Goal: Transaction & Acquisition: Purchase product/service

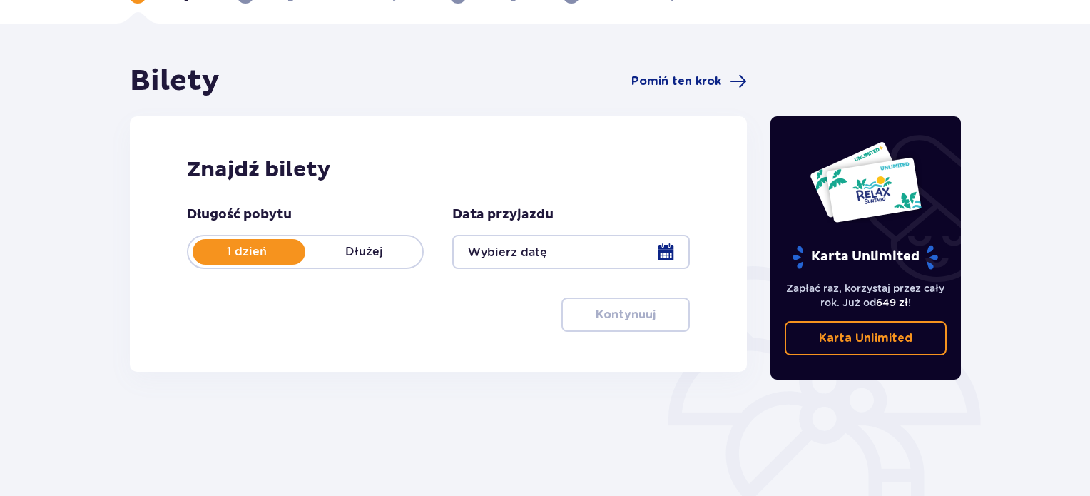
scroll to position [88, 0]
click at [653, 253] on div at bounding box center [570, 251] width 237 height 34
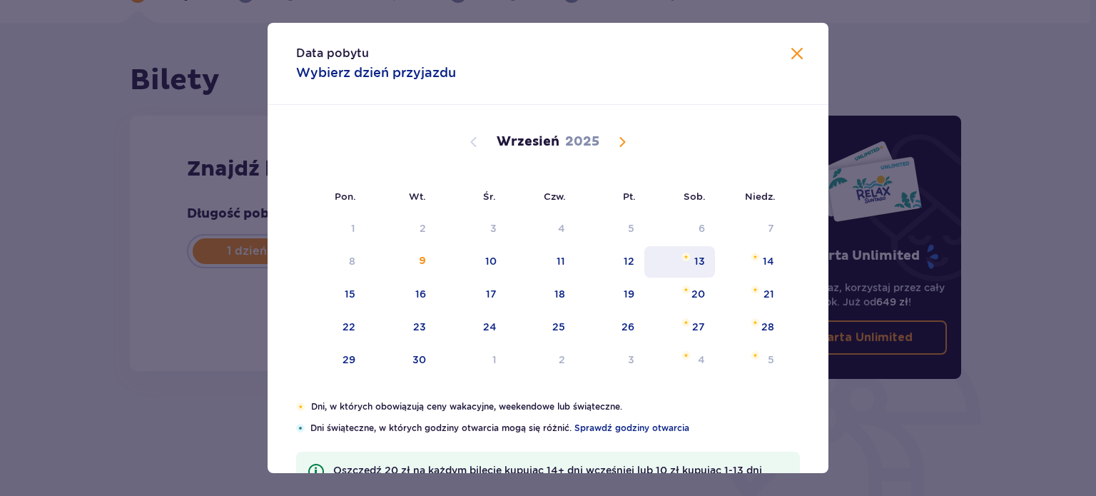
click at [704, 265] on div "13" at bounding box center [679, 261] width 71 height 31
type input "13.09.25"
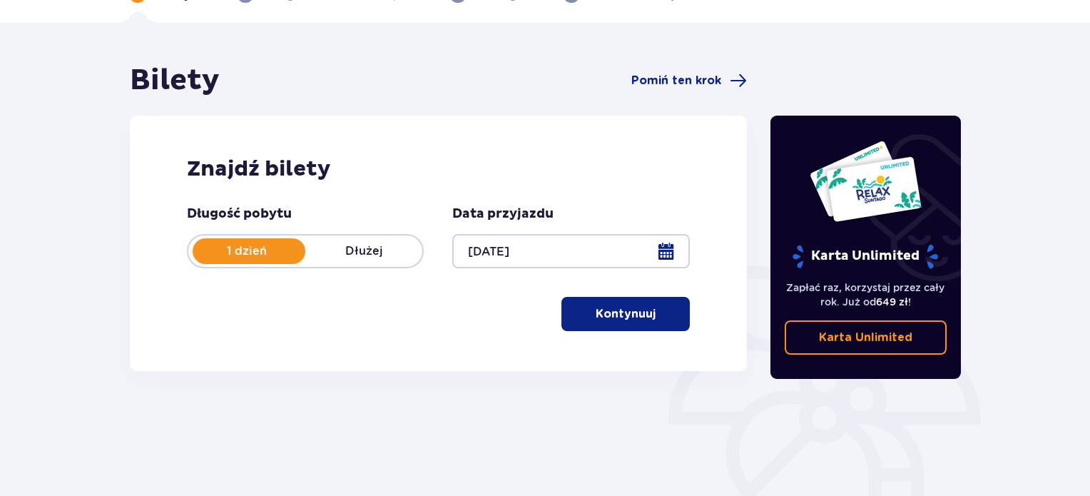
click at [653, 313] on span "button" at bounding box center [658, 313] width 17 height 17
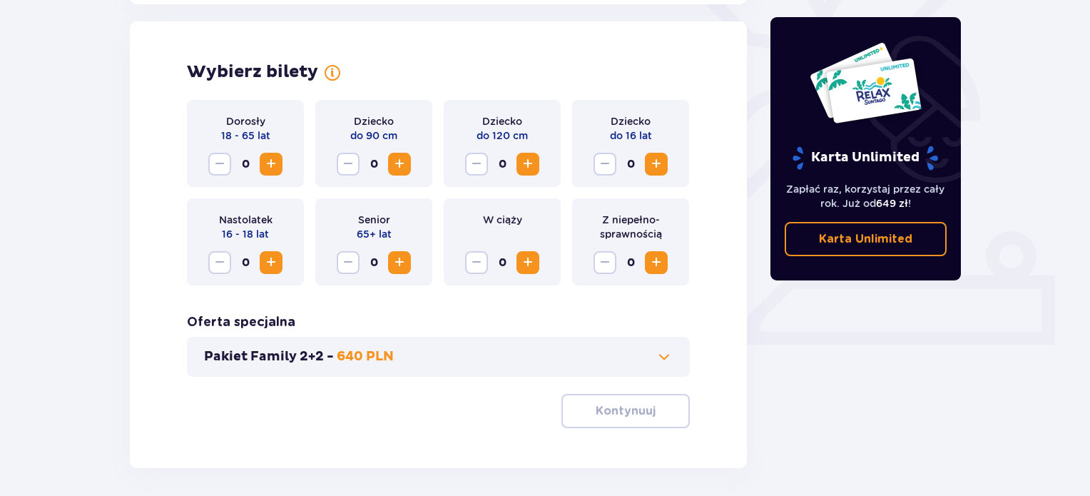
scroll to position [397, 0]
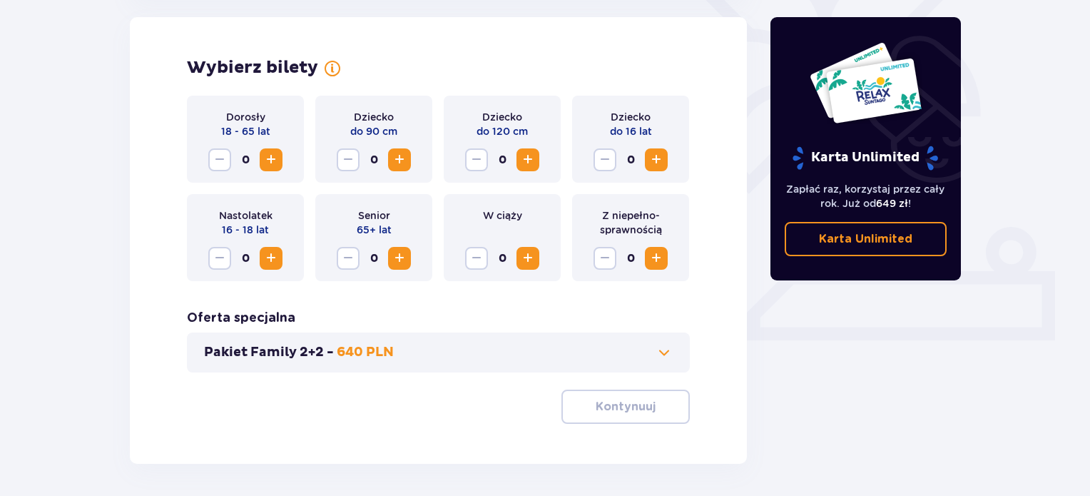
click at [530, 158] on span "Increase" at bounding box center [527, 159] width 17 height 17
click at [656, 164] on span "Increase" at bounding box center [656, 159] width 17 height 17
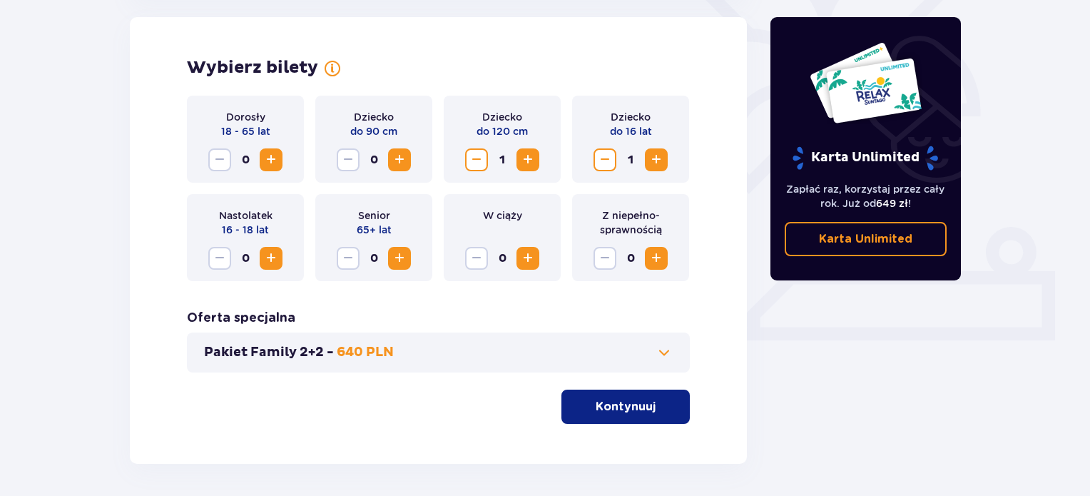
click at [656, 164] on span "Increase" at bounding box center [656, 159] width 17 height 17
click at [273, 160] on span "Increase" at bounding box center [271, 159] width 17 height 17
click at [661, 359] on span at bounding box center [664, 352] width 17 height 17
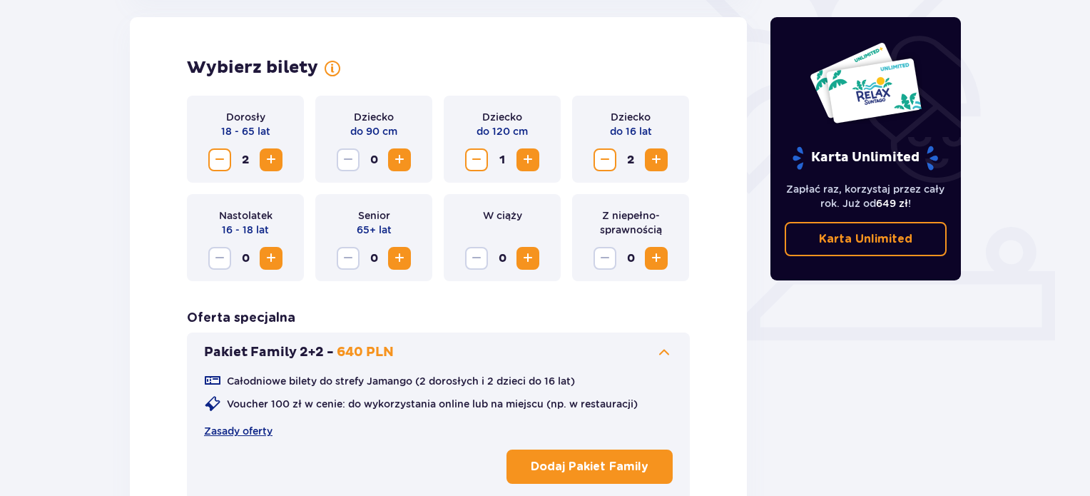
click at [661, 359] on span at bounding box center [664, 352] width 17 height 17
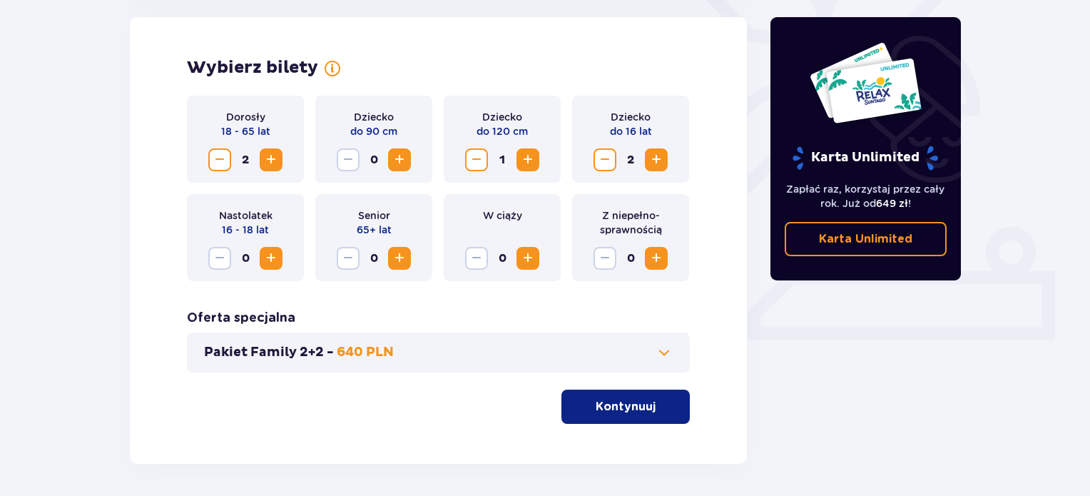
scroll to position [450, 0]
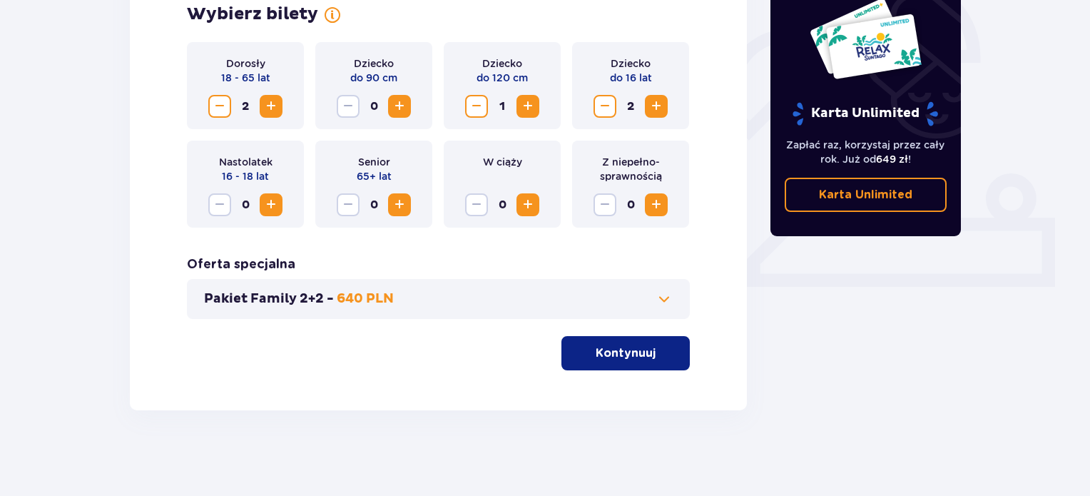
drag, startPoint x: 1084, startPoint y: 142, endPoint x: 1079, endPoint y: 29, distance: 112.8
click at [1079, 29] on div "Bilety Pomiń ten krok Znajdź bilety Długość pobytu 1 dzień Dłużej Data przyjazd…" at bounding box center [545, 78] width 1090 height 835
click at [621, 355] on p "Kontynuuj" at bounding box center [626, 353] width 60 height 16
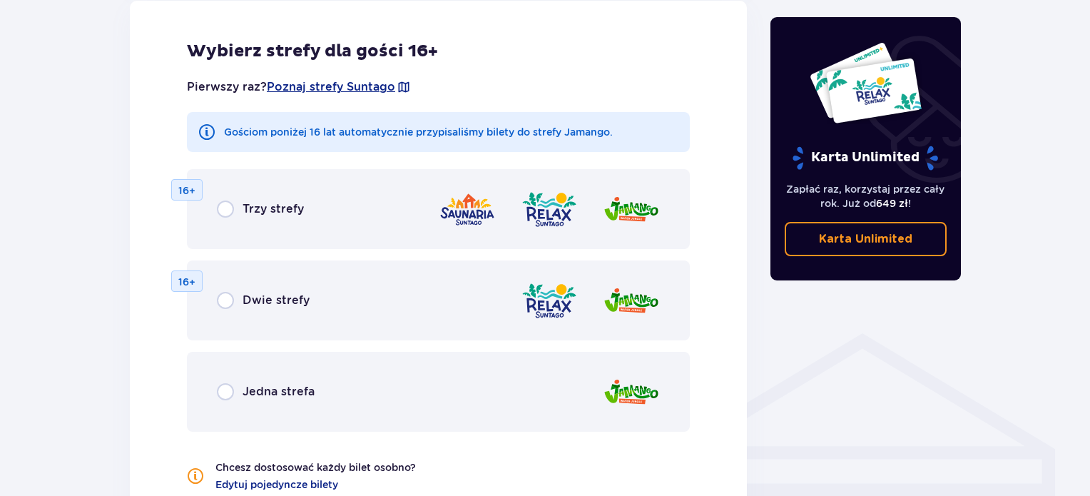
scroll to position [826, 0]
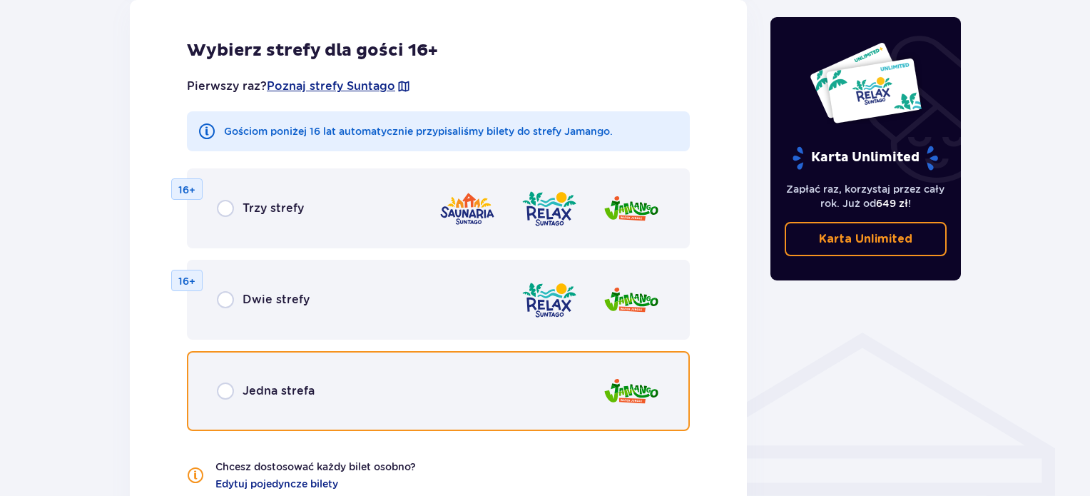
click at [230, 396] on input "radio" at bounding box center [225, 390] width 17 height 17
radio input "true"
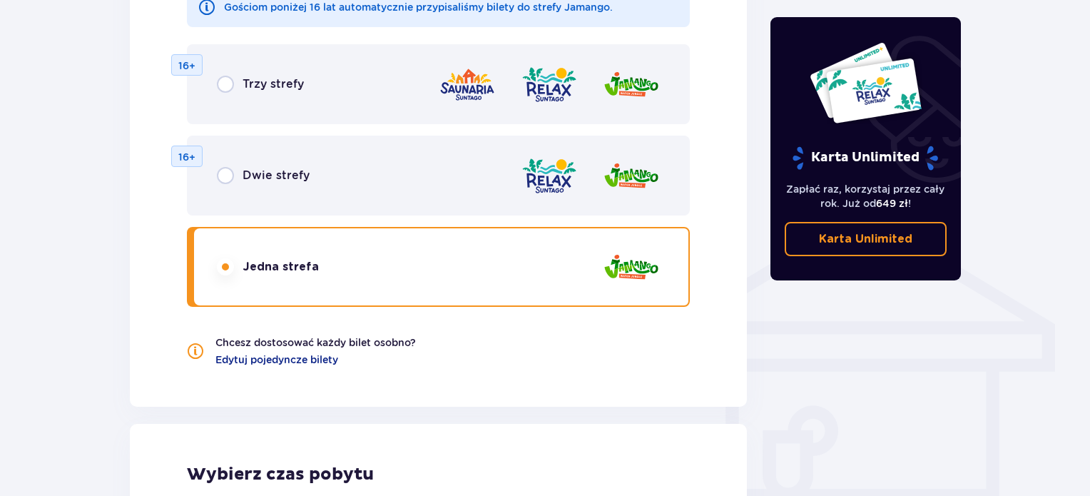
scroll to position [943, 0]
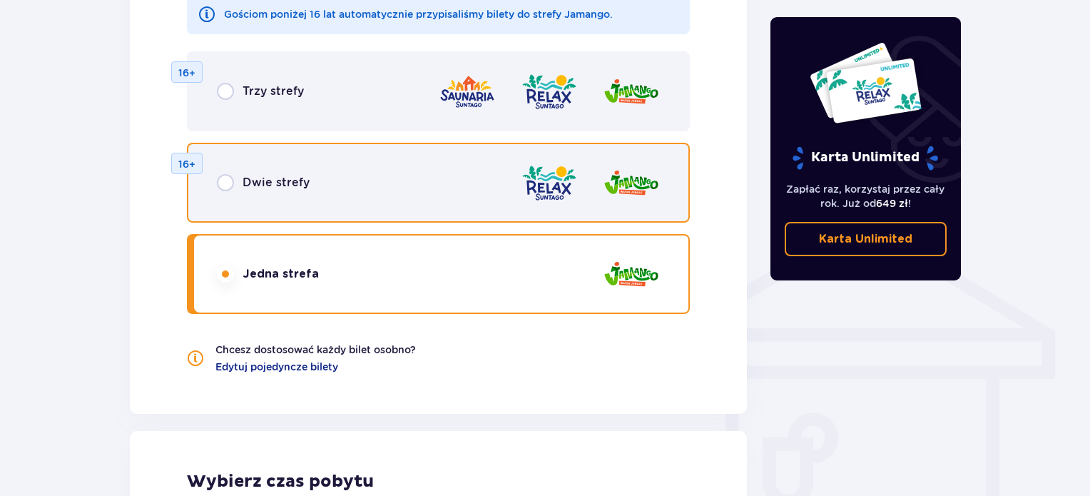
click at [223, 182] on input "radio" at bounding box center [225, 182] width 17 height 17
radio input "true"
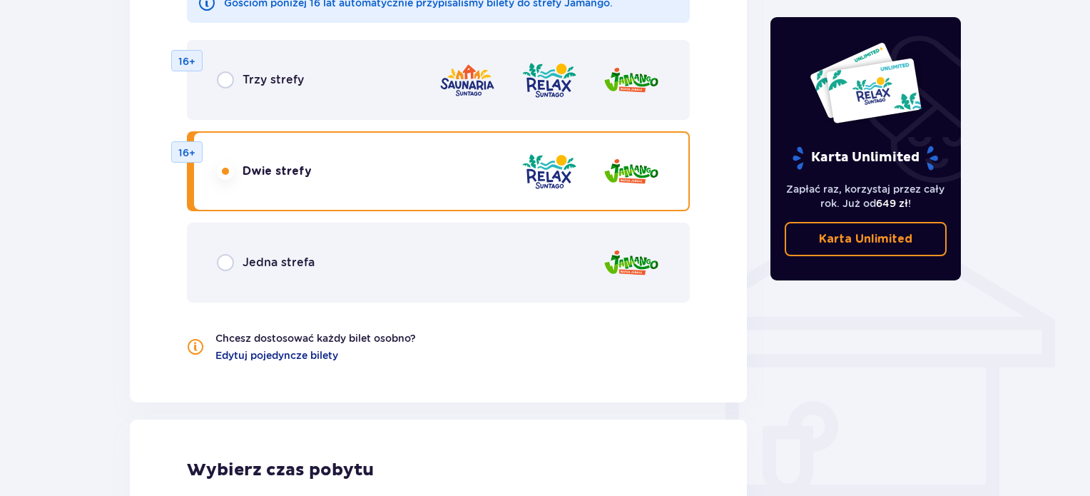
scroll to position [947, 0]
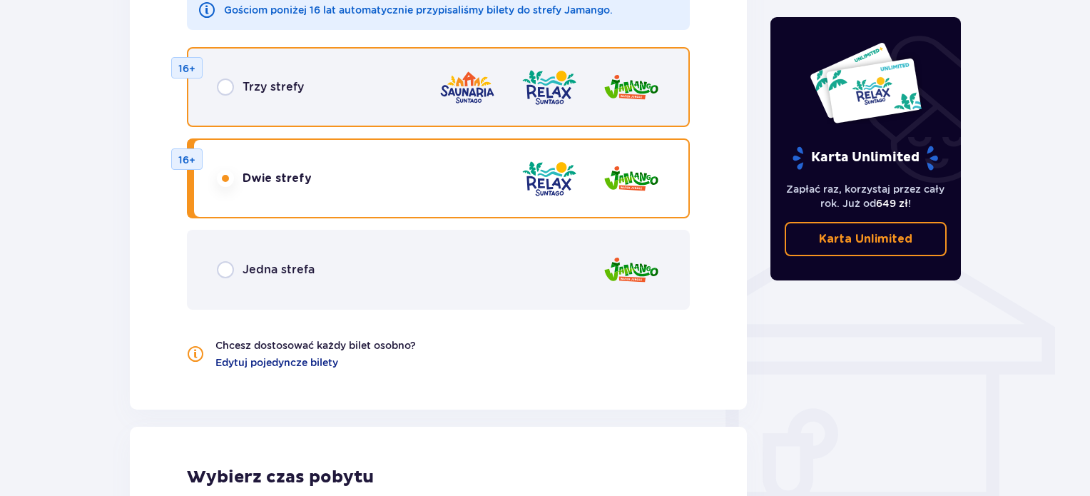
click at [225, 90] on input "radio" at bounding box center [225, 86] width 17 height 17
radio input "true"
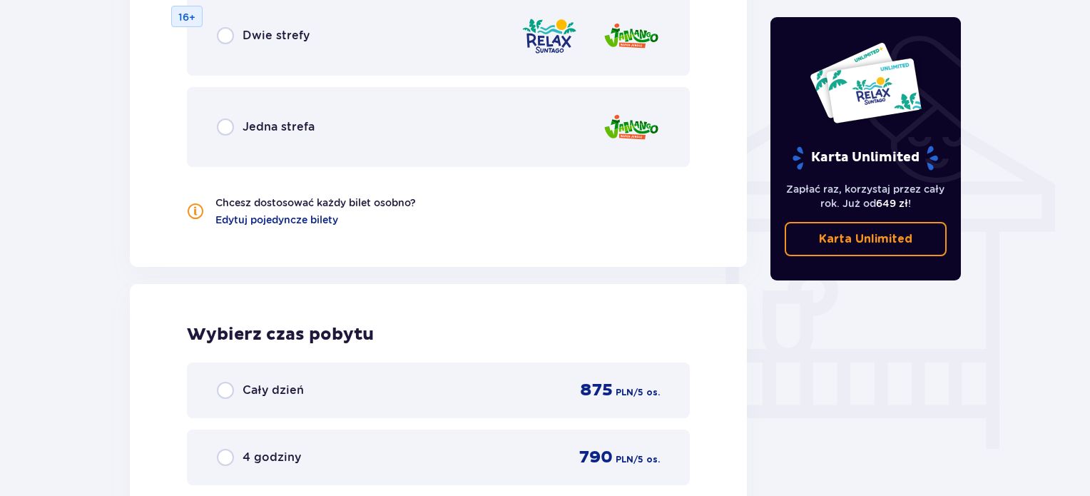
scroll to position [1070, 0]
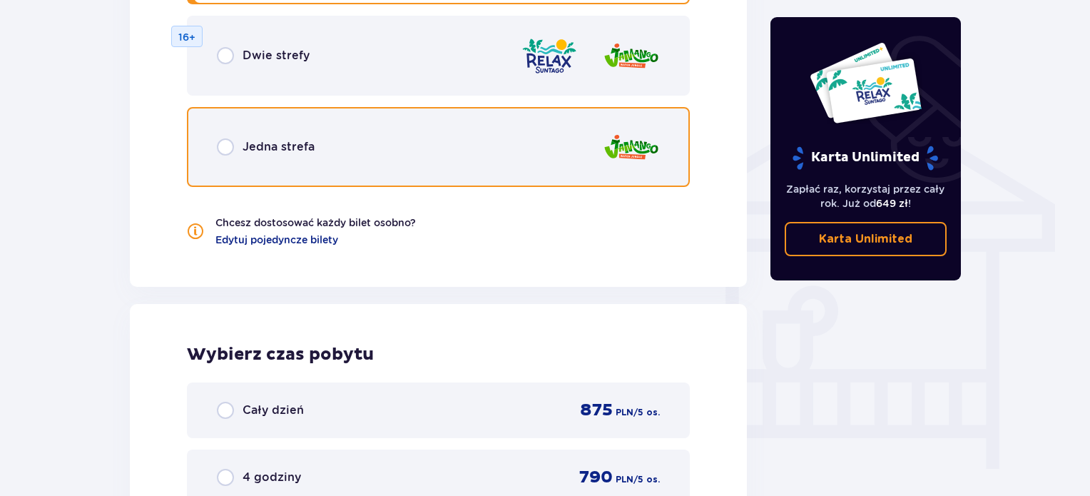
click at [227, 153] on input "radio" at bounding box center [225, 146] width 17 height 17
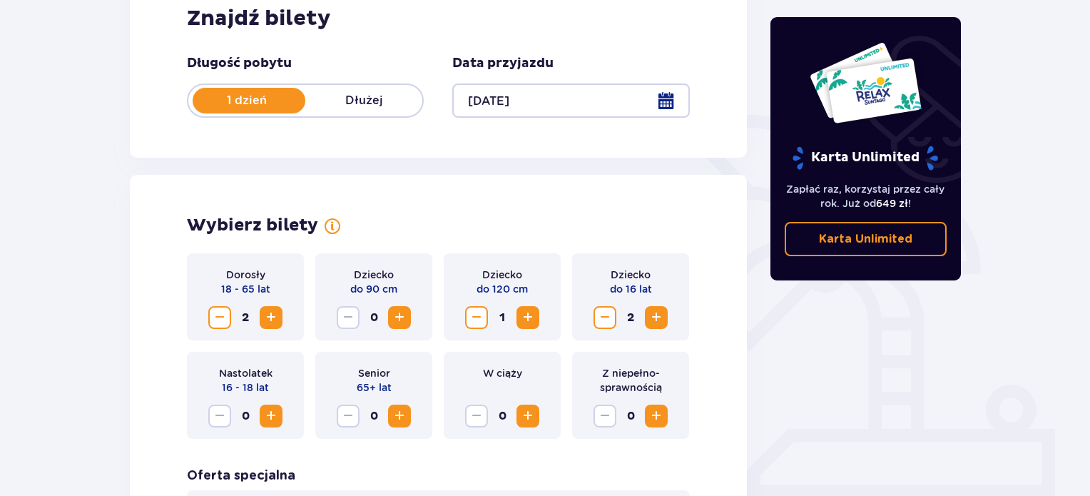
scroll to position [0, 0]
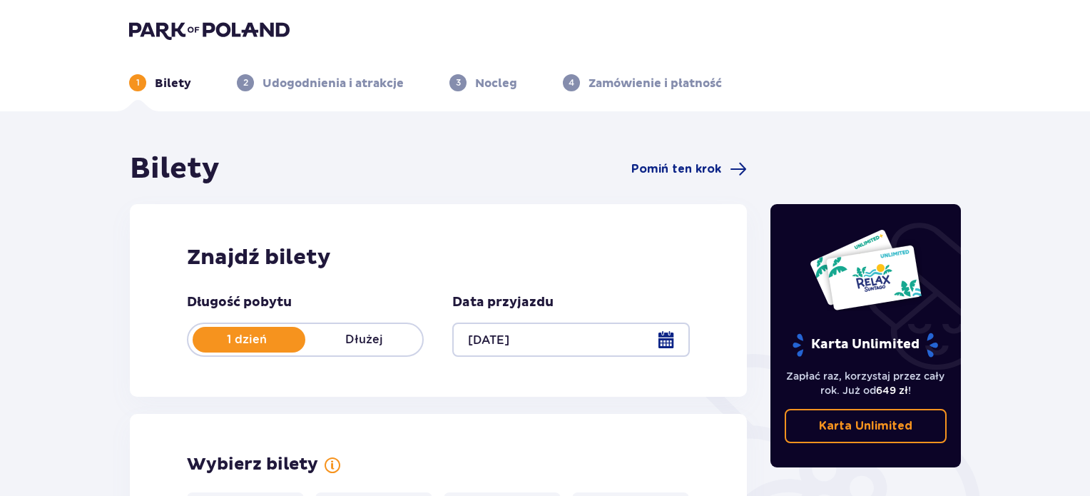
click at [670, 338] on div at bounding box center [570, 339] width 237 height 34
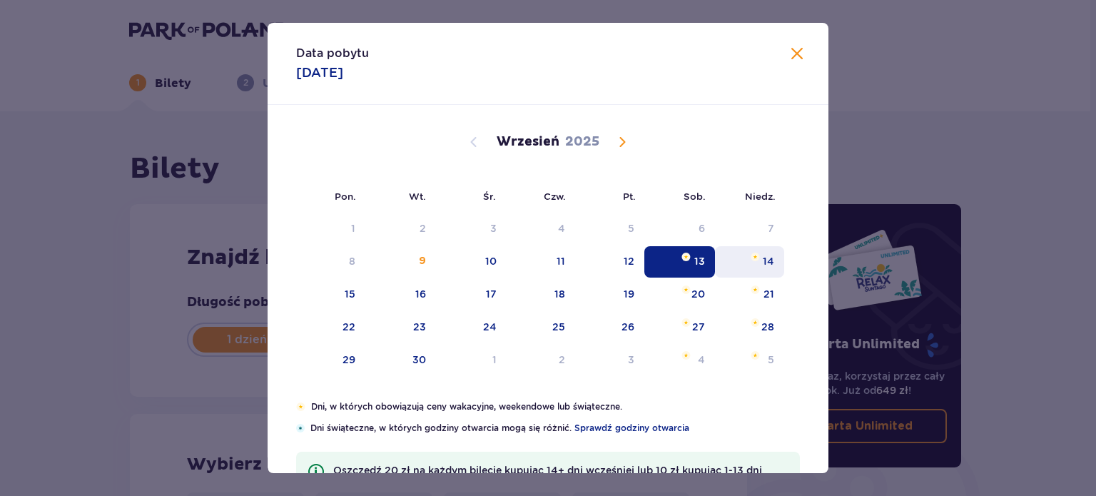
click at [763, 265] on div "14" at bounding box center [768, 261] width 11 height 14
type input "14.09.25"
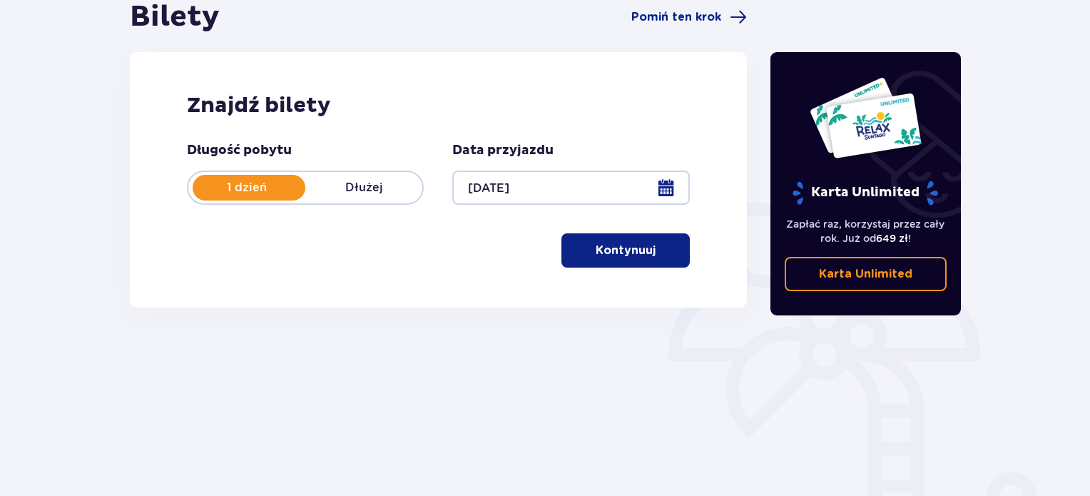
scroll to position [153, 0]
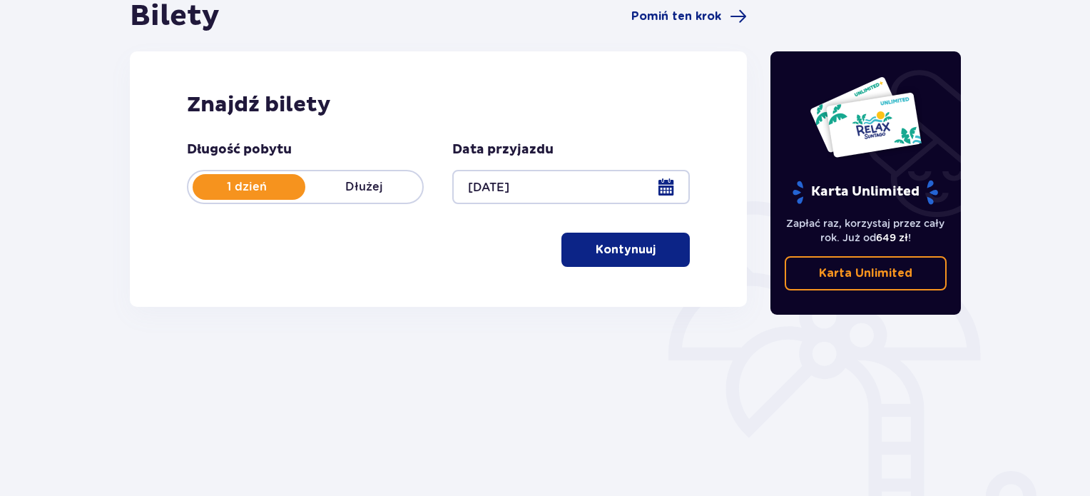
click at [605, 255] on p "Kontynuuj" at bounding box center [626, 250] width 60 height 16
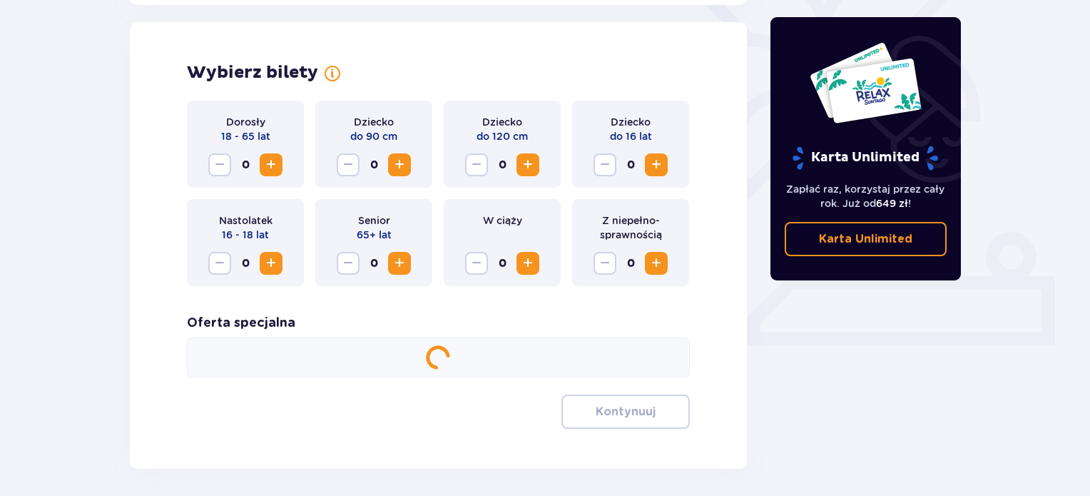
scroll to position [397, 0]
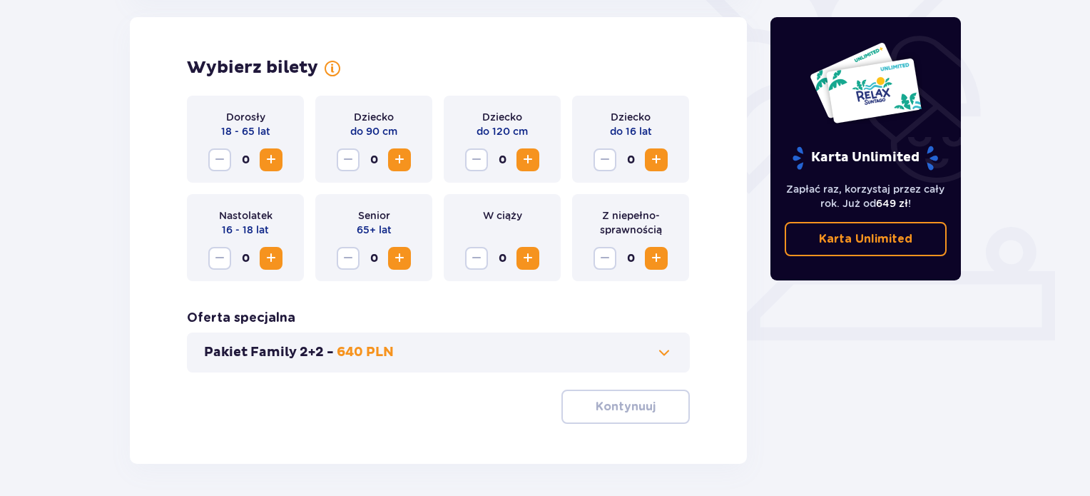
click at [270, 158] on span "Increase" at bounding box center [271, 159] width 17 height 17
click at [664, 160] on span "Increase" at bounding box center [656, 159] width 17 height 17
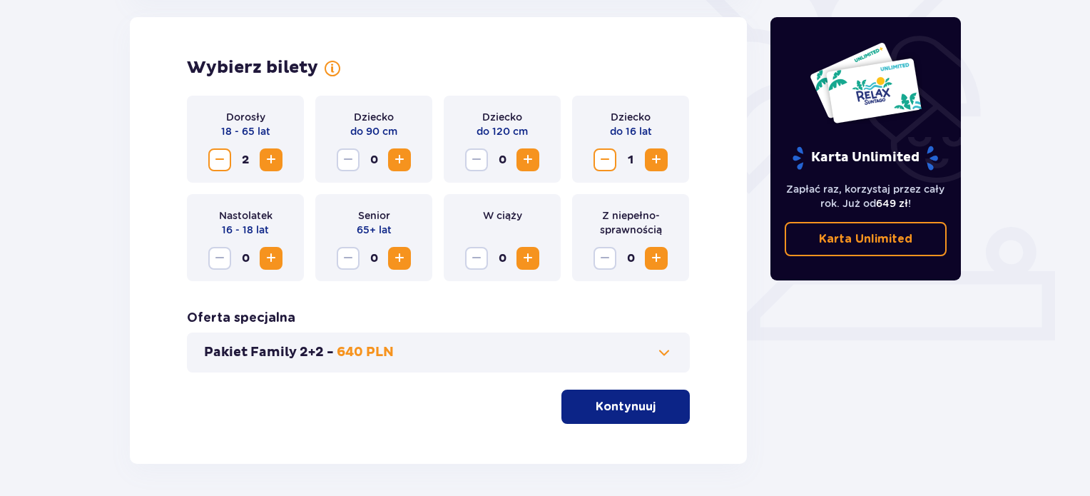
click at [664, 160] on span "Increase" at bounding box center [656, 159] width 17 height 17
click at [531, 164] on span "Increase" at bounding box center [527, 159] width 17 height 17
click at [630, 402] on p "Kontynuuj" at bounding box center [626, 407] width 60 height 16
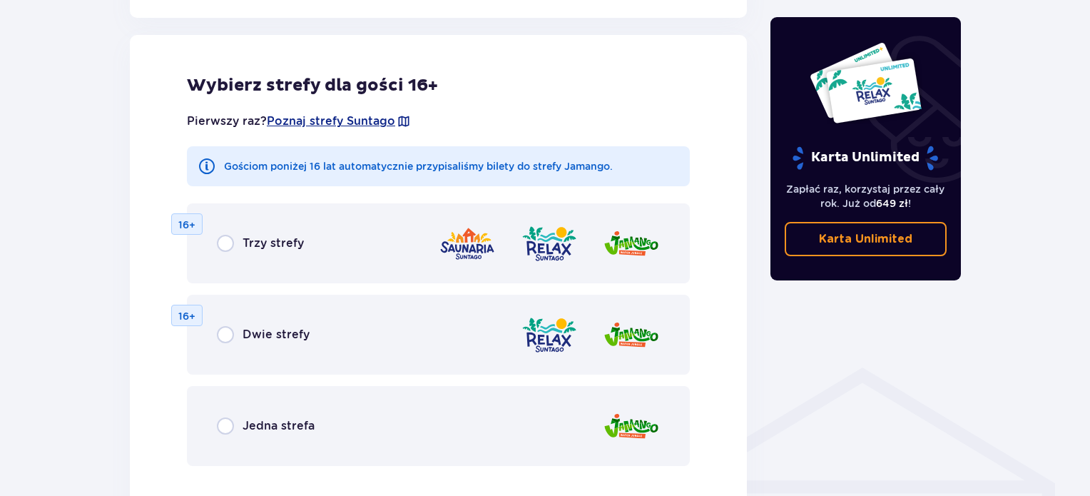
scroll to position [792, 0]
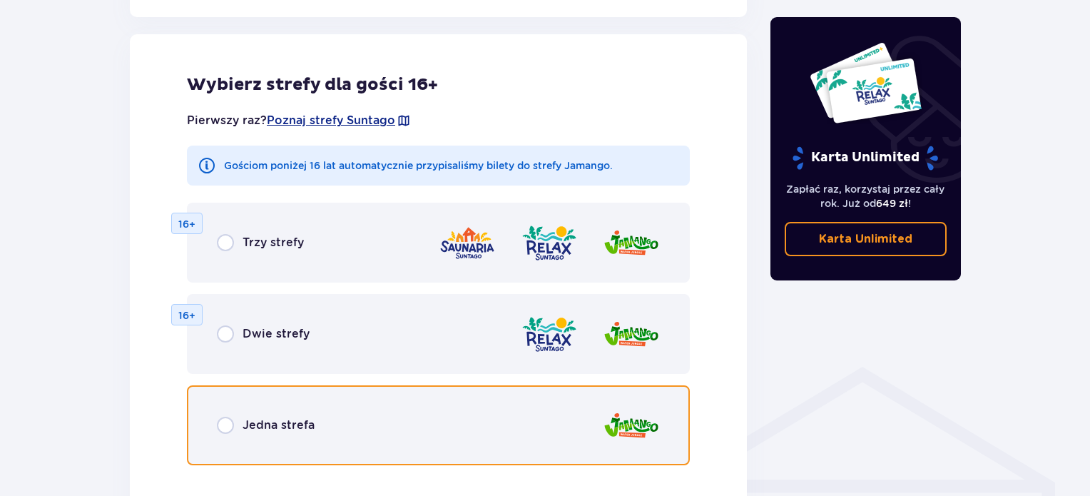
click at [217, 430] on input "radio" at bounding box center [225, 425] width 17 height 17
radio input "true"
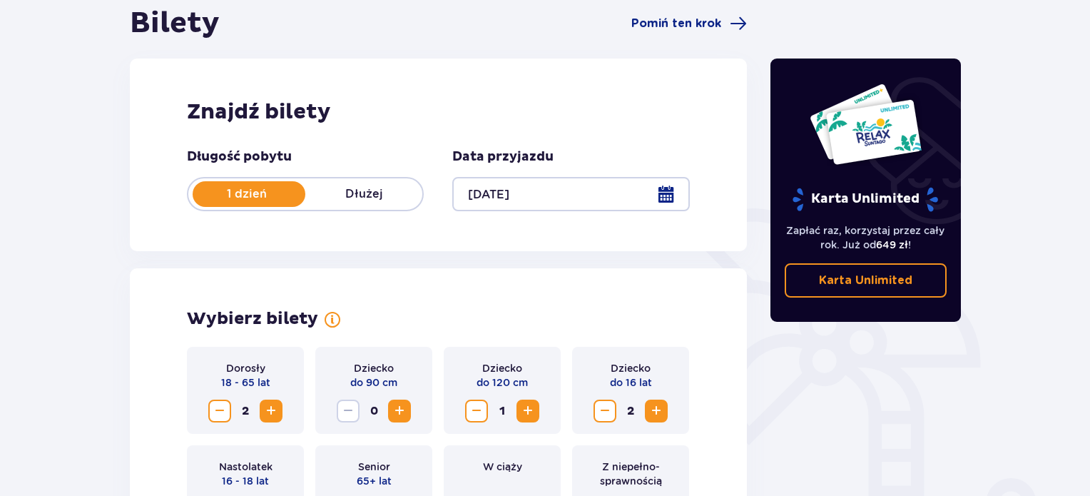
scroll to position [142, 0]
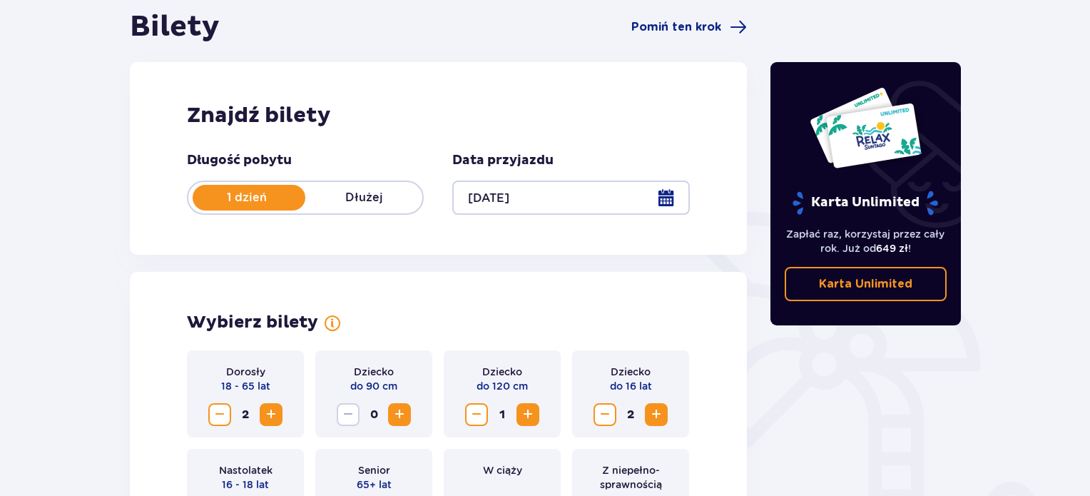
click at [660, 188] on div at bounding box center [570, 197] width 237 height 34
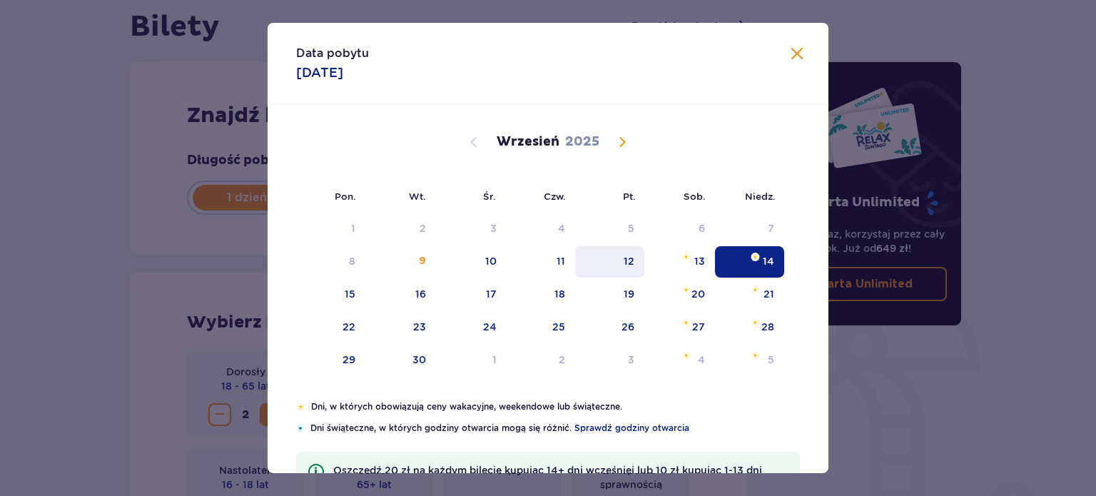
click at [636, 270] on div "12" at bounding box center [609, 261] width 69 height 31
type input "12.09.25"
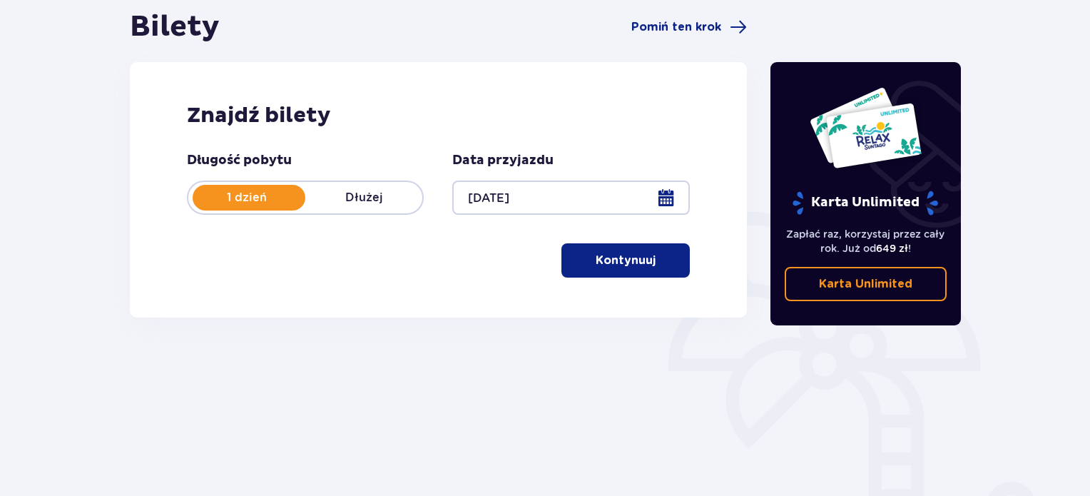
click at [621, 265] on p "Kontynuuj" at bounding box center [626, 261] width 60 height 16
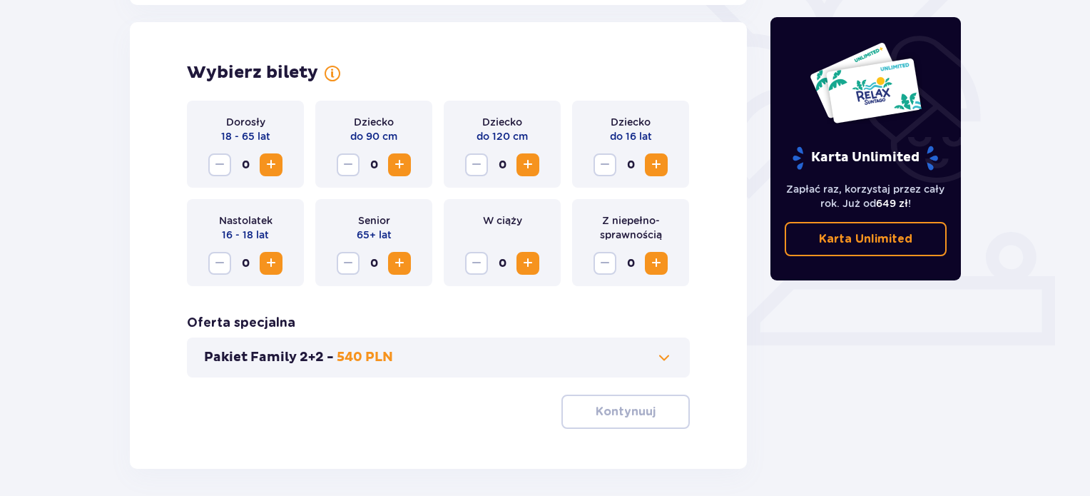
scroll to position [397, 0]
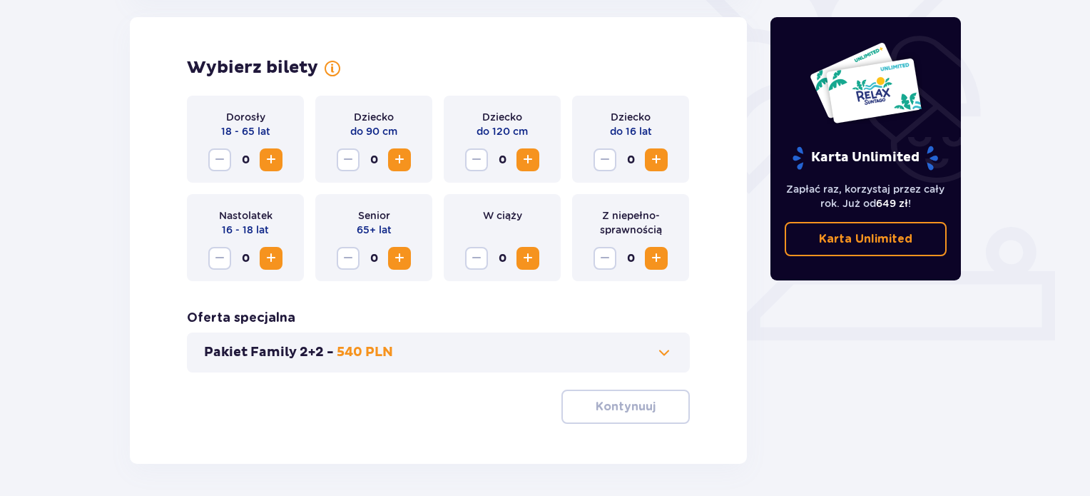
click at [267, 160] on span "Increase" at bounding box center [271, 159] width 17 height 17
click at [529, 174] on div "Dziecko do 120 cm 0" at bounding box center [502, 139] width 117 height 87
click at [529, 168] on button "Increase" at bounding box center [527, 159] width 23 height 23
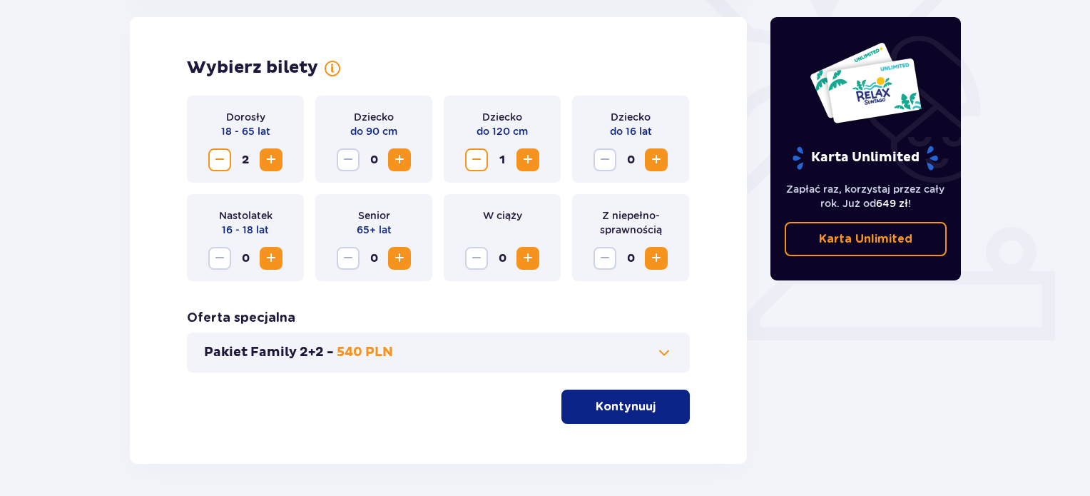
click at [662, 160] on span "Increase" at bounding box center [656, 159] width 17 height 17
click at [626, 401] on p "Kontynuuj" at bounding box center [626, 407] width 60 height 16
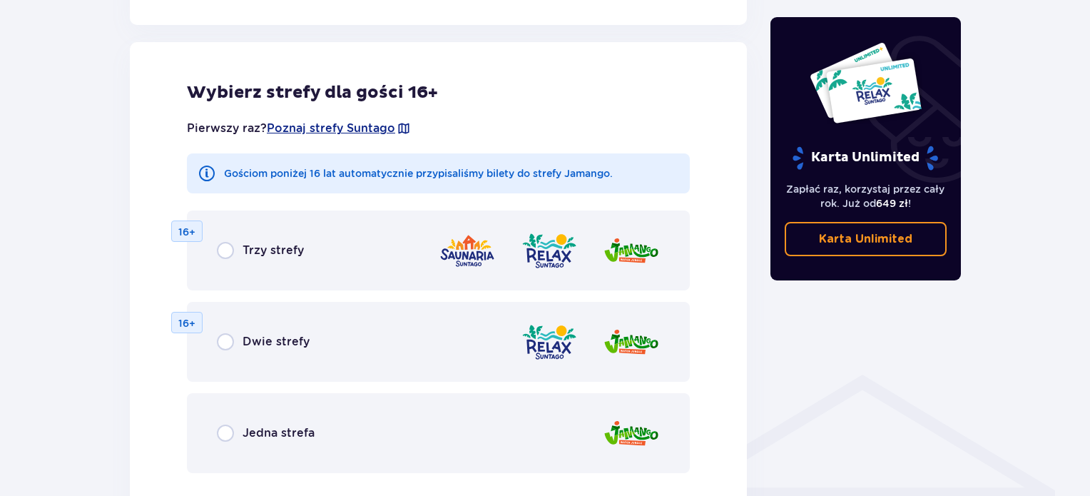
scroll to position [792, 0]
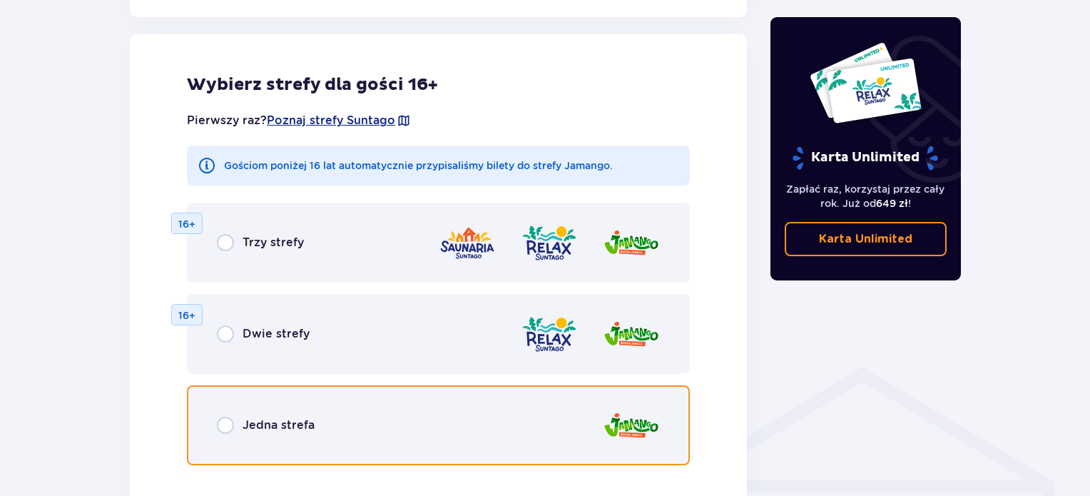
click at [220, 418] on input "radio" at bounding box center [225, 425] width 17 height 17
radio input "true"
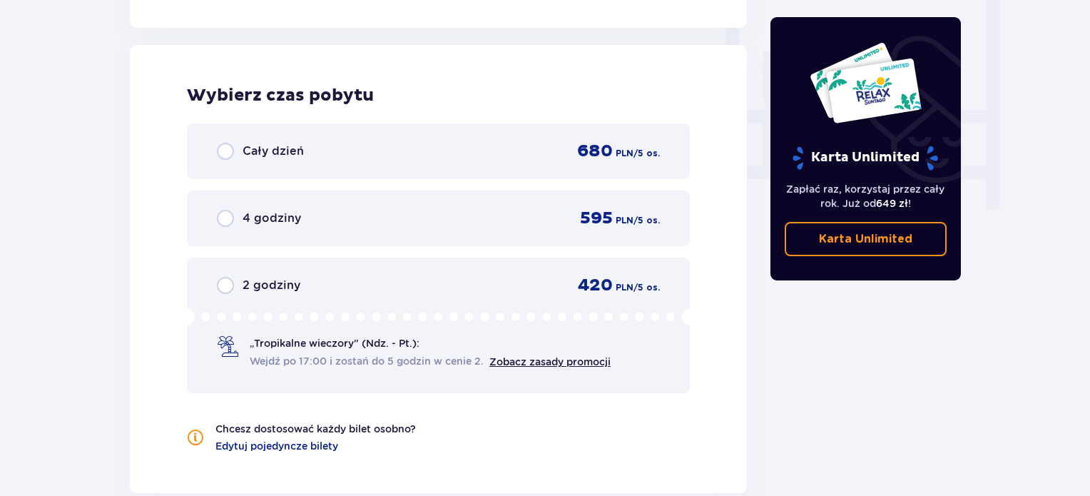
scroll to position [1340, 0]
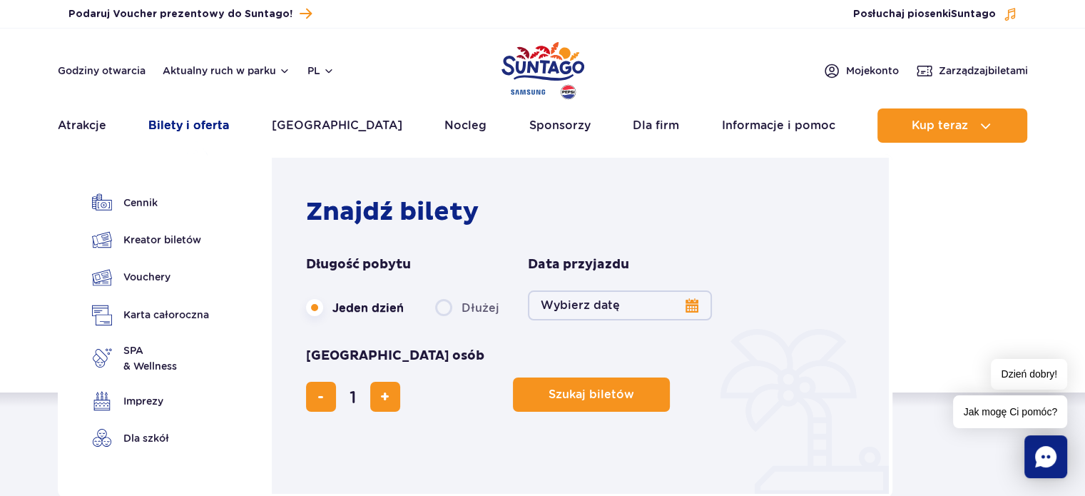
click at [208, 129] on link "Bilety i oferta" at bounding box center [188, 125] width 81 height 34
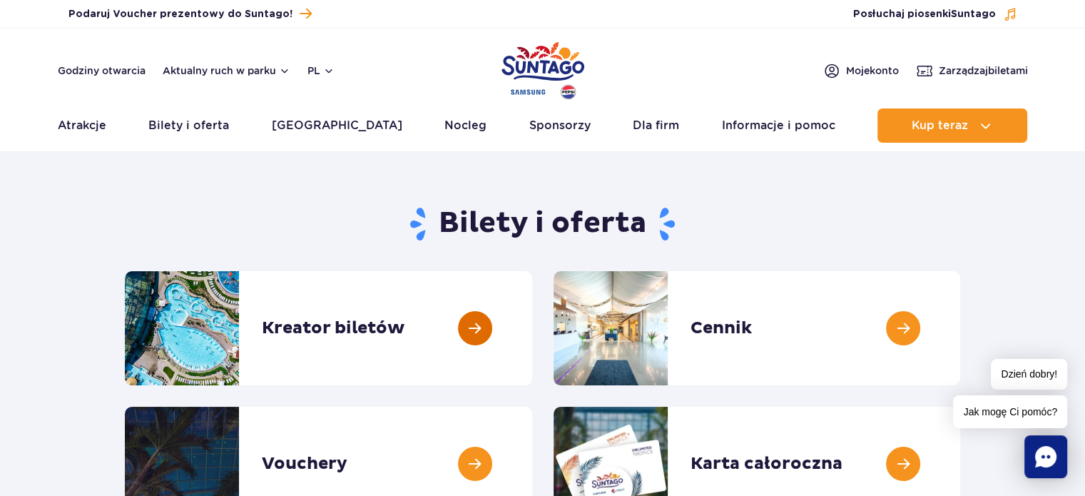
click at [532, 335] on link at bounding box center [532, 328] width 0 height 114
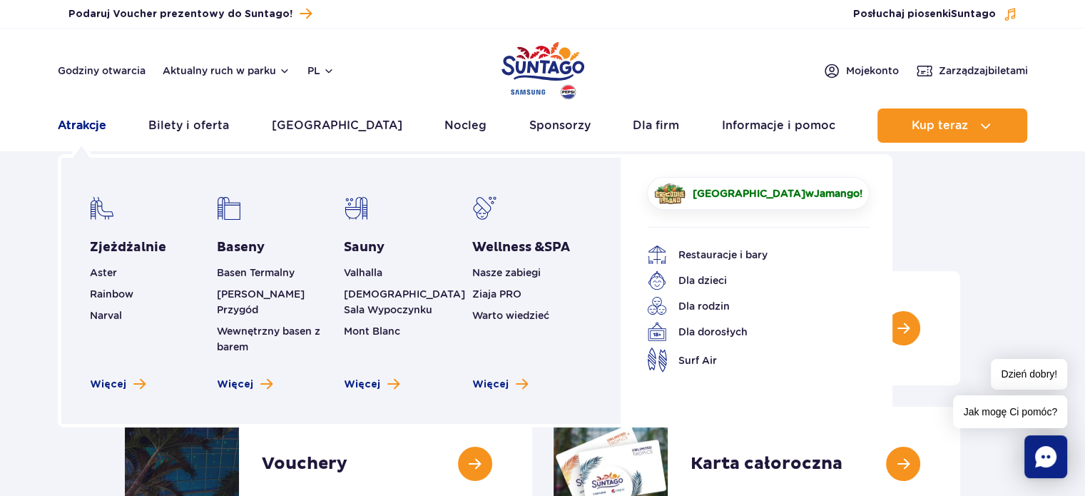
click at [79, 123] on link "Atrakcje" at bounding box center [82, 125] width 49 height 34
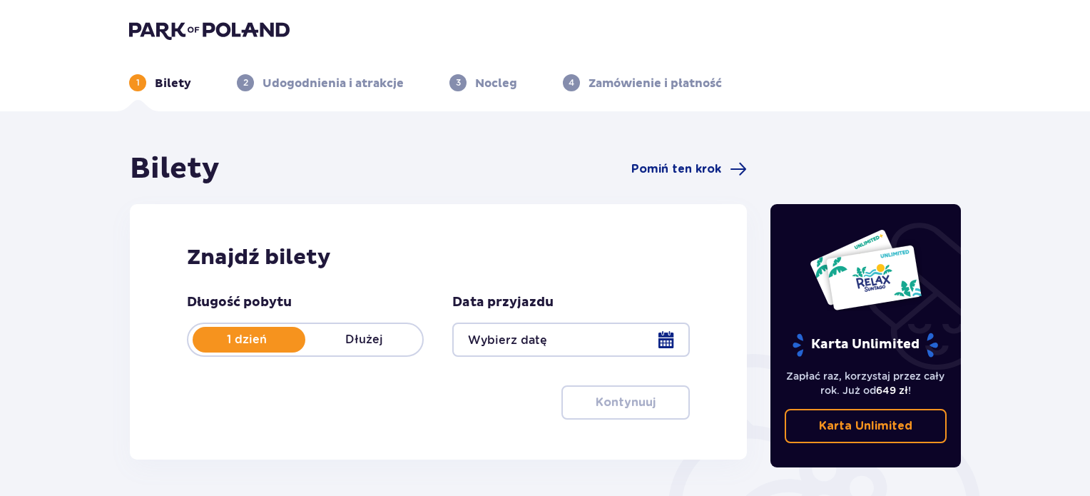
click at [533, 329] on div at bounding box center [570, 339] width 237 height 34
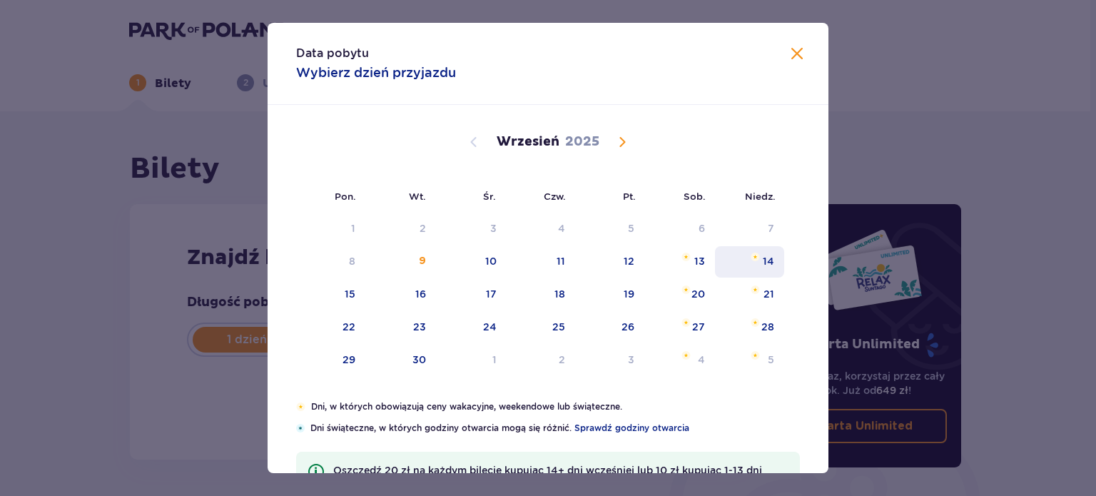
click at [760, 265] on div "14" at bounding box center [749, 261] width 69 height 31
type input "[DATE]"
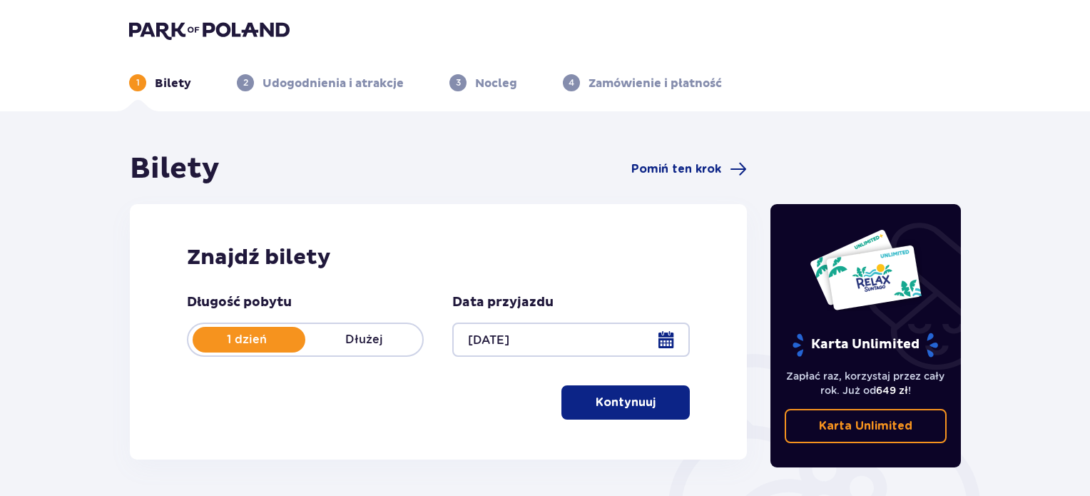
scroll to position [231, 0]
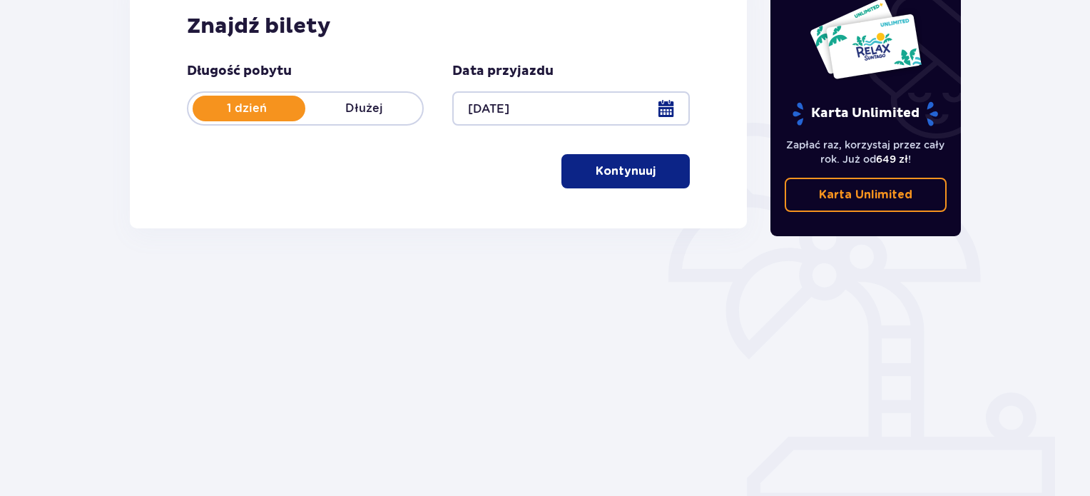
click at [602, 178] on p "Kontynuuj" at bounding box center [626, 171] width 60 height 16
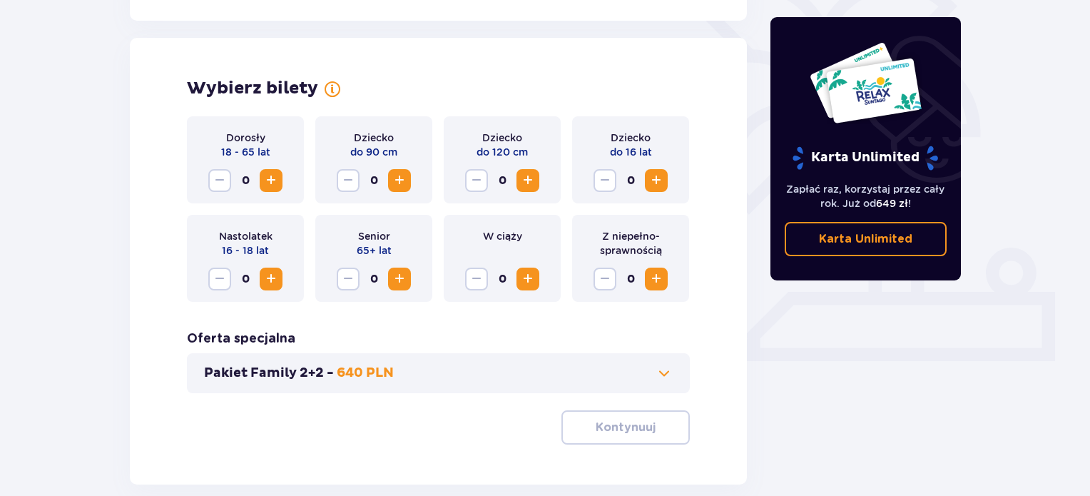
scroll to position [397, 0]
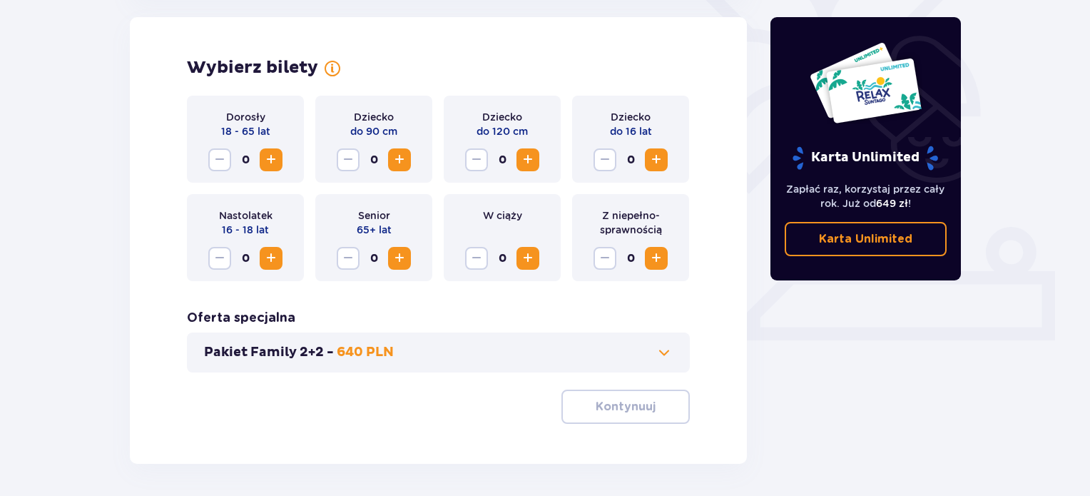
click at [524, 158] on span "Increase" at bounding box center [527, 159] width 17 height 17
click at [659, 162] on span "Increase" at bounding box center [656, 159] width 17 height 17
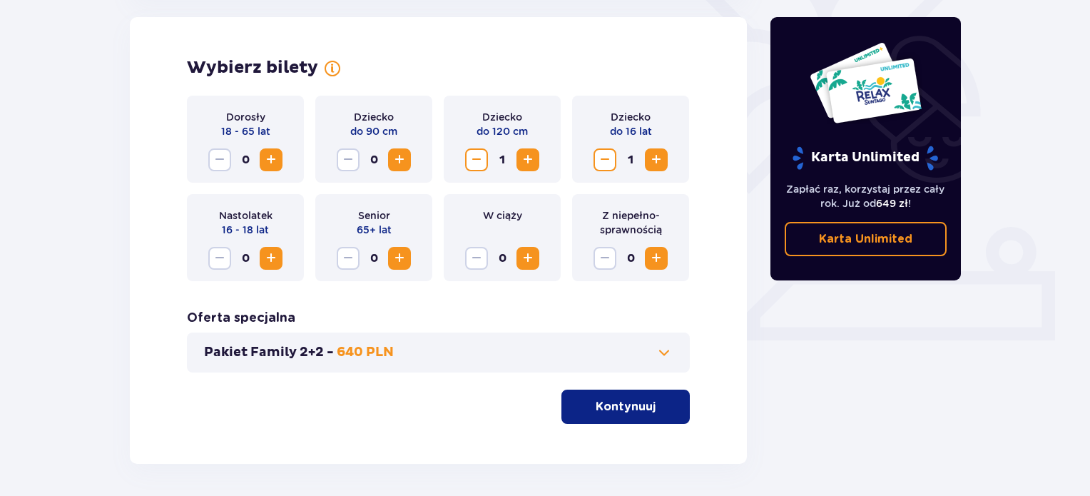
click at [659, 162] on span "Increase" at bounding box center [656, 159] width 17 height 17
click at [275, 162] on span "Increase" at bounding box center [271, 159] width 17 height 17
click at [596, 399] on p "Kontynuuj" at bounding box center [626, 407] width 60 height 16
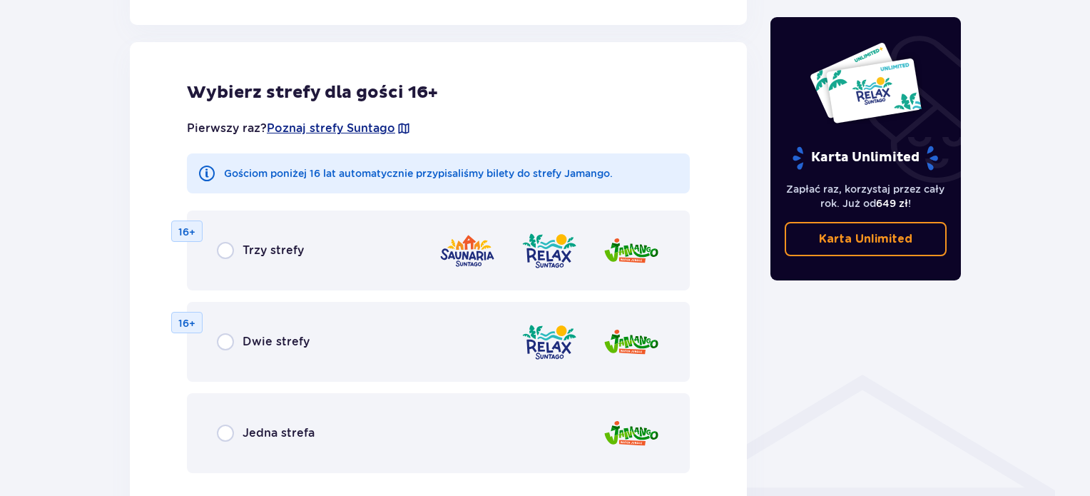
scroll to position [792, 0]
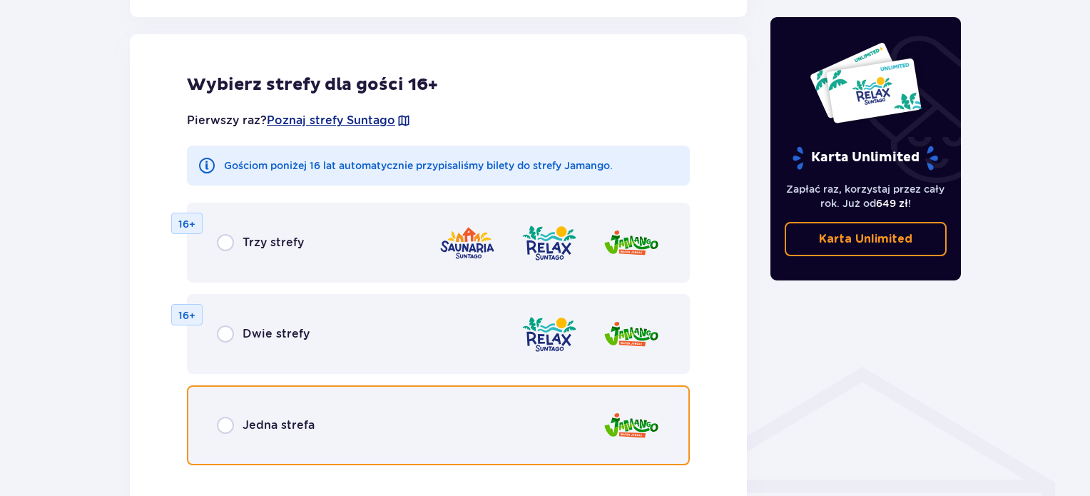
click at [228, 429] on input "radio" at bounding box center [225, 425] width 17 height 17
radio input "true"
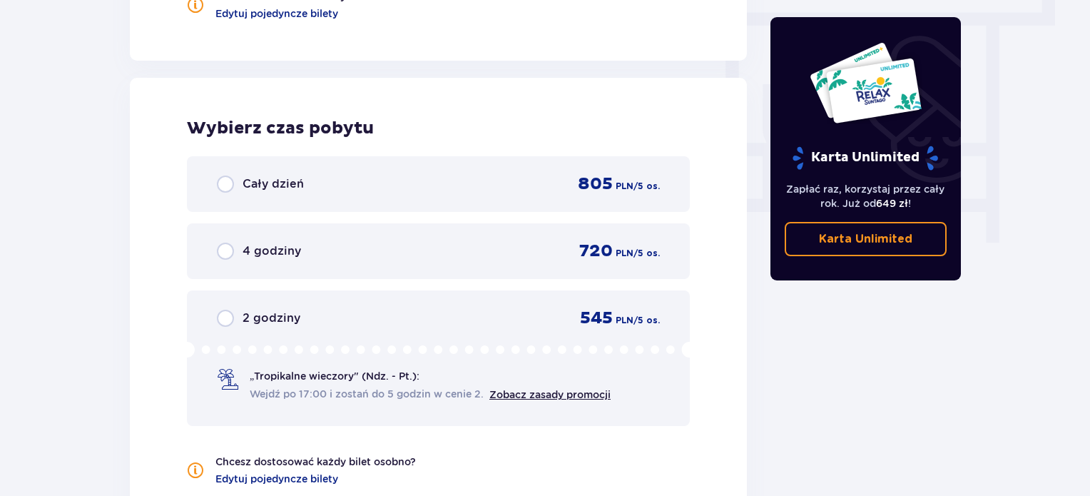
scroll to position [1290, 0]
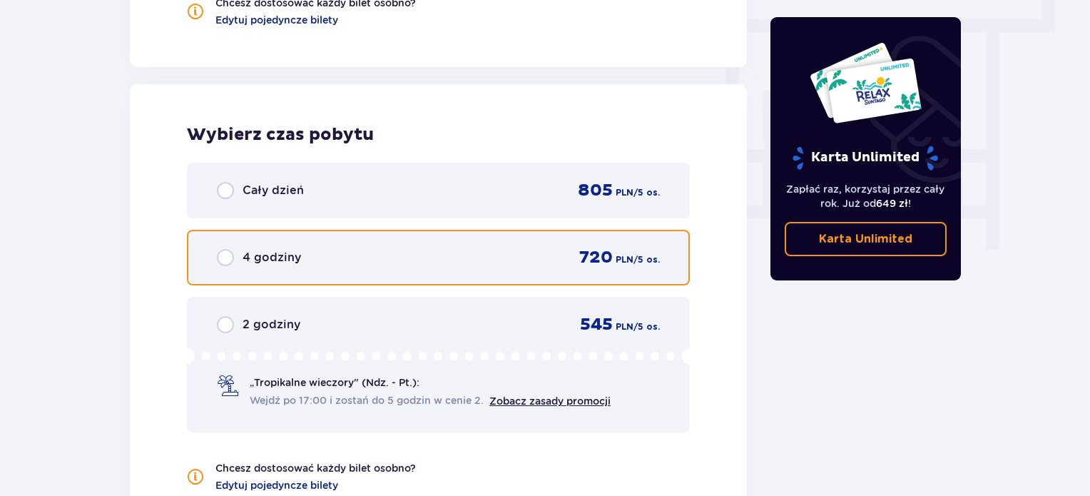
click at [231, 256] on input "radio" at bounding box center [225, 257] width 17 height 17
radio input "true"
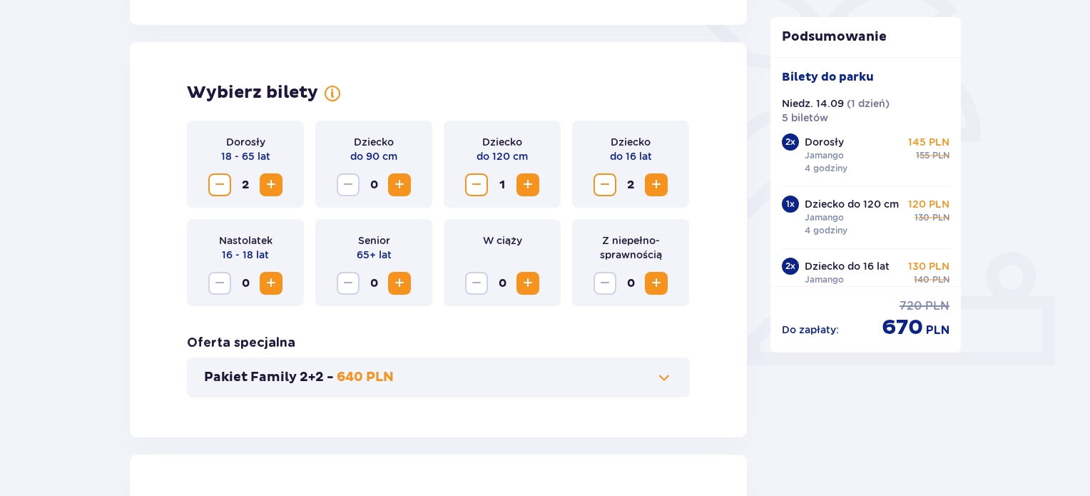
scroll to position [371, 0]
click at [477, 180] on span "Decrease" at bounding box center [476, 185] width 17 height 17
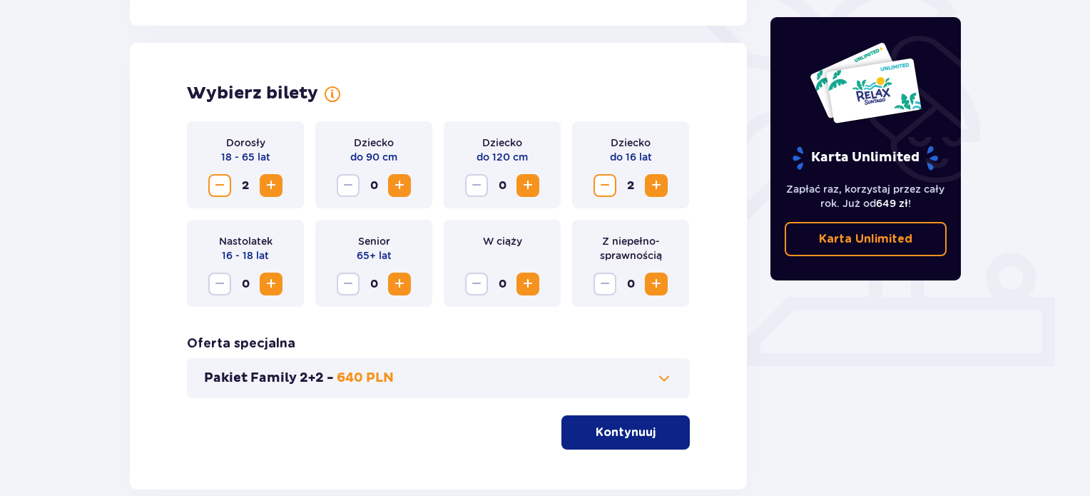
click at [659, 189] on span "Increase" at bounding box center [656, 185] width 17 height 17
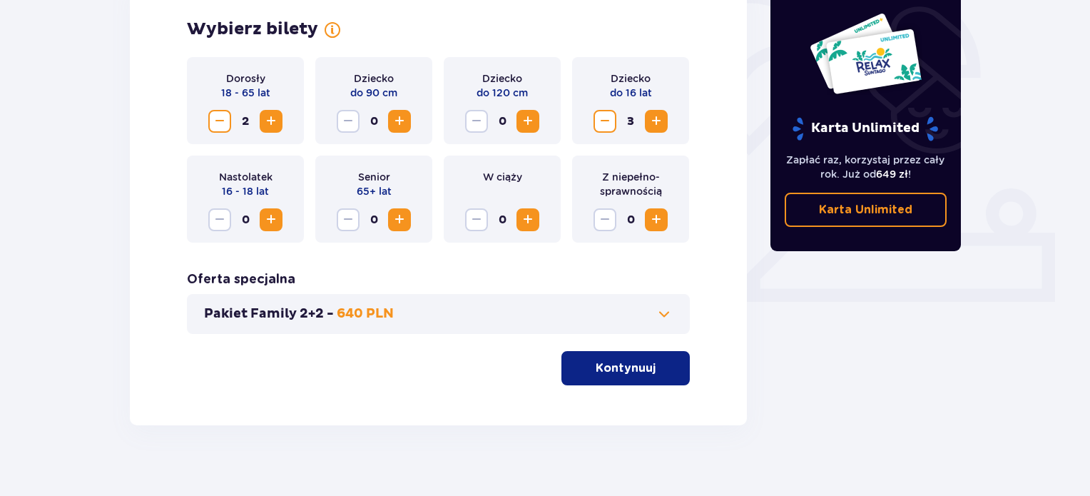
scroll to position [450, 0]
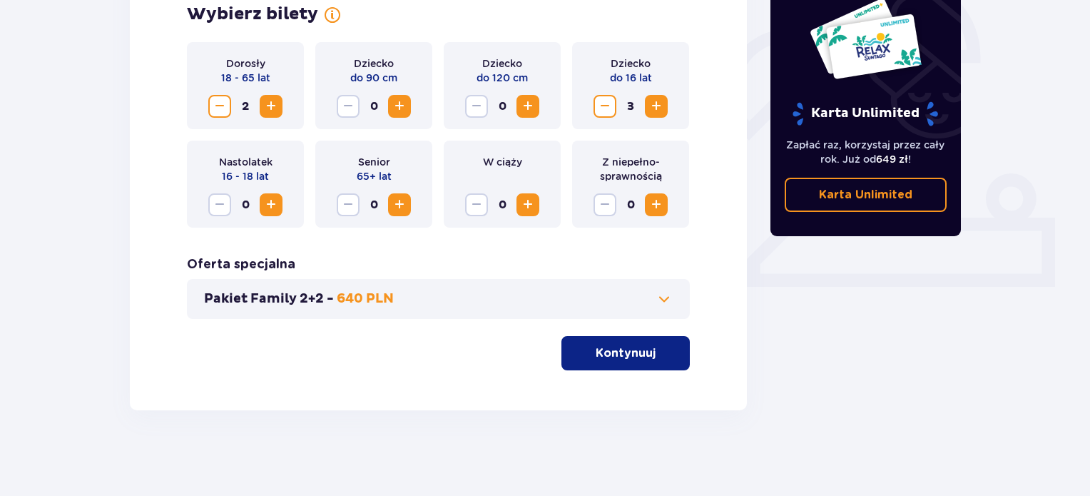
click at [648, 345] on button "Kontynuuj" at bounding box center [625, 353] width 128 height 34
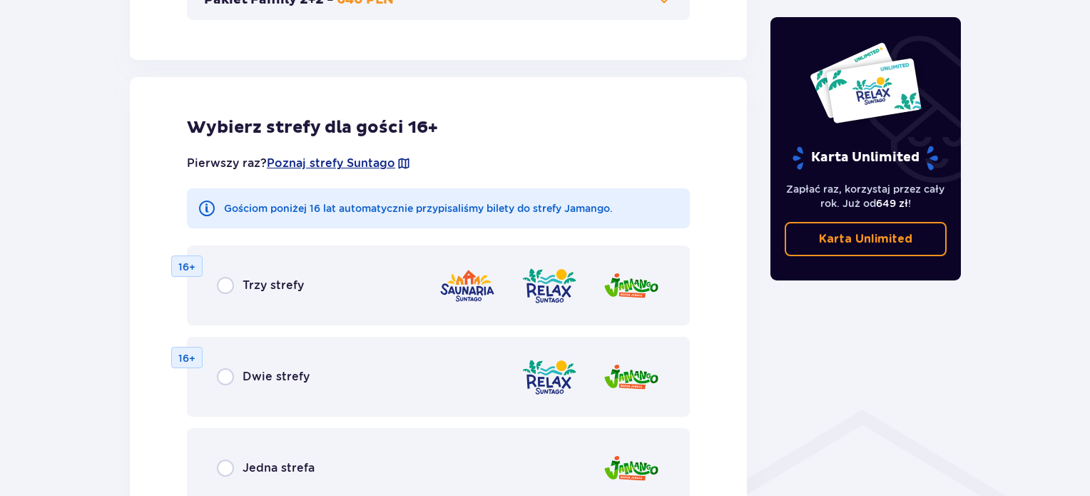
scroll to position [792, 0]
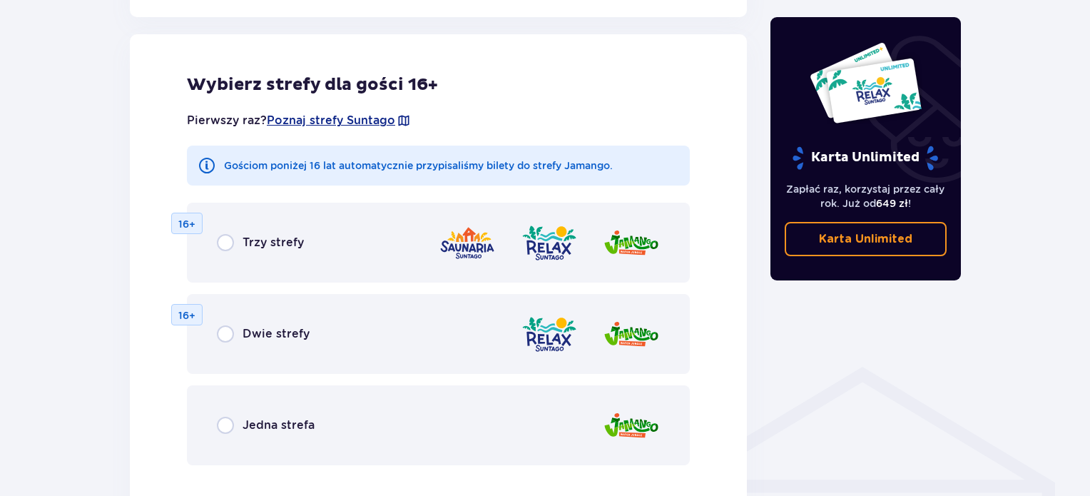
click at [211, 427] on div "Jedna strefa" at bounding box center [438, 425] width 503 height 80
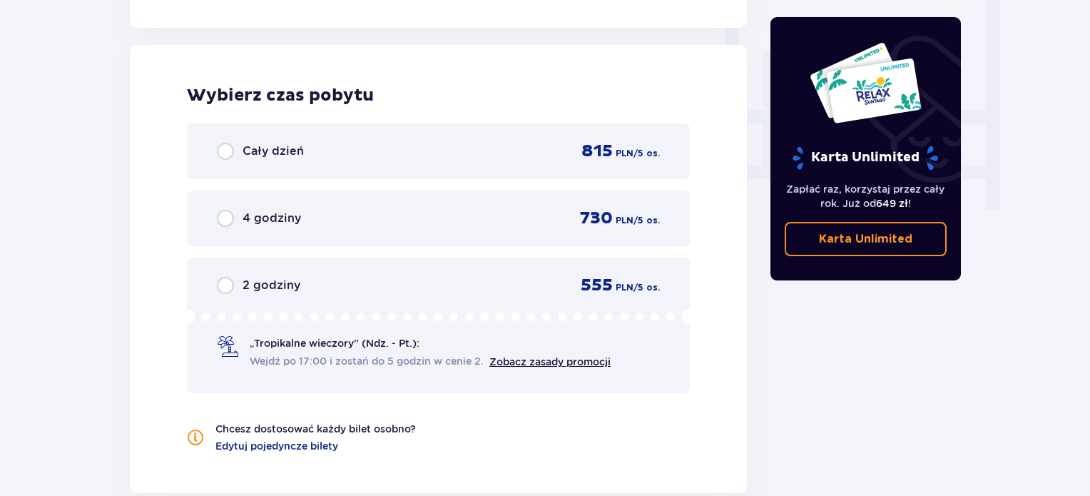
scroll to position [1340, 0]
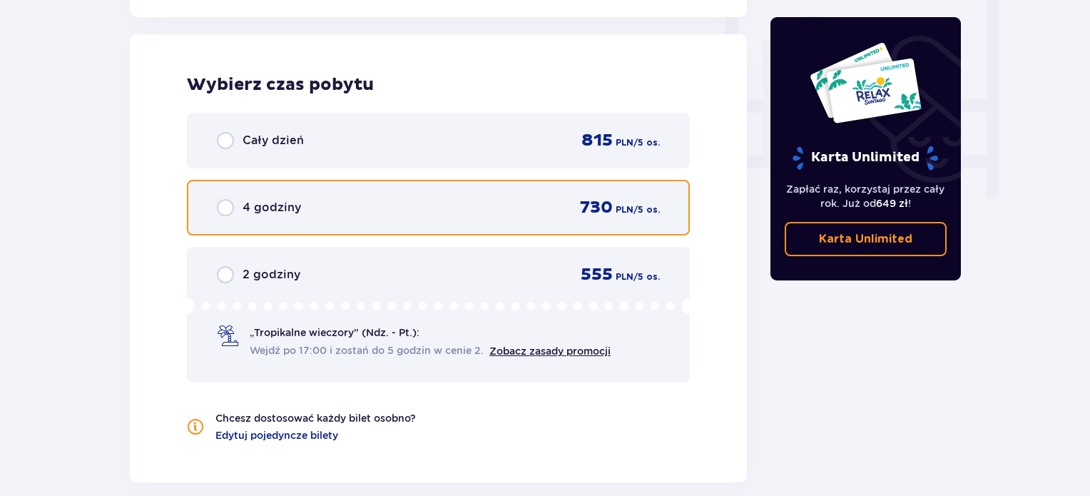
click at [225, 208] on input "radio" at bounding box center [225, 207] width 17 height 17
radio input "true"
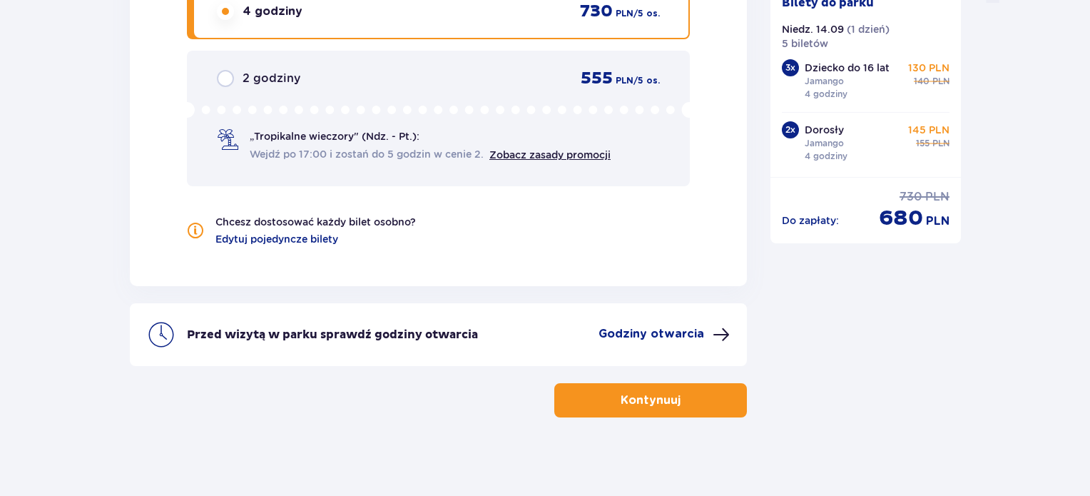
scroll to position [1541, 0]
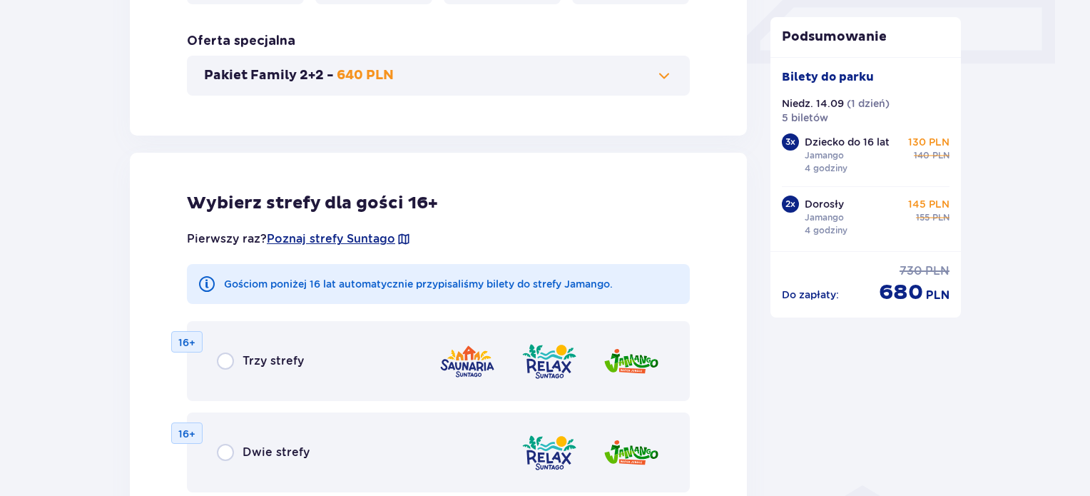
scroll to position [240, 0]
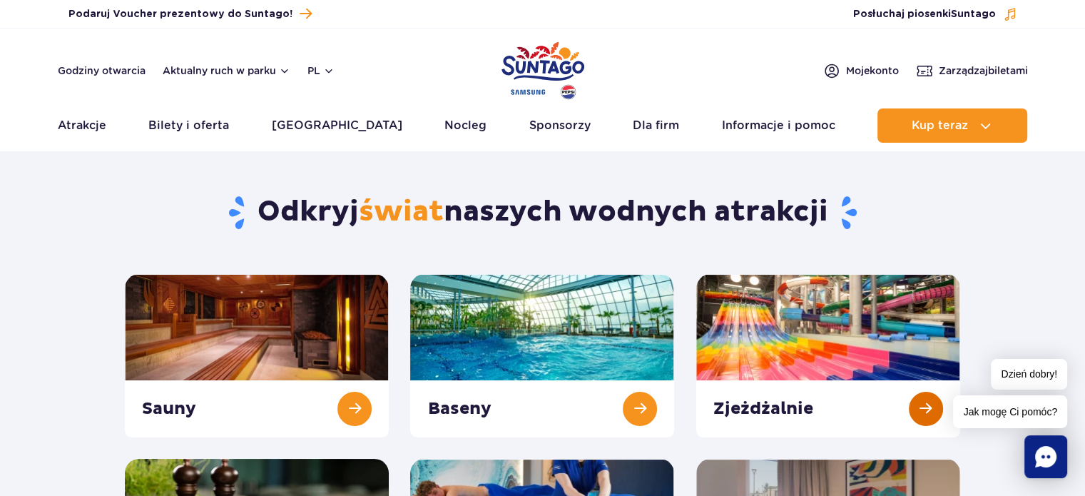
click at [919, 407] on link at bounding box center [828, 355] width 264 height 163
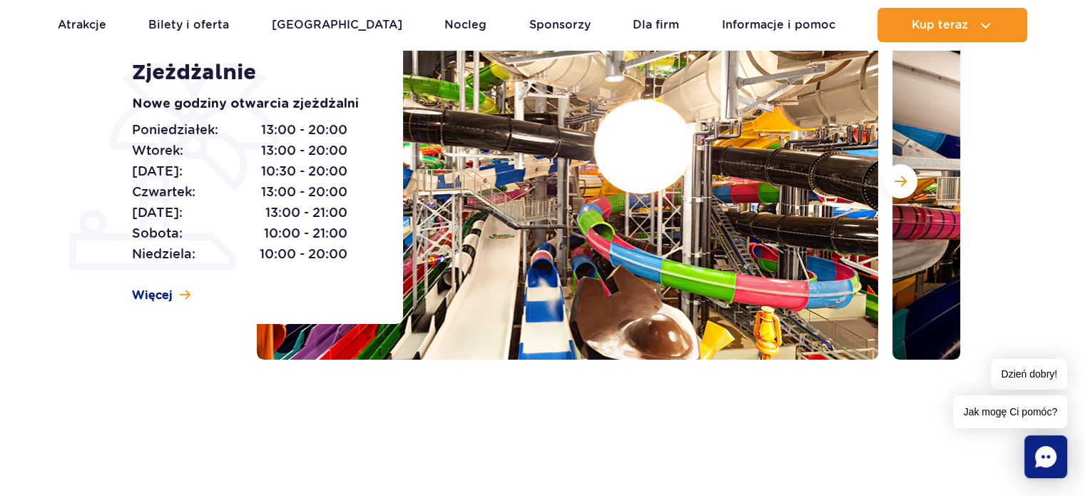
scroll to position [257, 0]
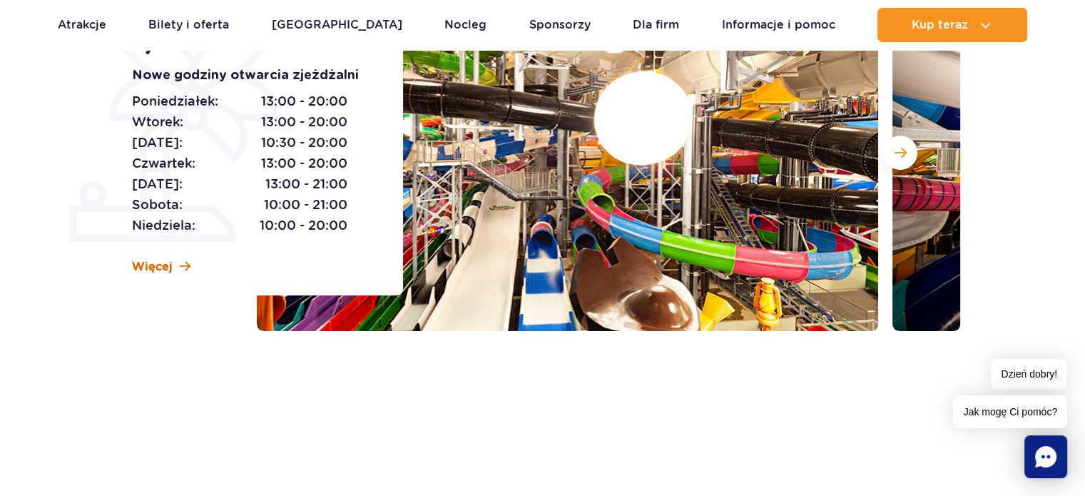
click at [160, 265] on span "Więcej" at bounding box center [152, 267] width 41 height 16
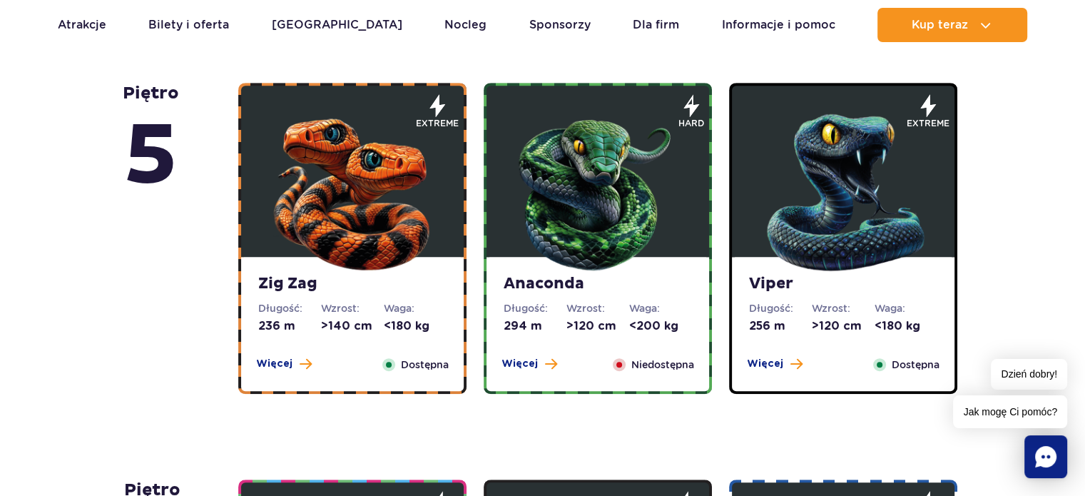
scroll to position [862, 0]
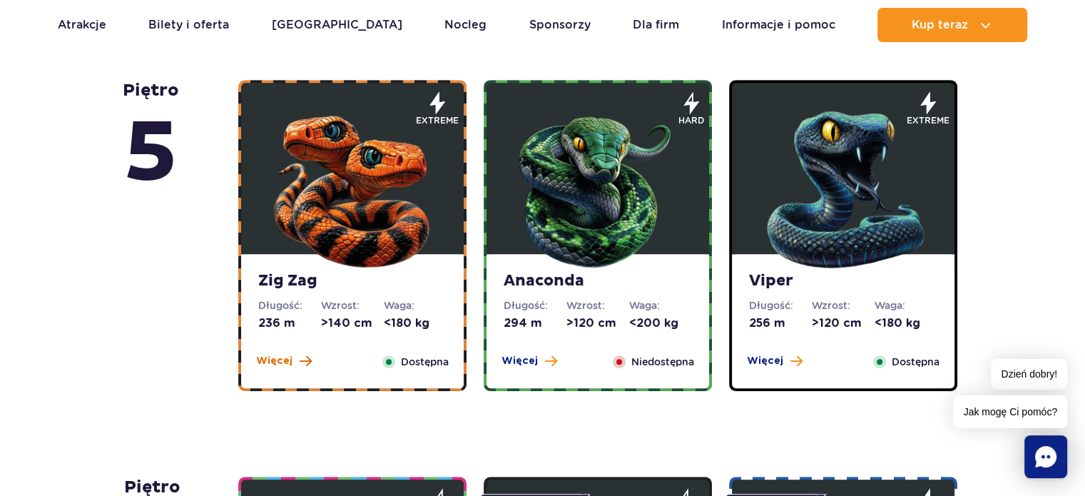
click at [283, 363] on span "Więcej" at bounding box center [274, 361] width 36 height 14
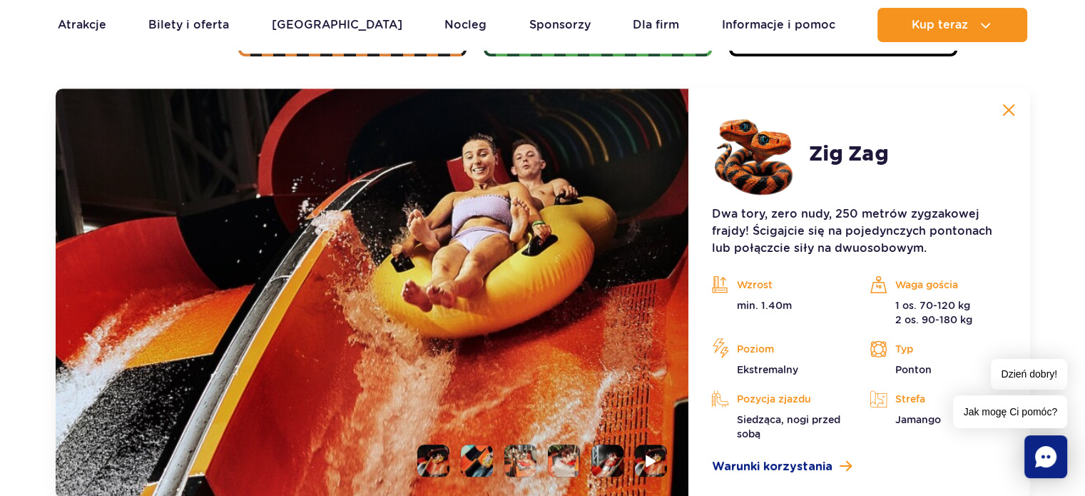
scroll to position [1198, 0]
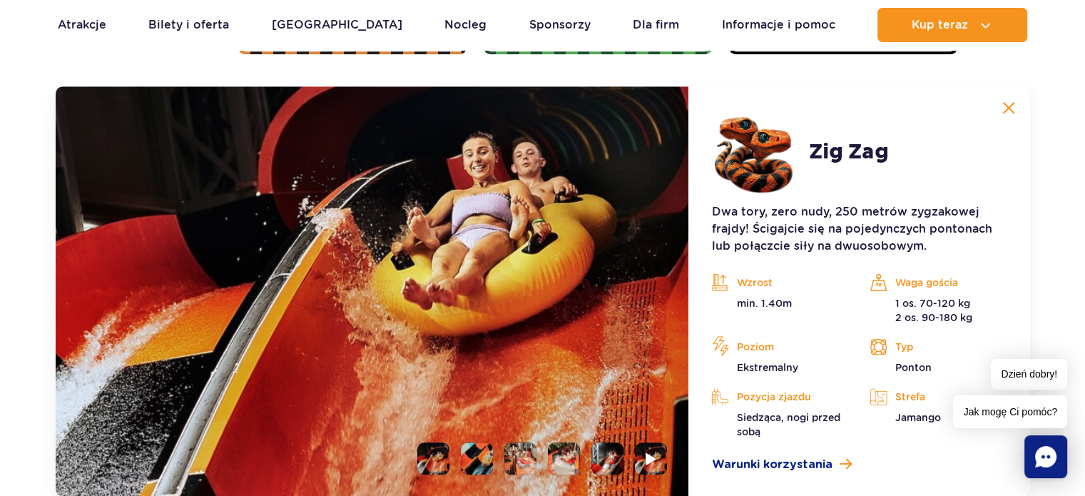
click at [477, 457] on li at bounding box center [477, 458] width 32 height 32
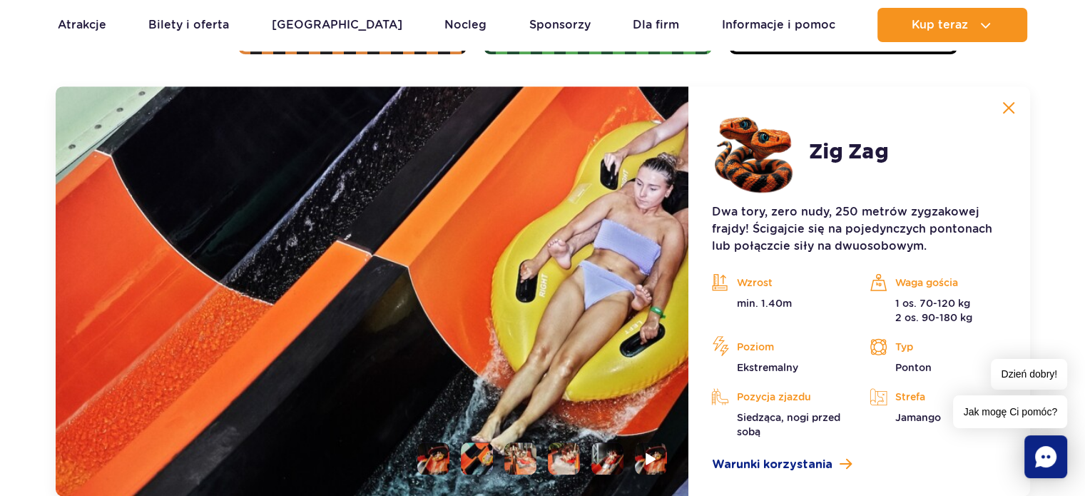
click at [522, 467] on li at bounding box center [520, 458] width 32 height 32
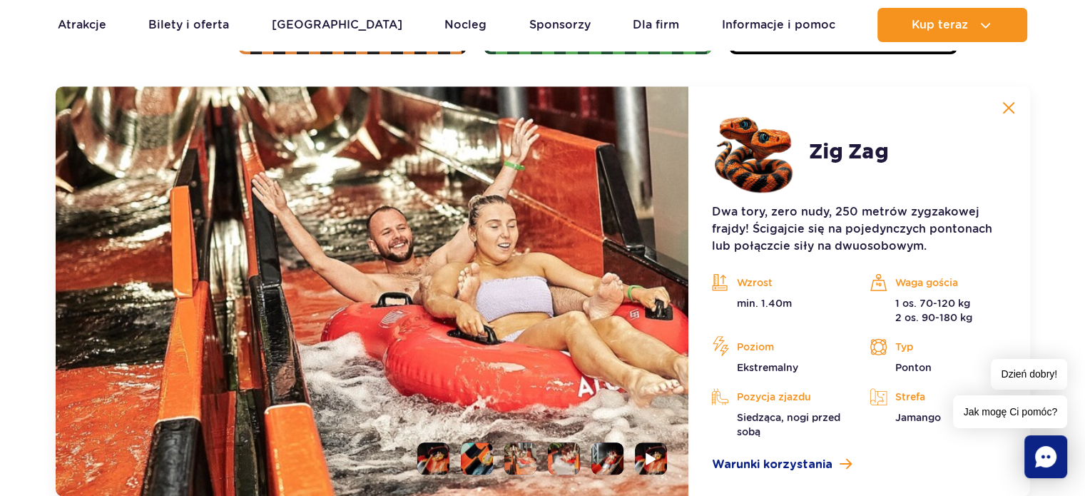
click at [560, 465] on li at bounding box center [564, 458] width 32 height 32
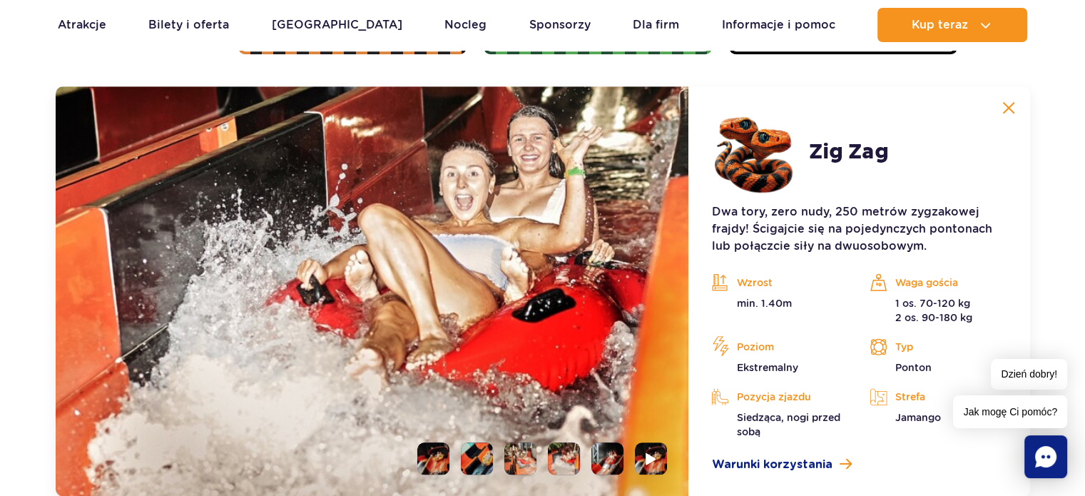
click at [606, 462] on li at bounding box center [607, 458] width 32 height 32
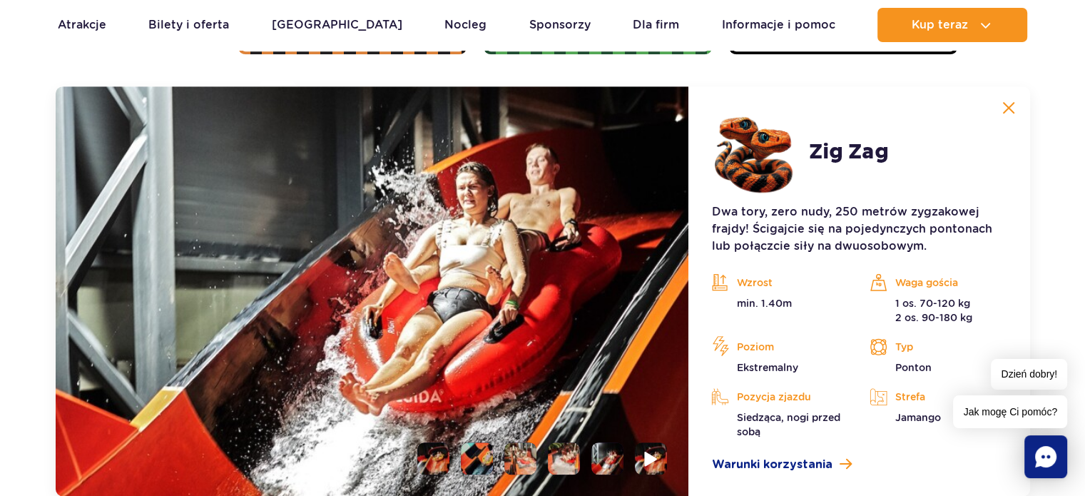
click at [648, 462] on img at bounding box center [652, 458] width 14 height 16
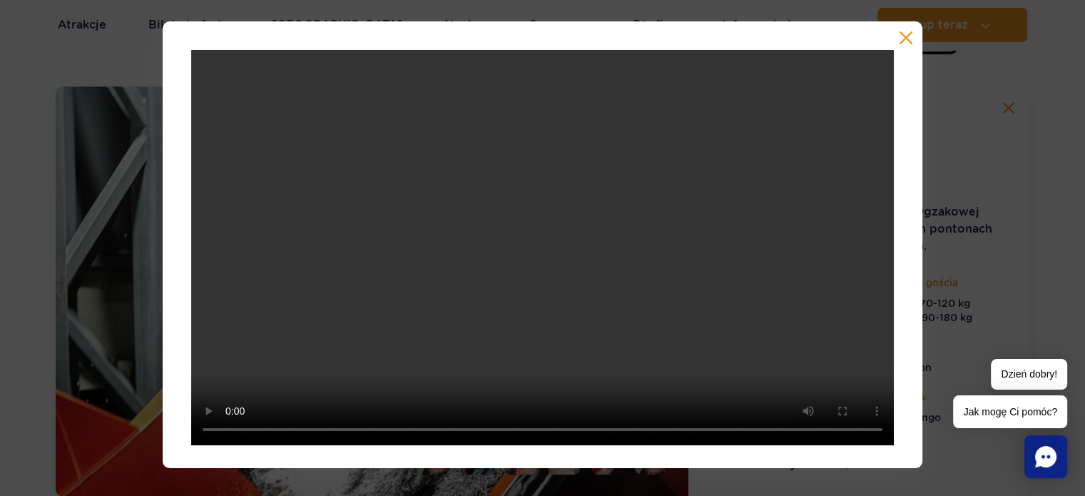
click at [902, 39] on button "button" at bounding box center [906, 38] width 14 height 14
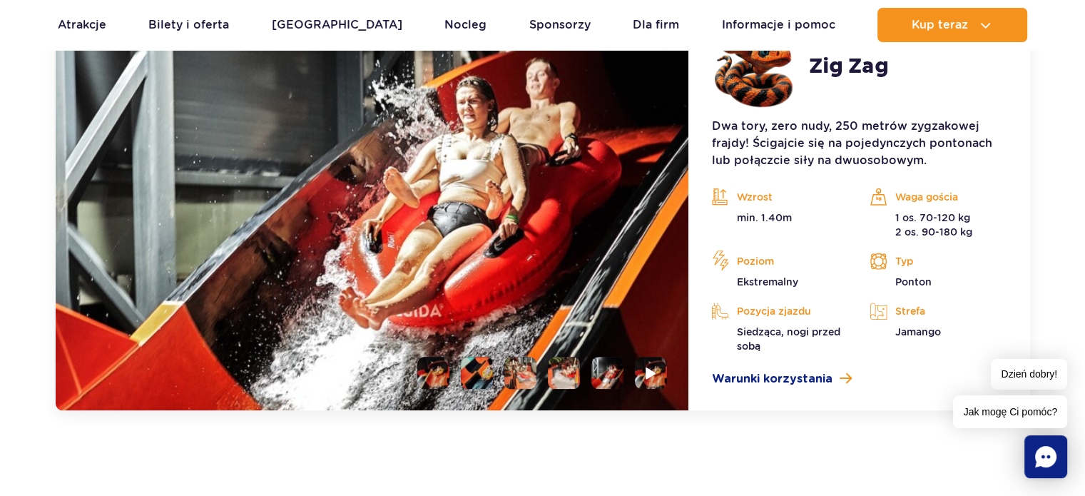
scroll to position [1313, 0]
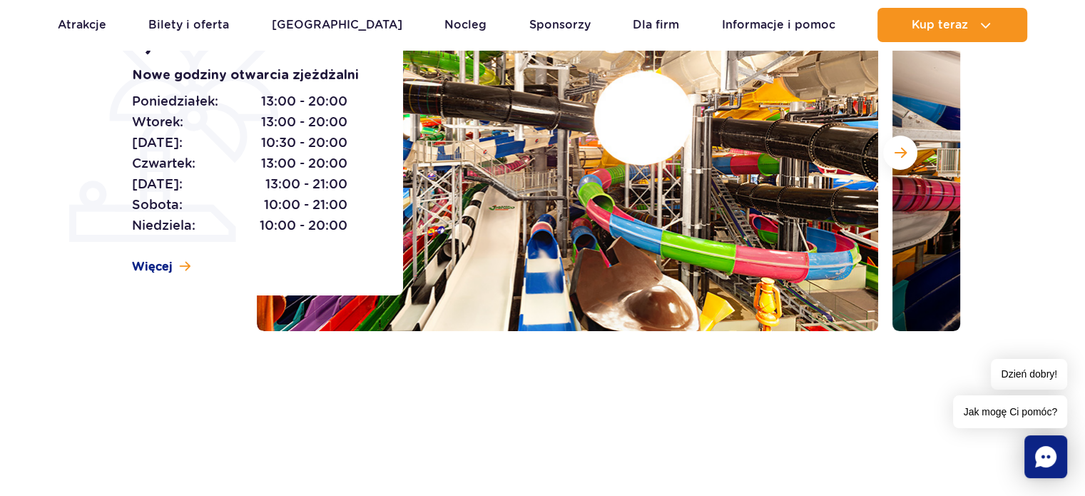
scroll to position [257, 0]
click at [159, 262] on span "Więcej" at bounding box center [152, 267] width 41 height 16
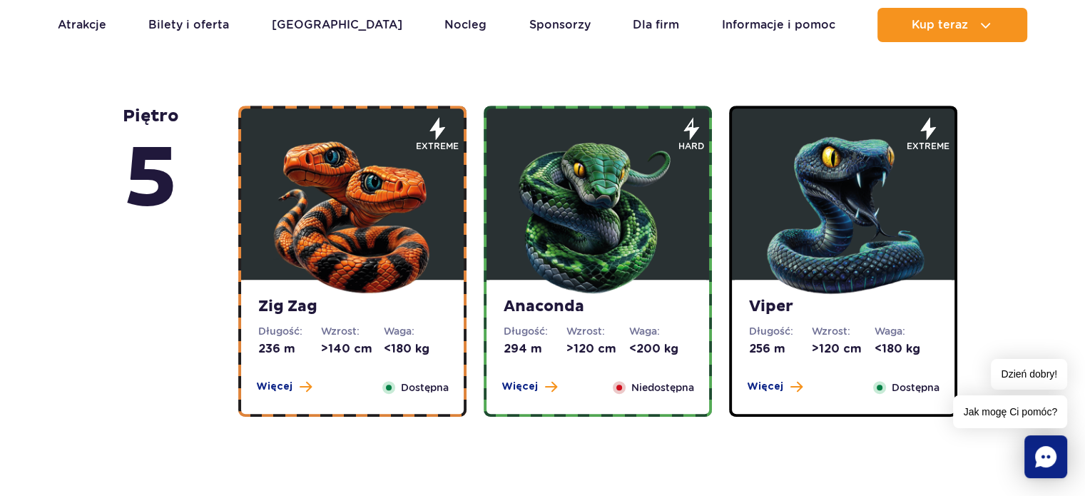
scroll to position [833, 0]
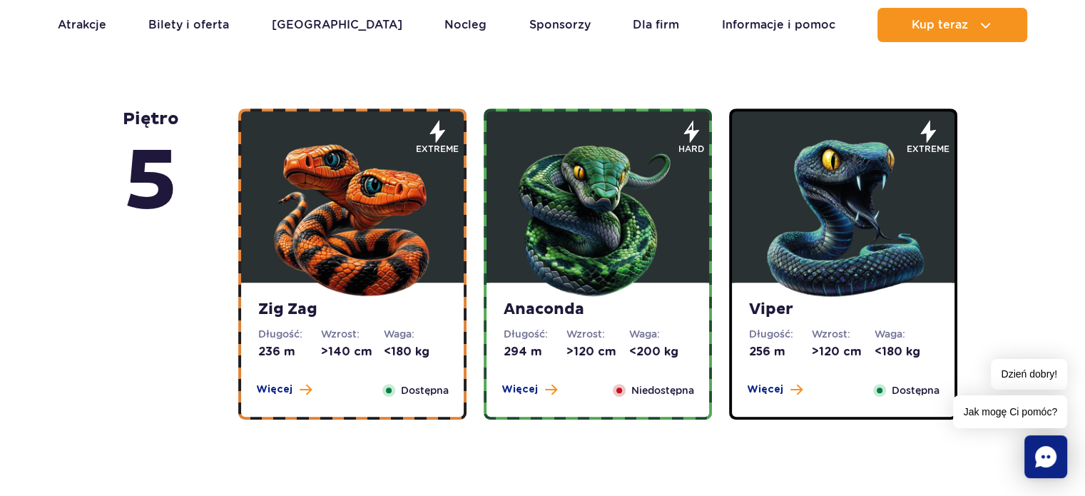
click at [499, 390] on div "Więcej Zamknij" at bounding box center [529, 390] width 73 height 16
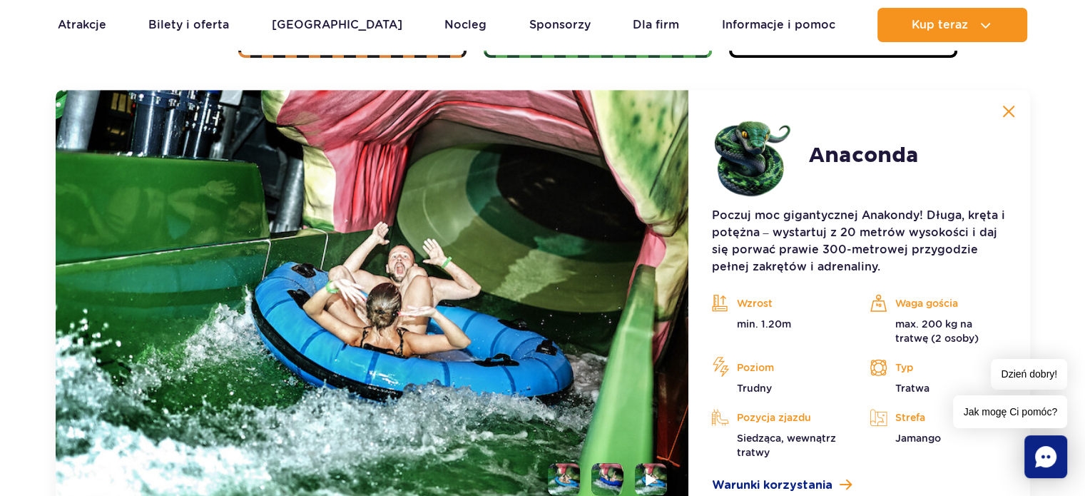
scroll to position [1198, 0]
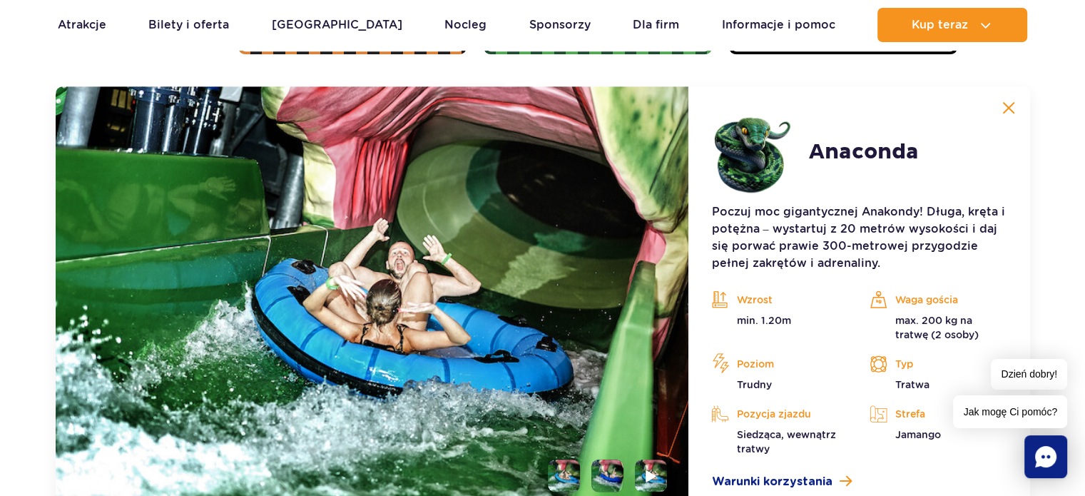
click at [602, 469] on li at bounding box center [607, 475] width 32 height 32
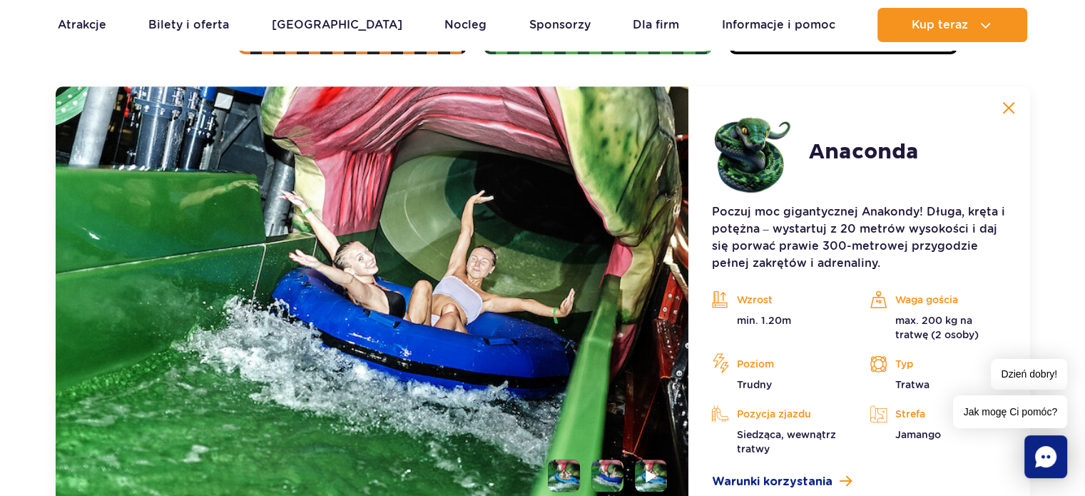
click at [999, 108] on button at bounding box center [1008, 107] width 29 height 29
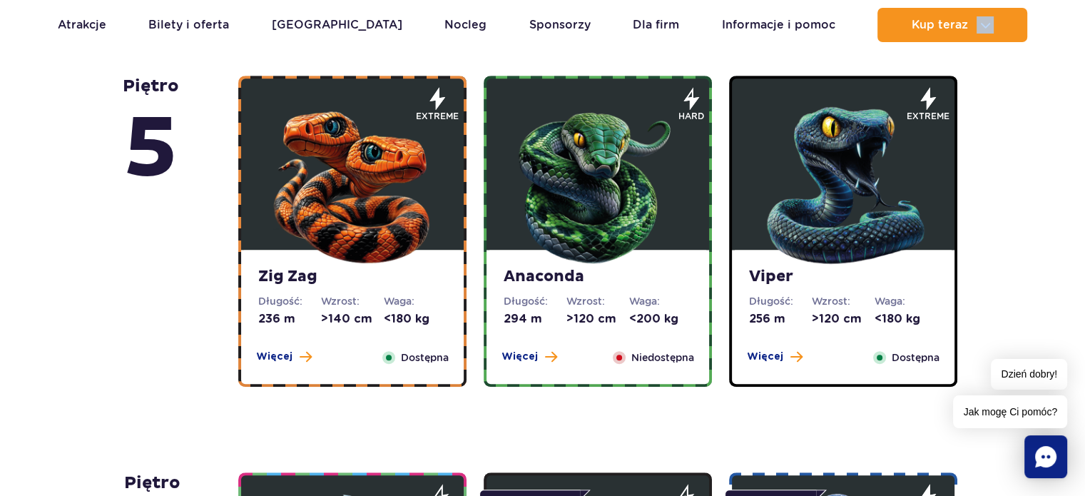
scroll to position [818, 0]
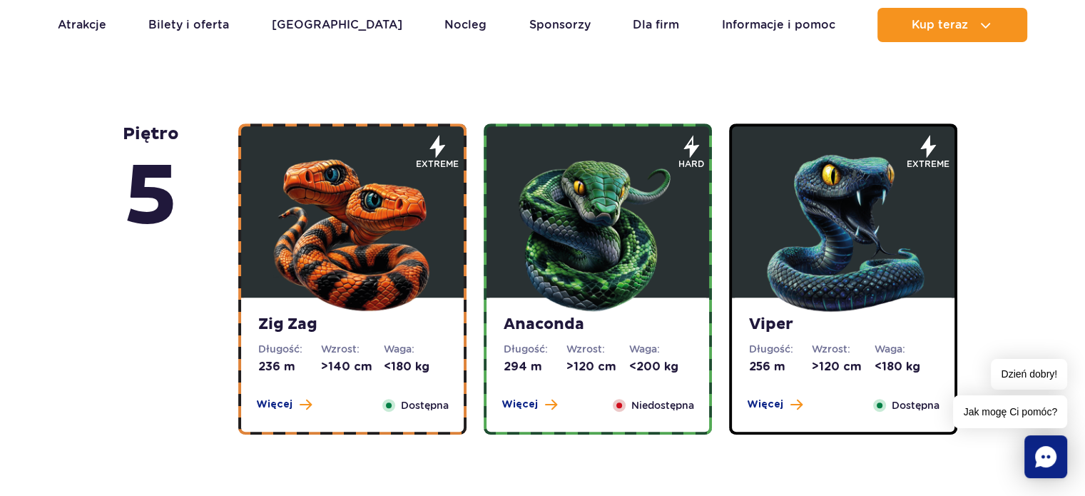
click at [287, 396] on div "Zig Zag Długość: 236 m Wzrost: >140 cm Waga: <180 kg Więcej Zamknij Dostępna" at bounding box center [352, 364] width 223 height 134
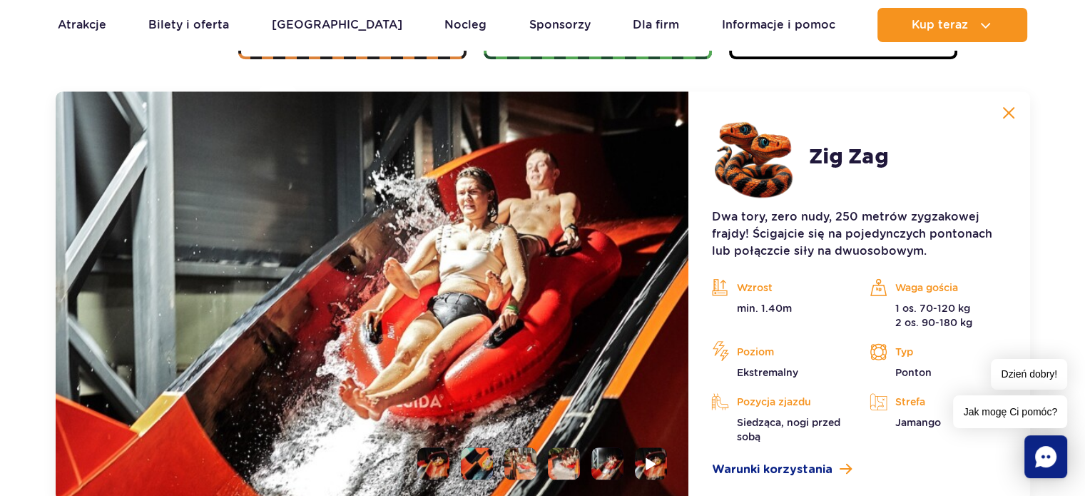
scroll to position [1198, 0]
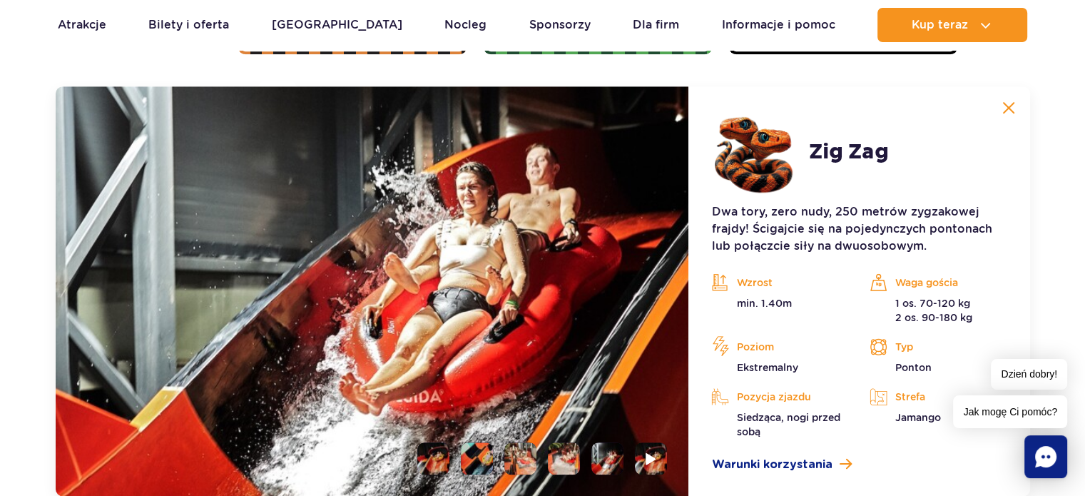
click at [464, 459] on li at bounding box center [477, 458] width 32 height 32
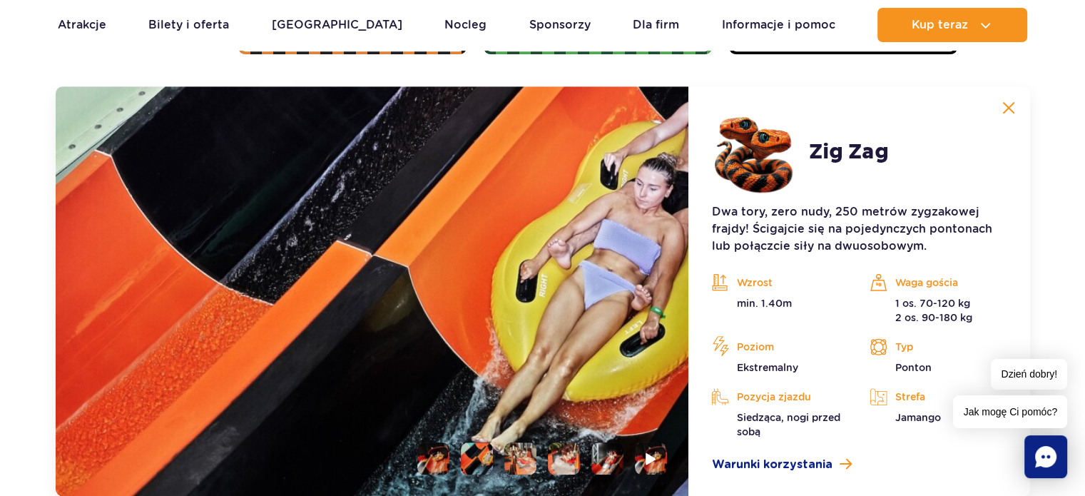
click at [519, 459] on li at bounding box center [520, 458] width 32 height 32
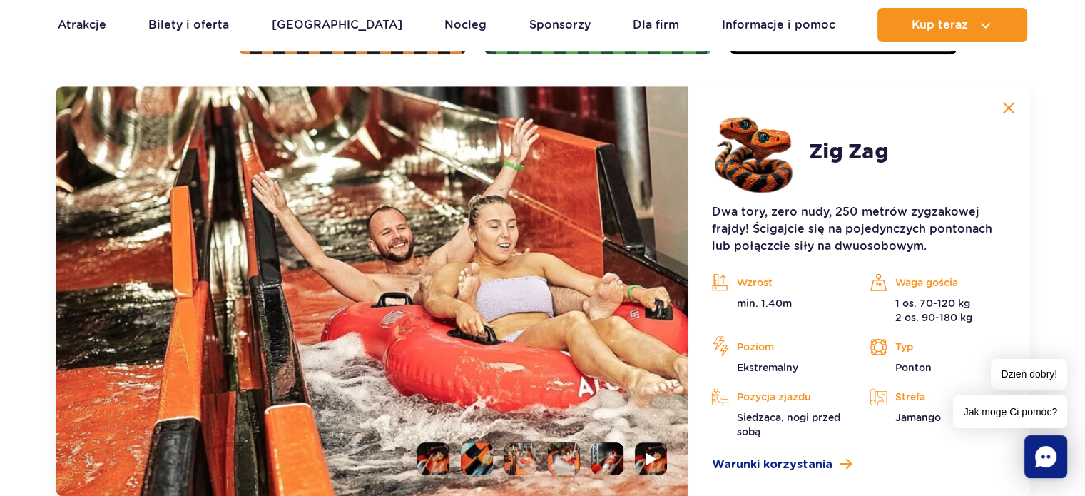
click at [563, 462] on li at bounding box center [564, 458] width 32 height 32
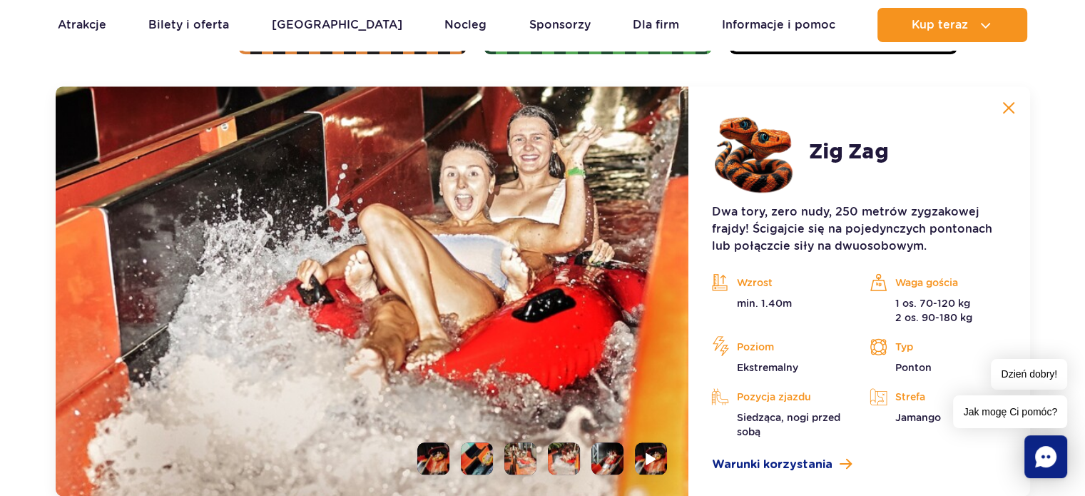
click at [1013, 109] on img at bounding box center [1008, 107] width 13 height 13
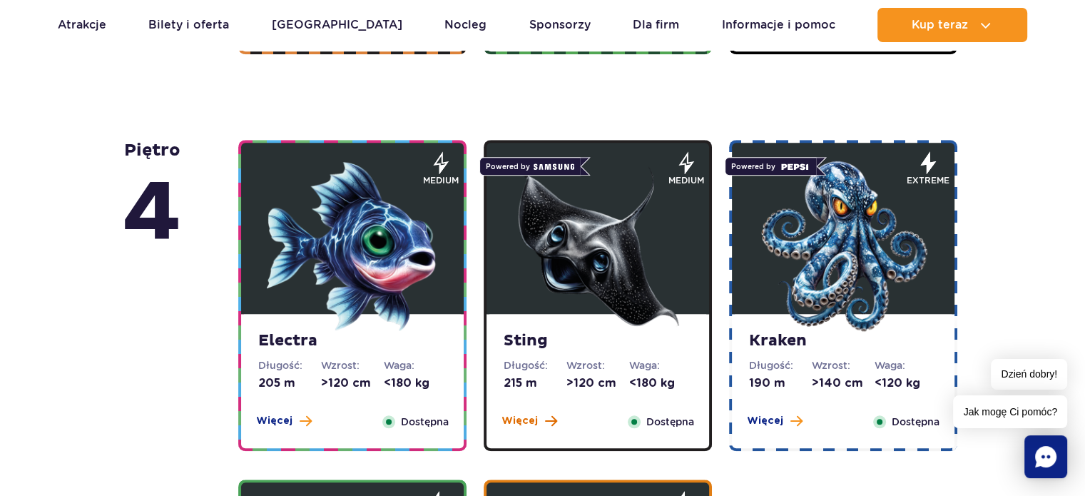
click at [526, 422] on span "Więcej" at bounding box center [519, 421] width 36 height 14
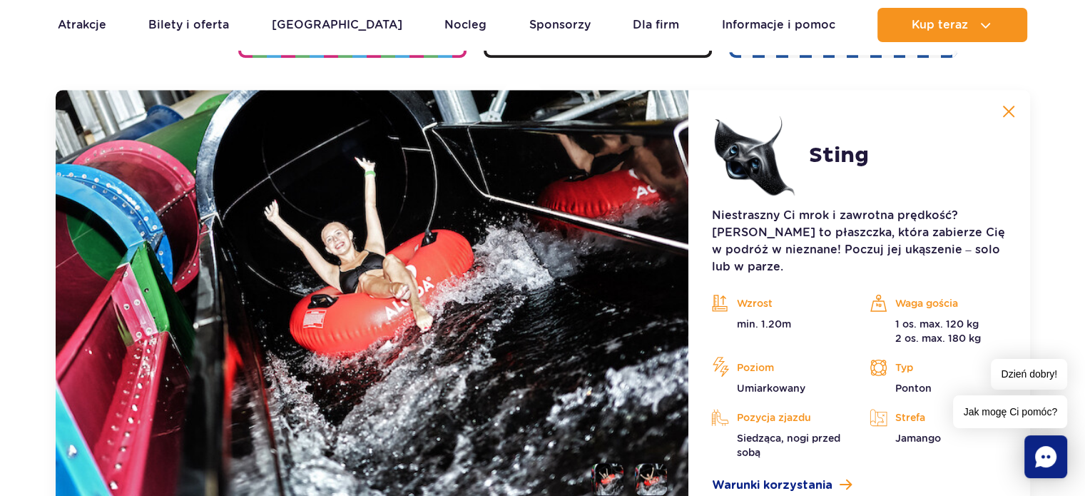
scroll to position [1595, 0]
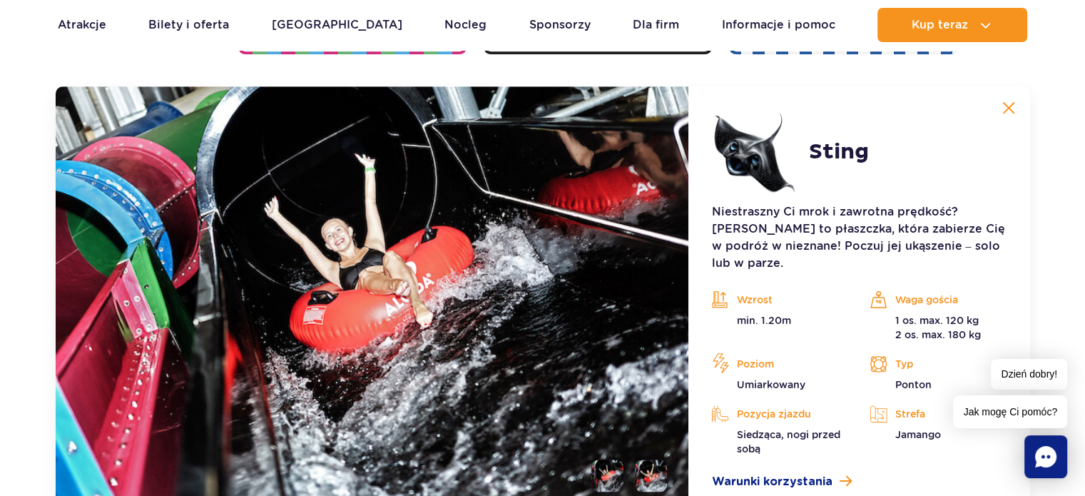
click at [1004, 112] on img at bounding box center [1008, 107] width 13 height 13
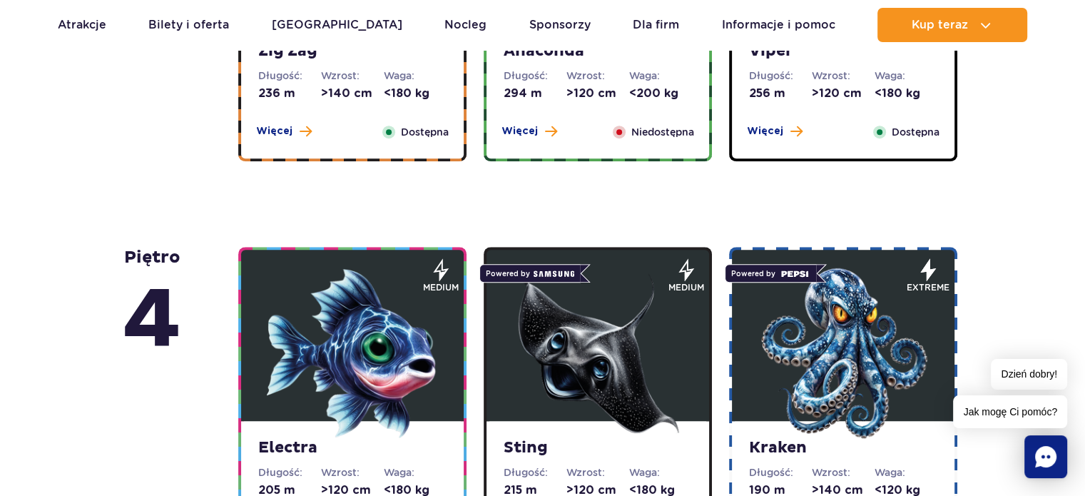
scroll to position [939, 0]
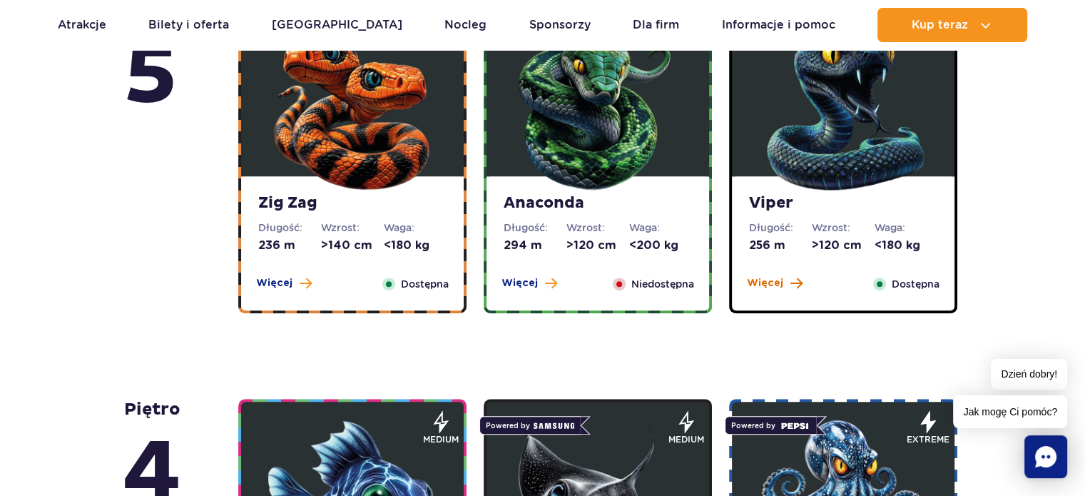
click at [779, 287] on span "Więcej" at bounding box center [765, 283] width 36 height 14
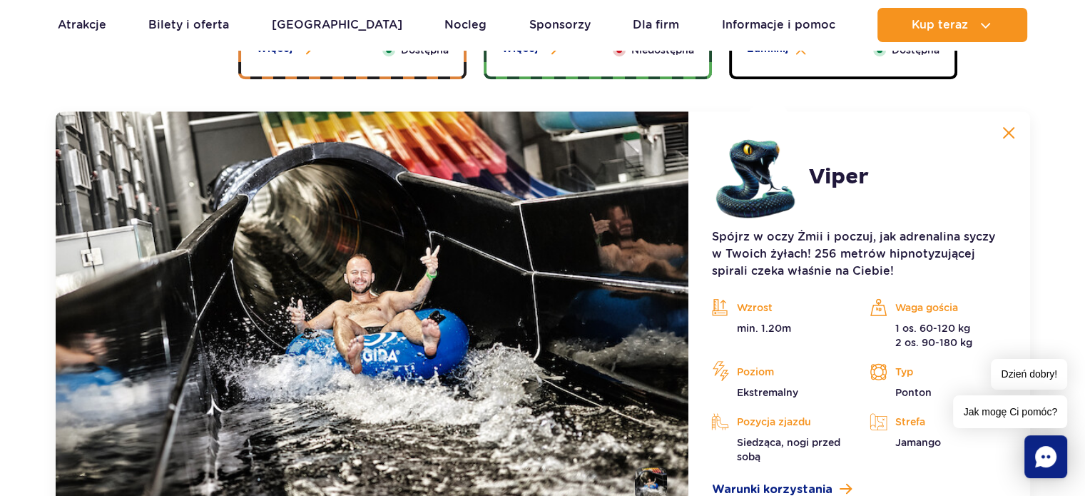
scroll to position [1198, 0]
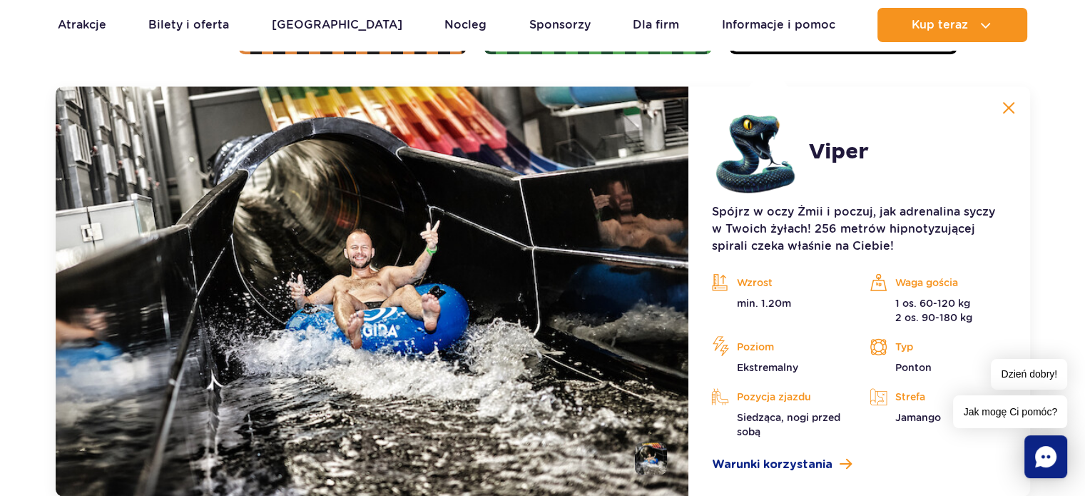
click at [1010, 108] on img at bounding box center [1008, 107] width 13 height 13
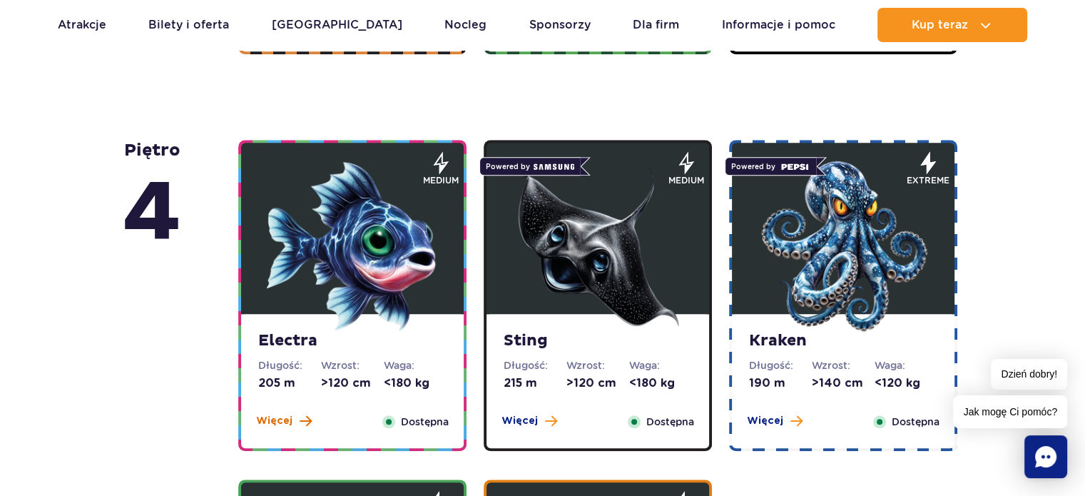
click at [287, 424] on span "Więcej" at bounding box center [274, 421] width 36 height 14
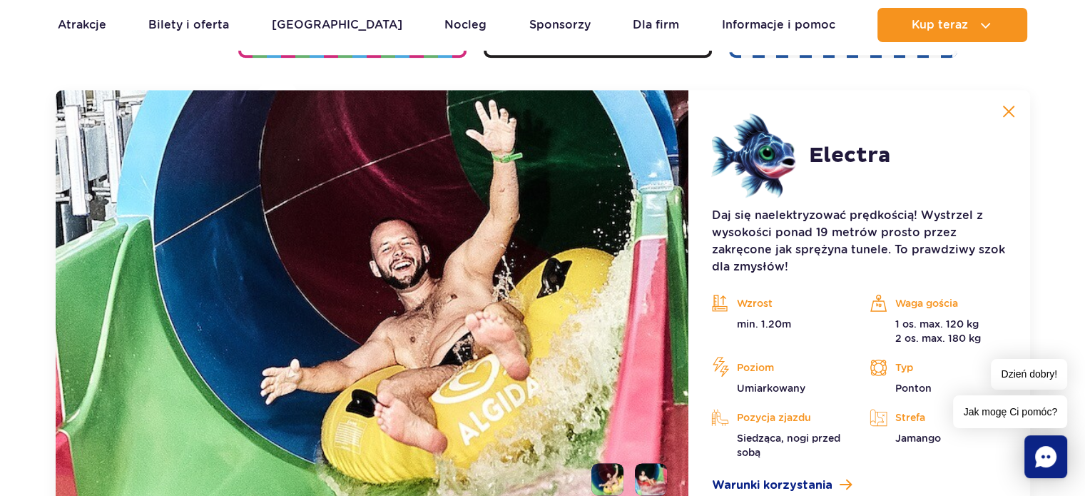
scroll to position [1595, 0]
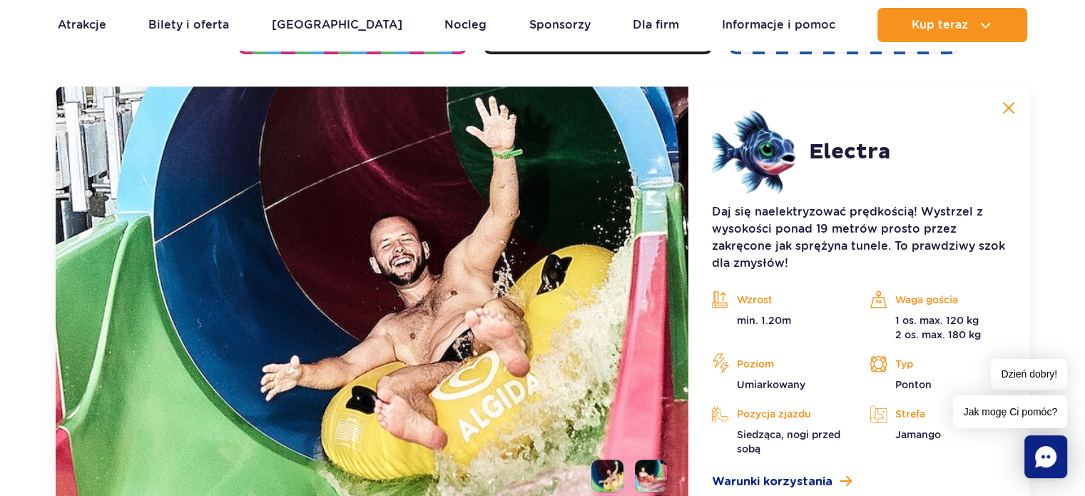
click at [1005, 107] on img at bounding box center [1008, 107] width 13 height 13
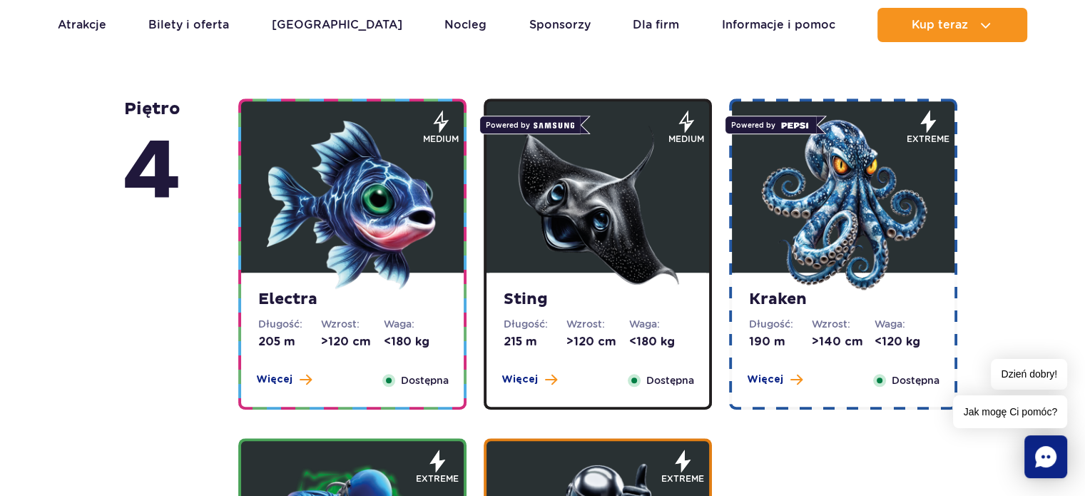
scroll to position [1216, 0]
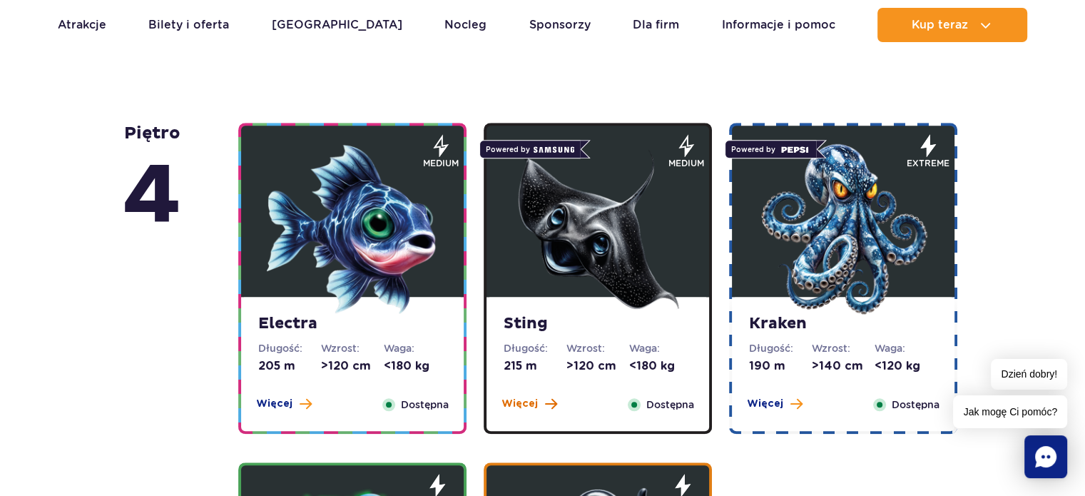
click at [516, 407] on span "Więcej" at bounding box center [519, 404] width 36 height 14
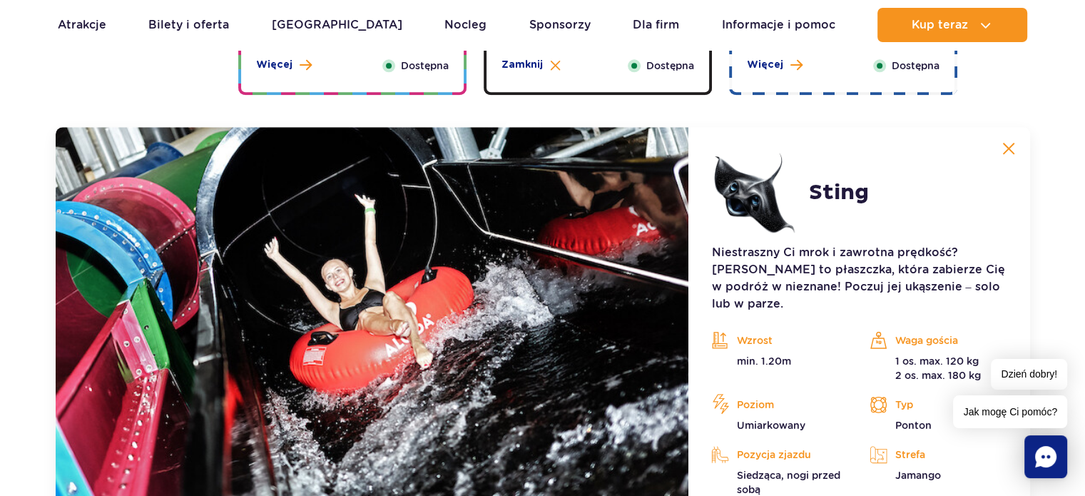
scroll to position [1595, 0]
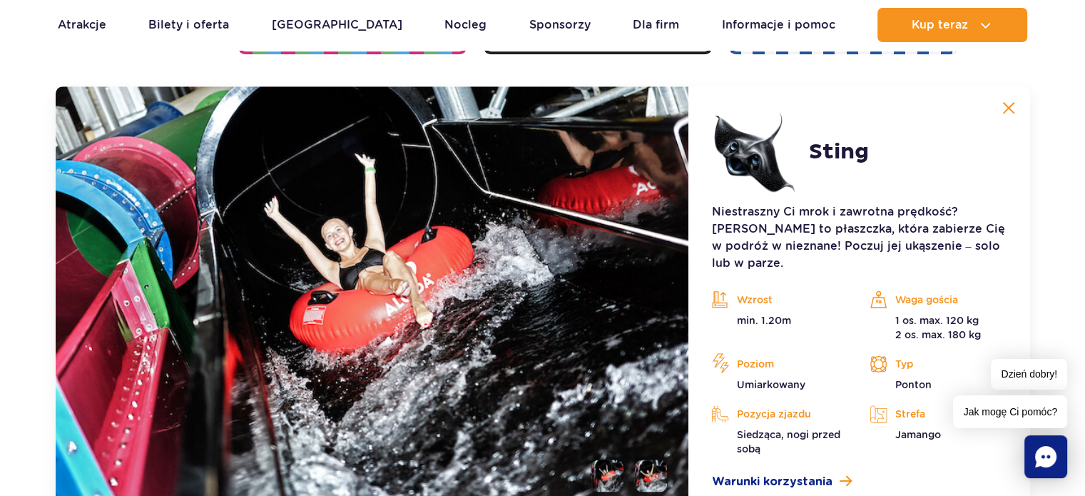
click at [1002, 110] on img at bounding box center [1008, 107] width 13 height 13
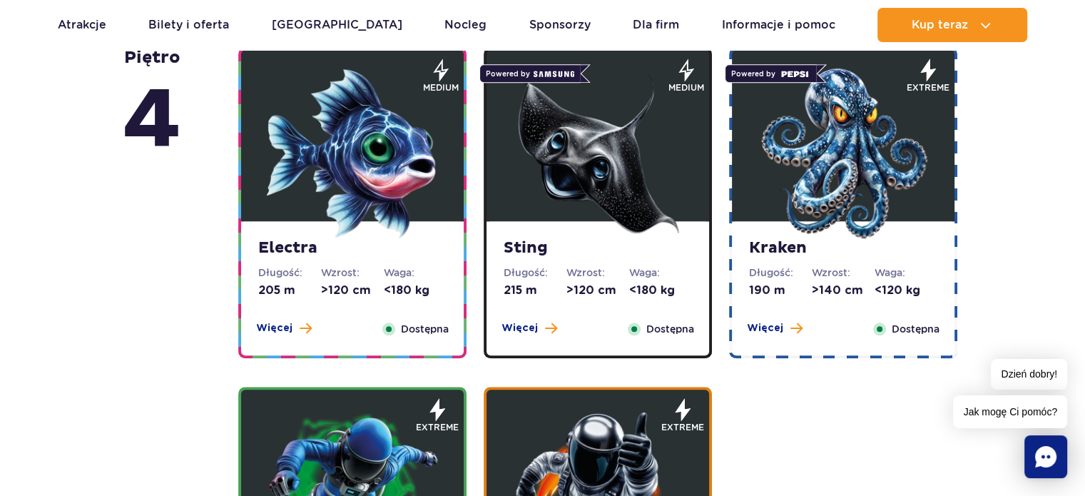
scroll to position [1273, 0]
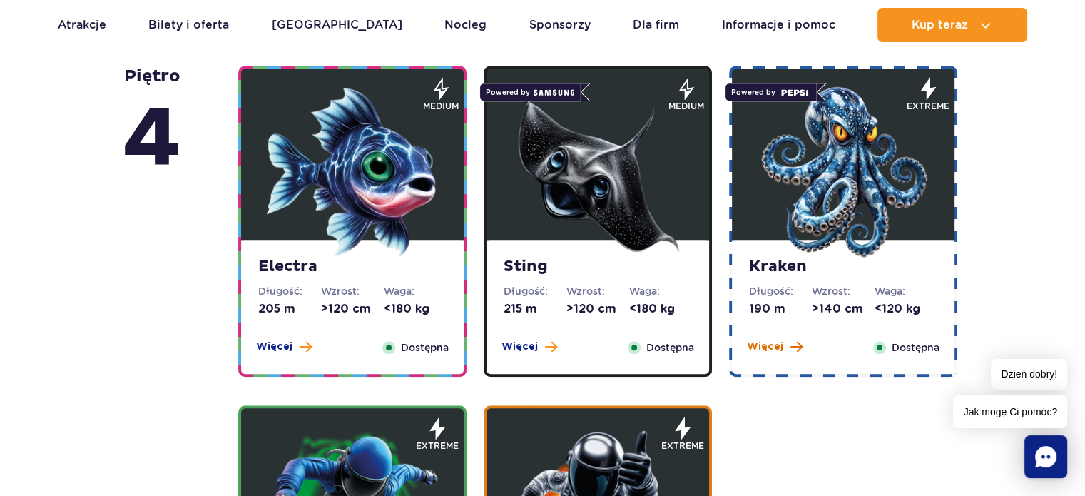
click at [773, 345] on span "Więcej" at bounding box center [765, 347] width 36 height 14
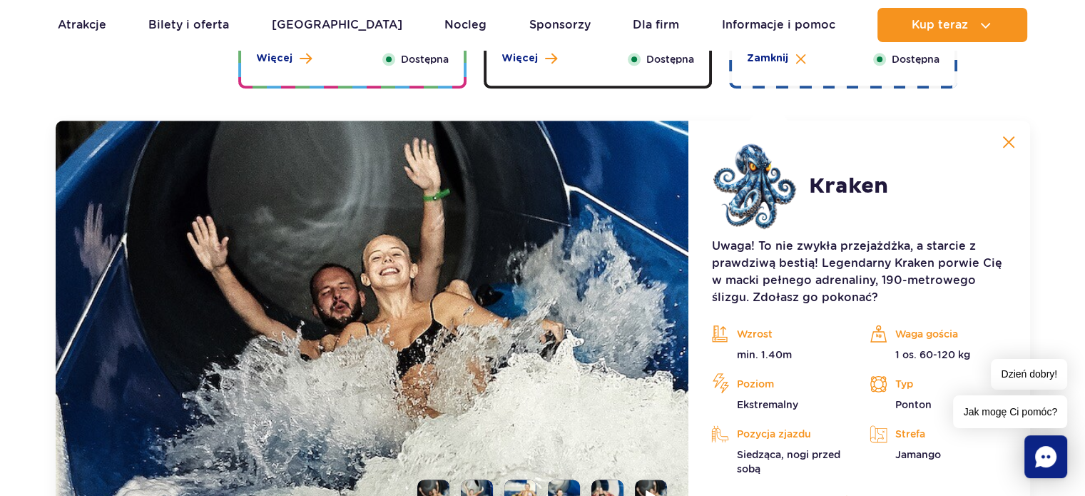
scroll to position [1595, 0]
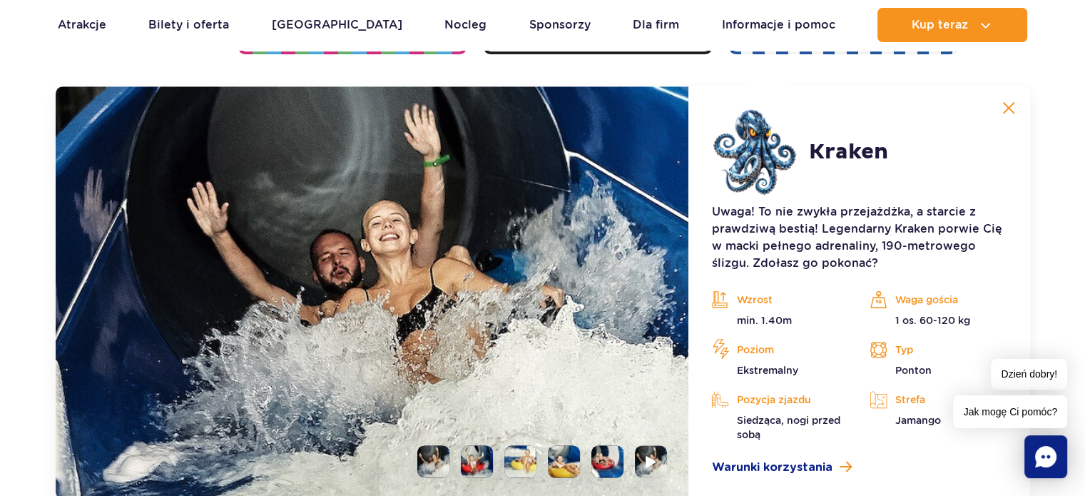
click at [518, 467] on li at bounding box center [520, 461] width 32 height 32
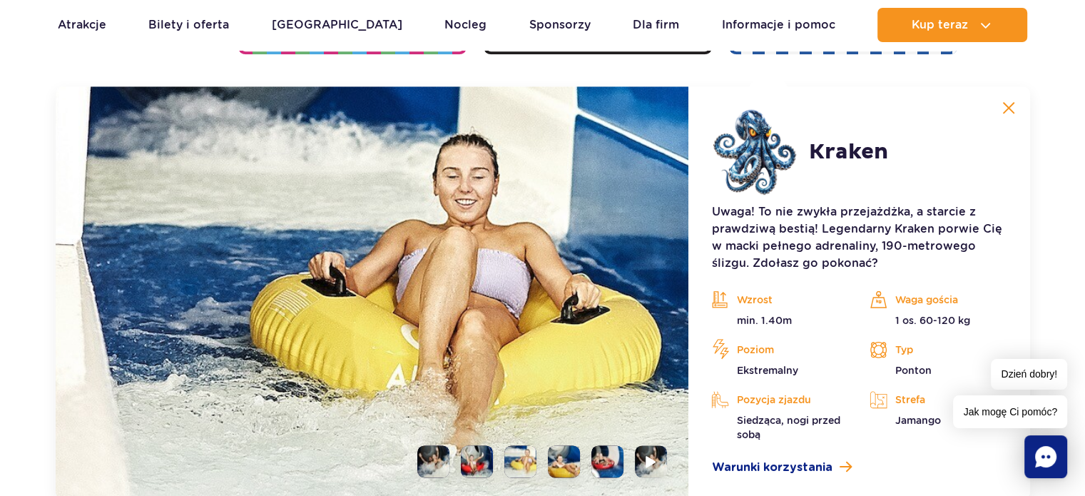
click at [565, 462] on li at bounding box center [564, 461] width 32 height 32
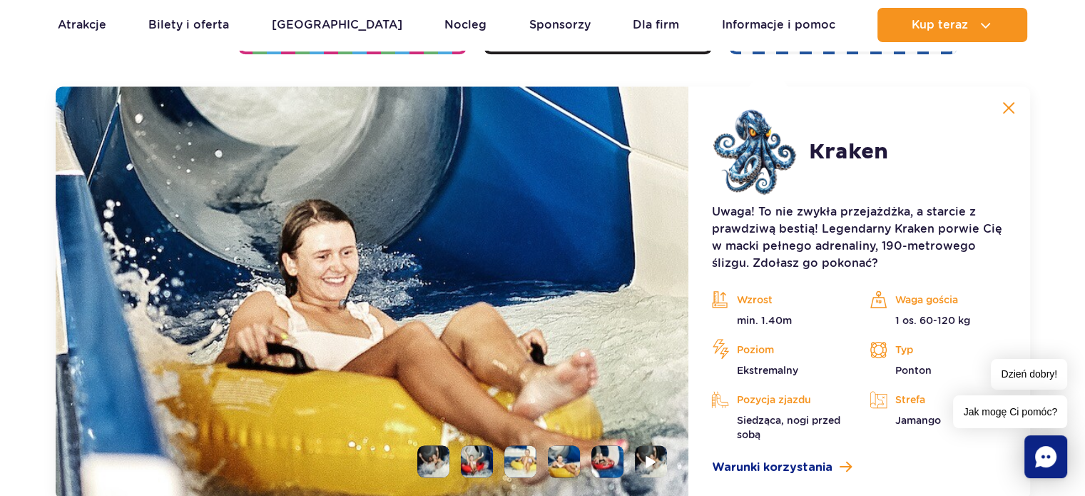
click at [602, 454] on li at bounding box center [607, 461] width 32 height 32
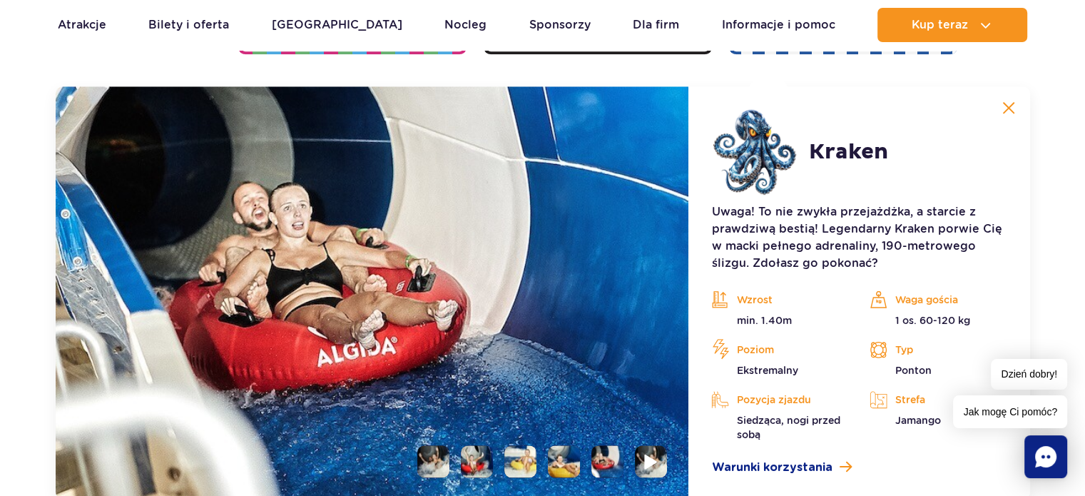
click at [656, 472] on li at bounding box center [651, 461] width 32 height 32
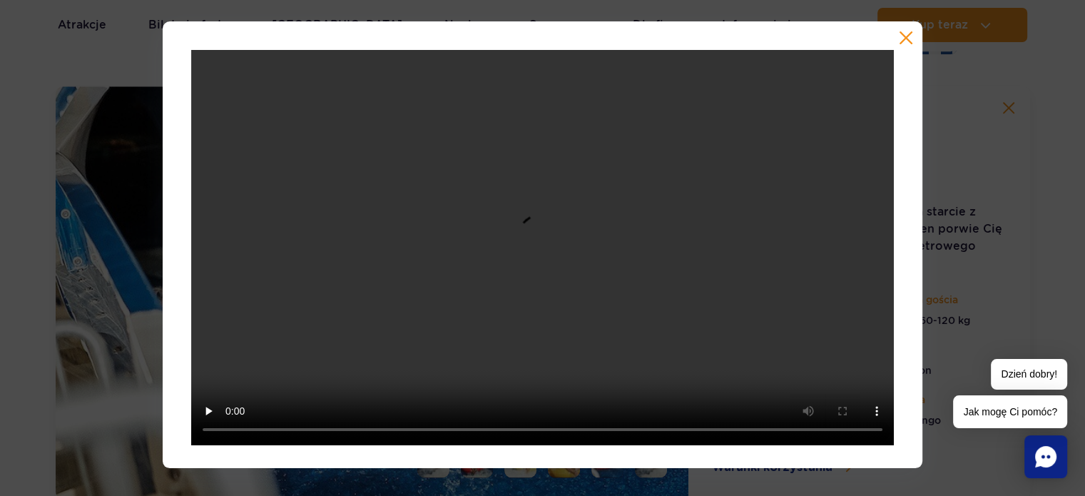
click at [915, 36] on div at bounding box center [543, 244] width 760 height 447
click at [908, 39] on button "button" at bounding box center [906, 38] width 14 height 14
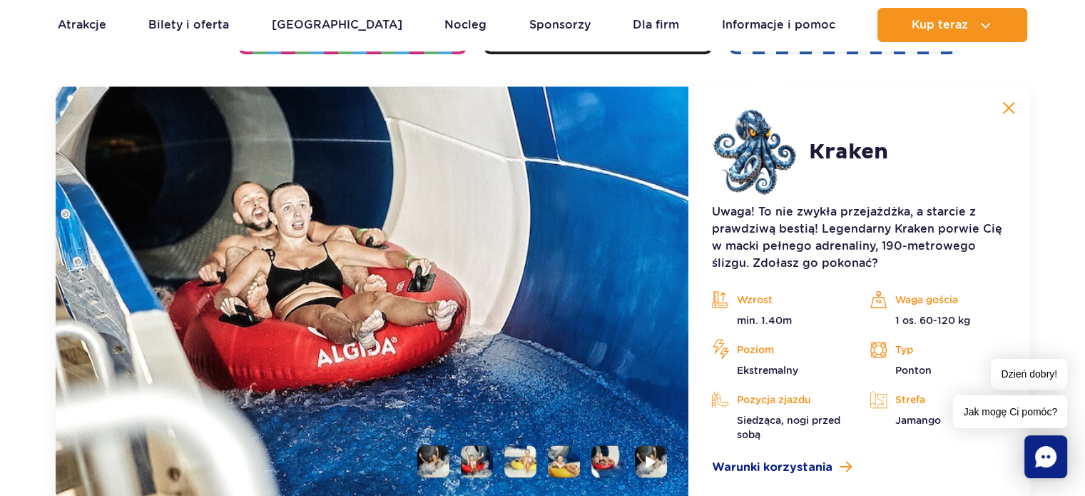
click at [1002, 101] on img at bounding box center [1008, 107] width 13 height 13
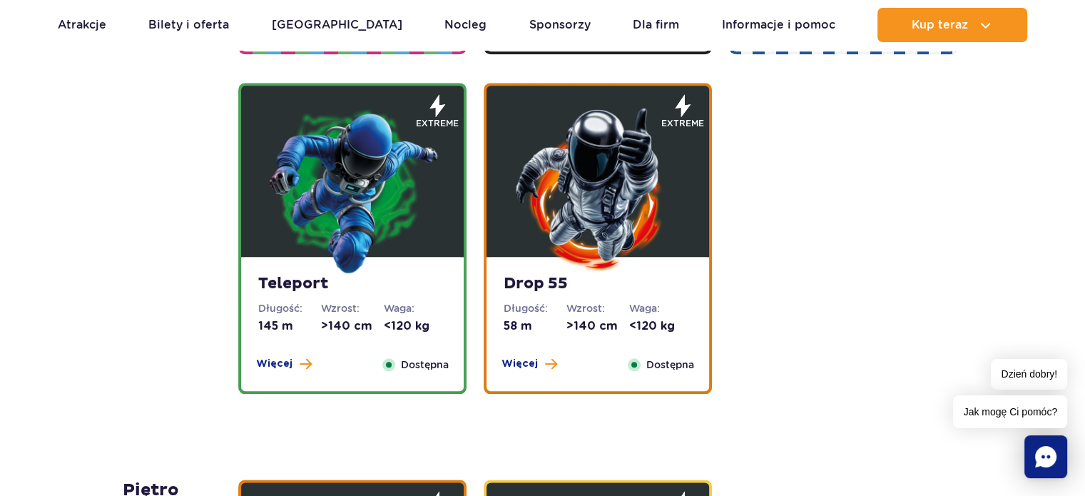
click at [282, 357] on span "Więcej" at bounding box center [274, 364] width 36 height 14
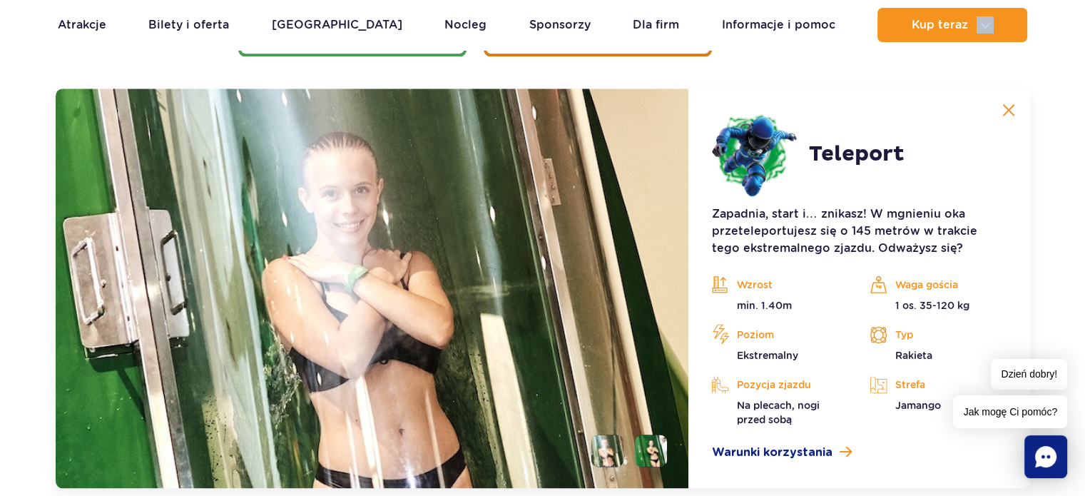
scroll to position [1935, 0]
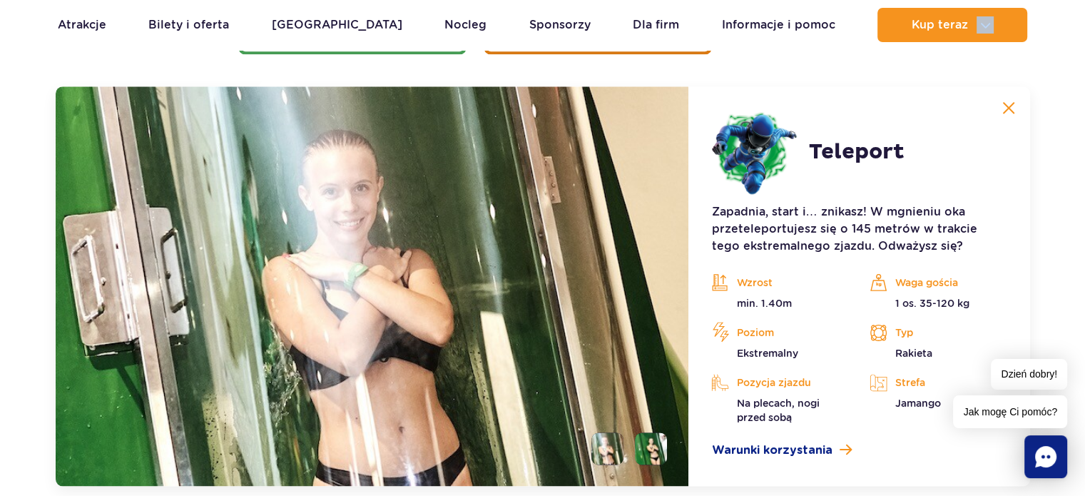
click at [1004, 106] on img at bounding box center [1008, 107] width 13 height 13
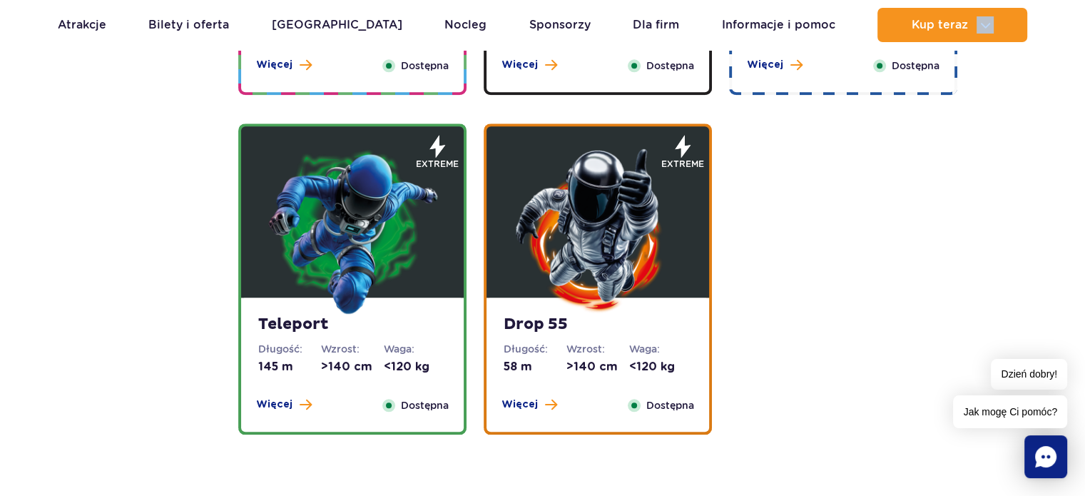
scroll to position [1535, 0]
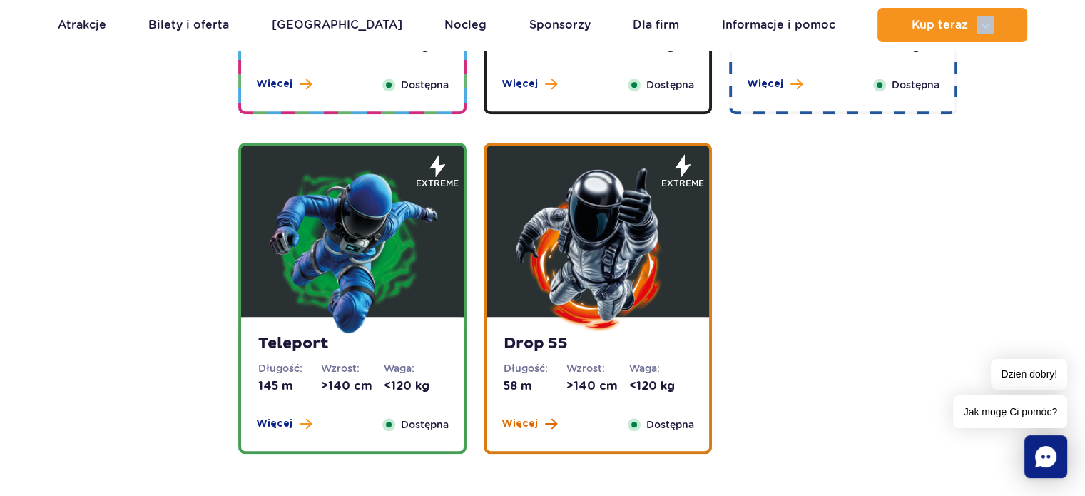
click at [509, 423] on span "Więcej" at bounding box center [519, 424] width 36 height 14
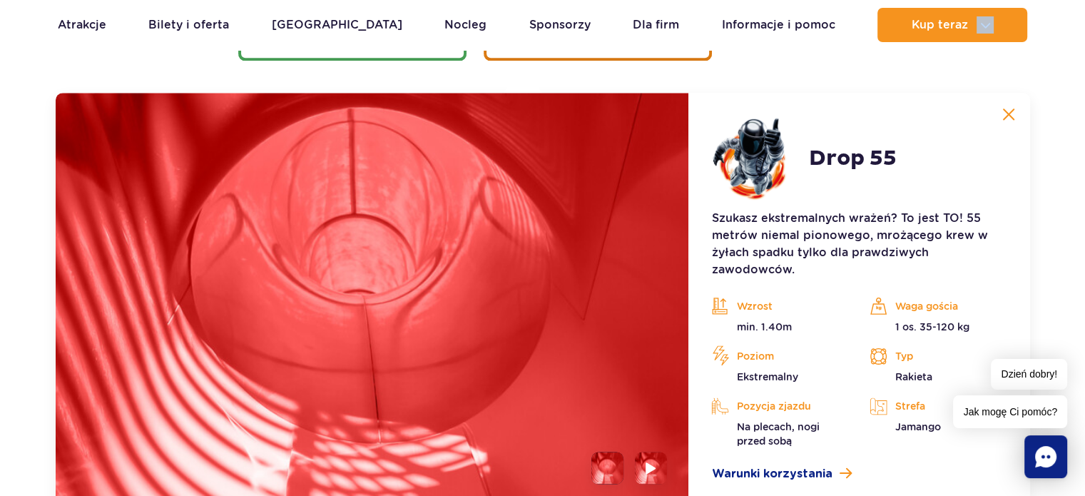
scroll to position [1935, 0]
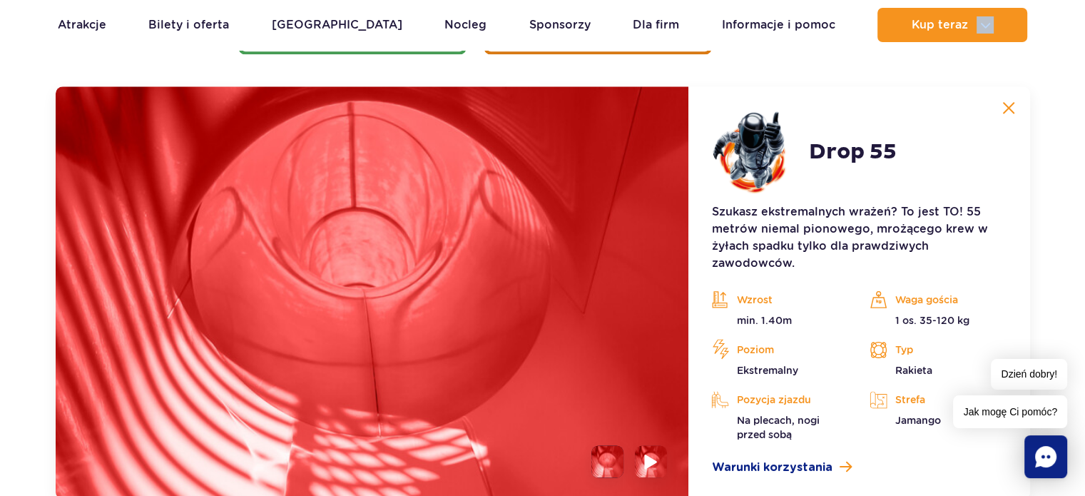
click at [653, 453] on img at bounding box center [652, 461] width 14 height 16
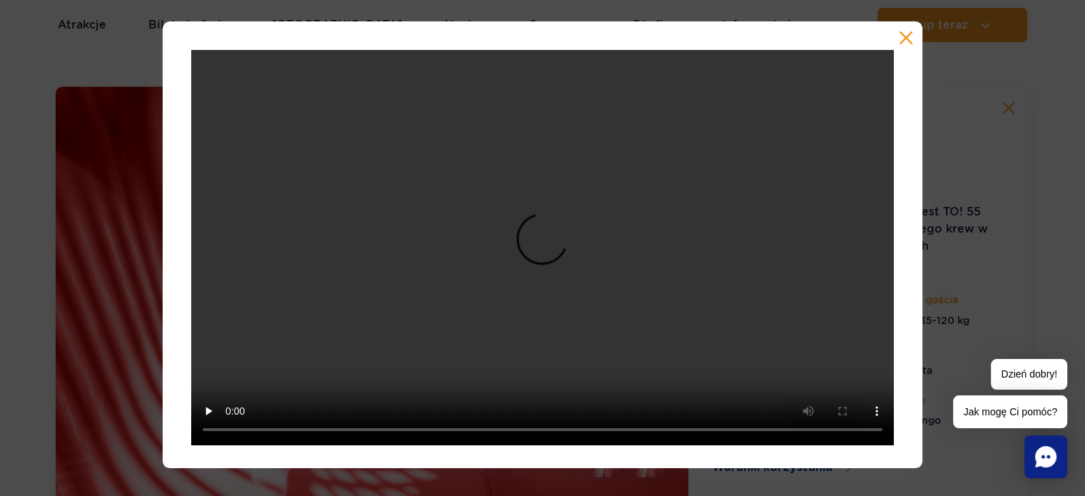
click at [901, 29] on div at bounding box center [543, 244] width 760 height 447
click at [902, 40] on button "button" at bounding box center [906, 38] width 14 height 14
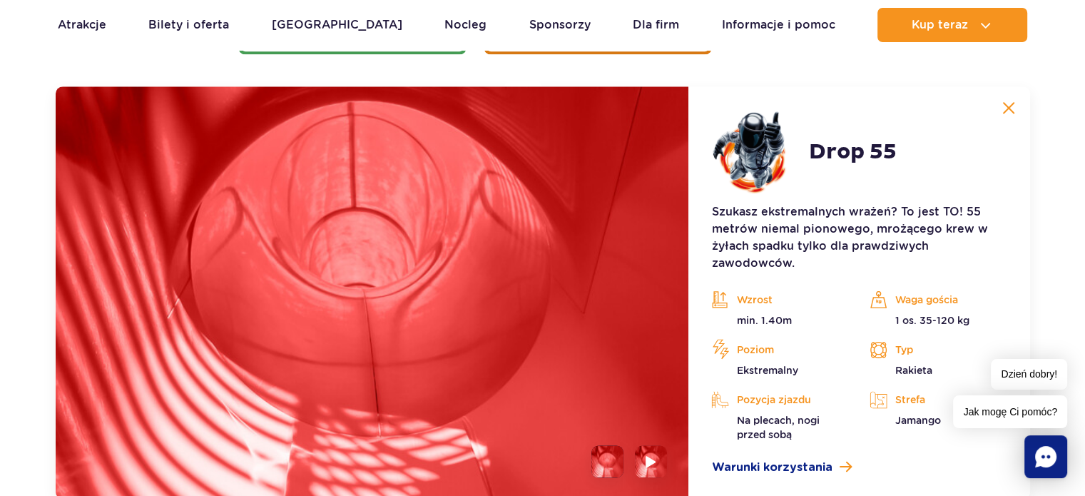
click at [1008, 120] on button at bounding box center [1008, 107] width 29 height 29
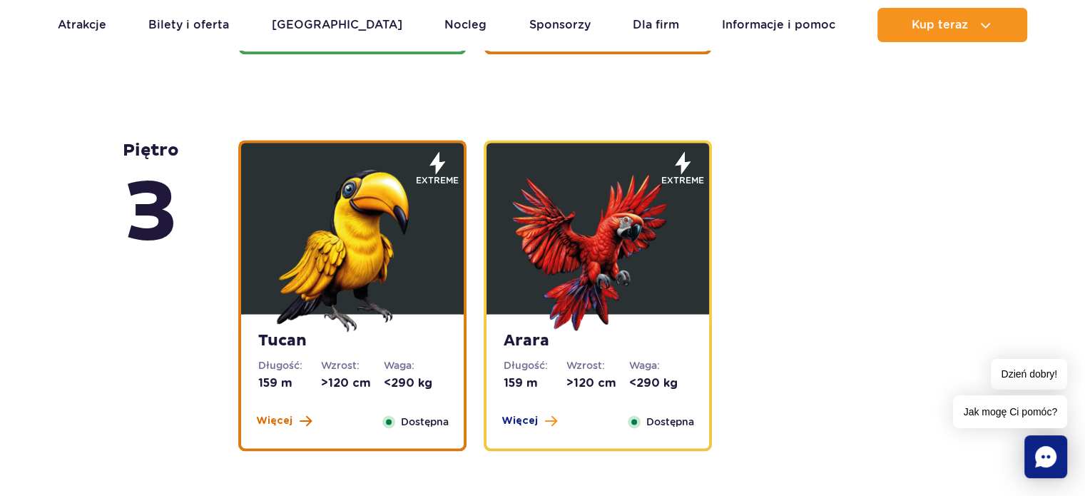
click at [280, 422] on span "Więcej" at bounding box center [274, 421] width 36 height 14
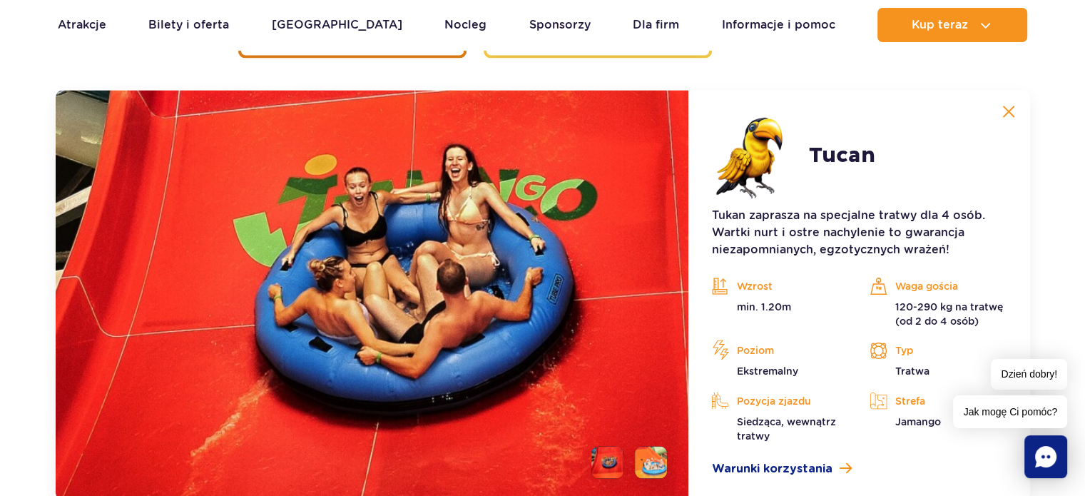
scroll to position [2331, 0]
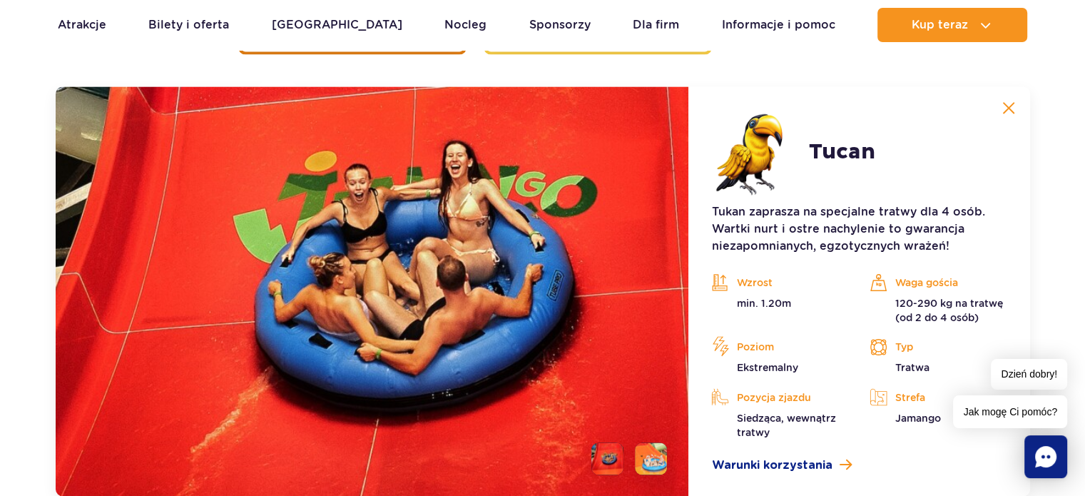
click at [1014, 103] on button at bounding box center [1008, 107] width 29 height 29
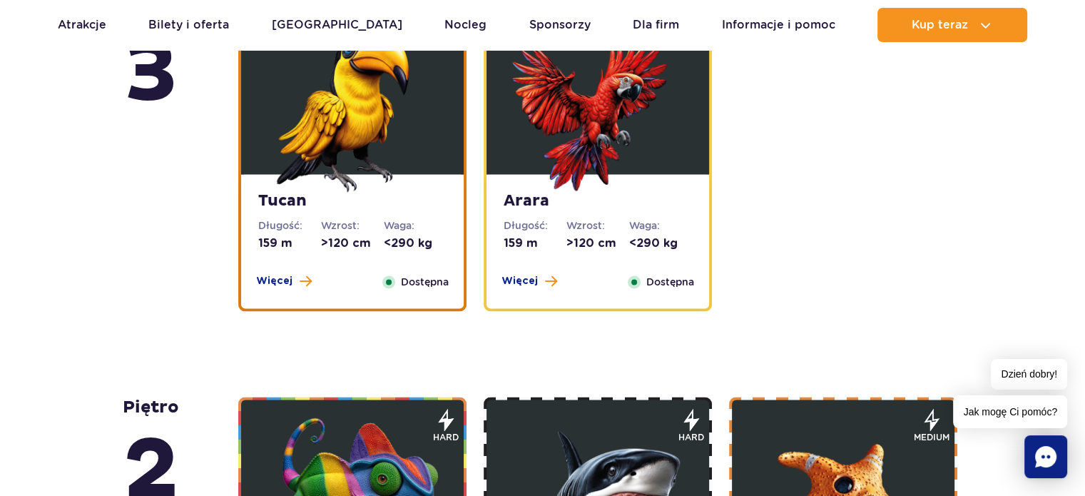
scroll to position [2009, 0]
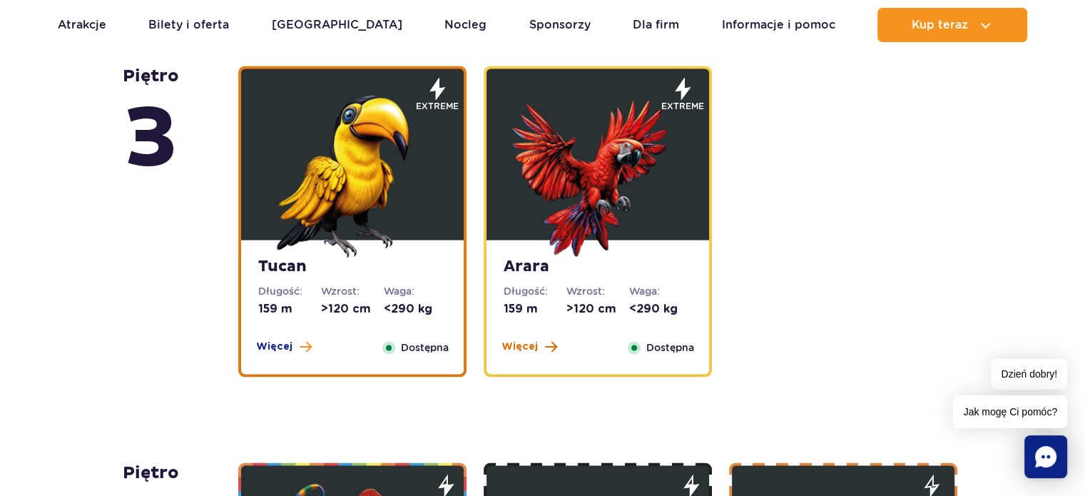
click at [514, 342] on span "Więcej" at bounding box center [519, 347] width 36 height 14
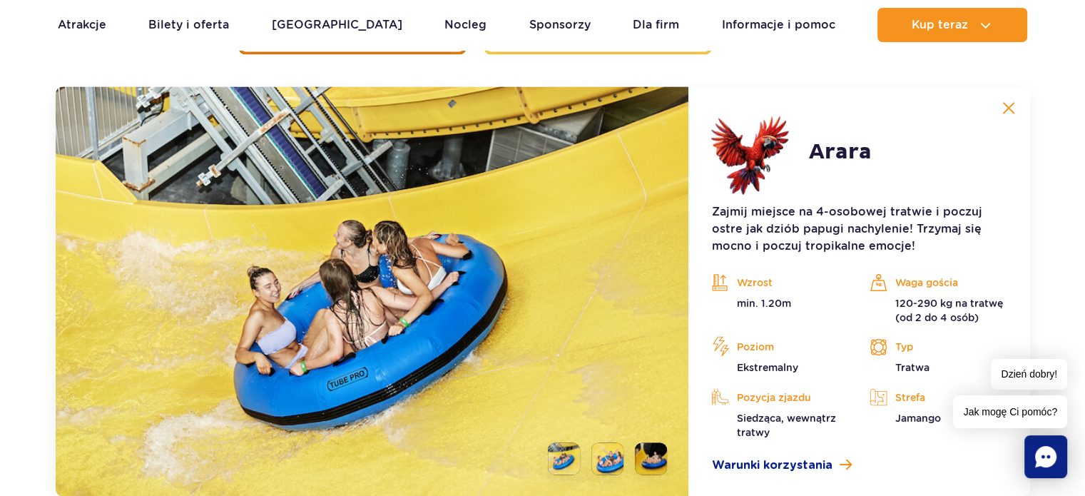
scroll to position [2331, 0]
click at [653, 467] on li at bounding box center [651, 458] width 32 height 32
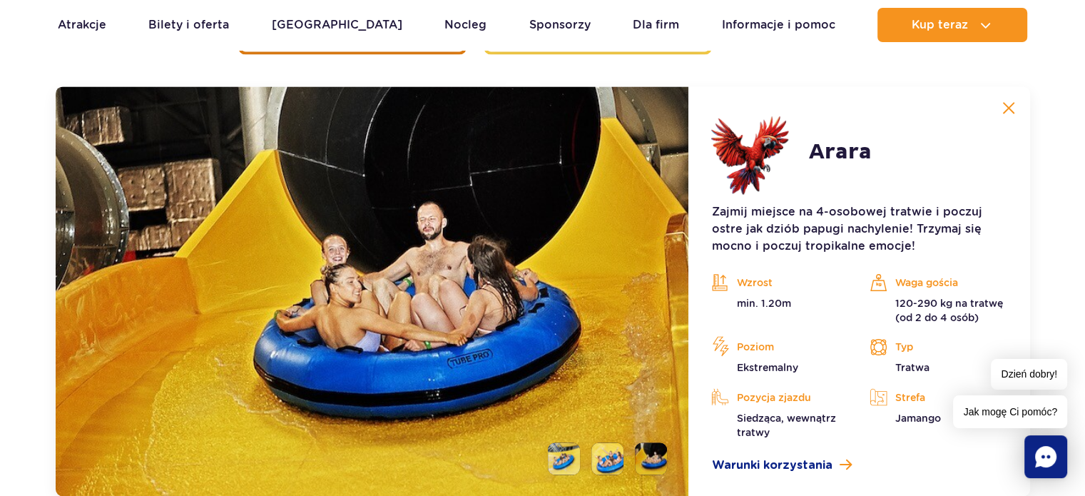
click at [1014, 105] on button at bounding box center [1008, 107] width 29 height 29
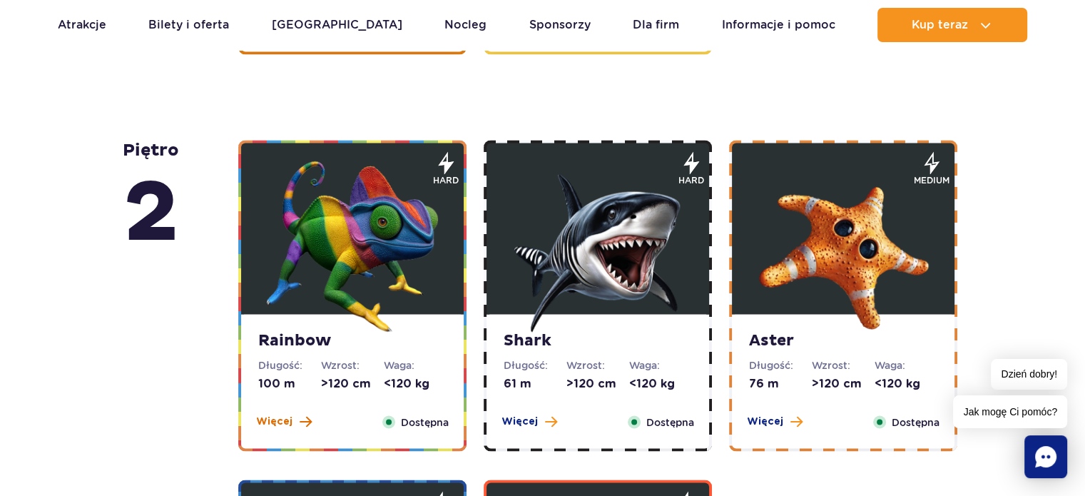
click at [282, 417] on span "Więcej" at bounding box center [274, 421] width 36 height 14
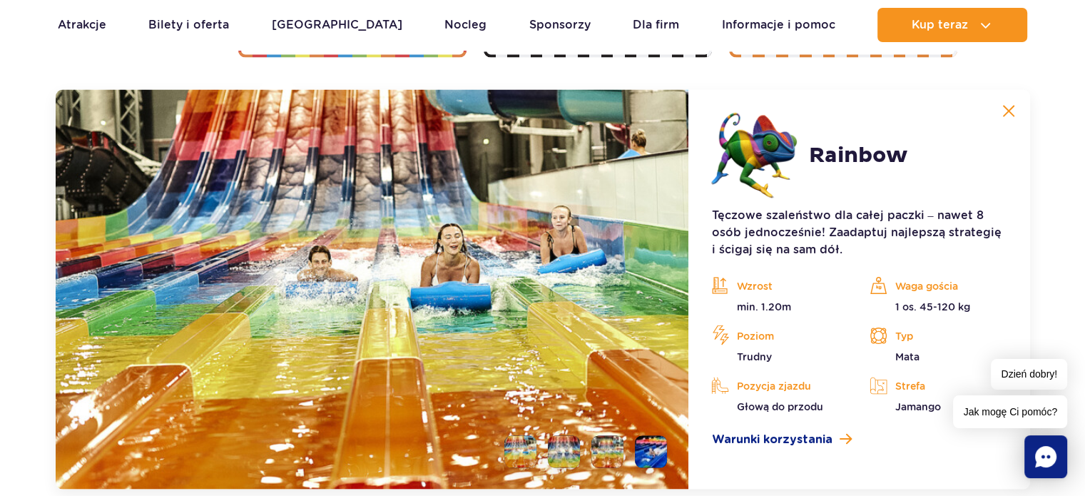
scroll to position [2728, 0]
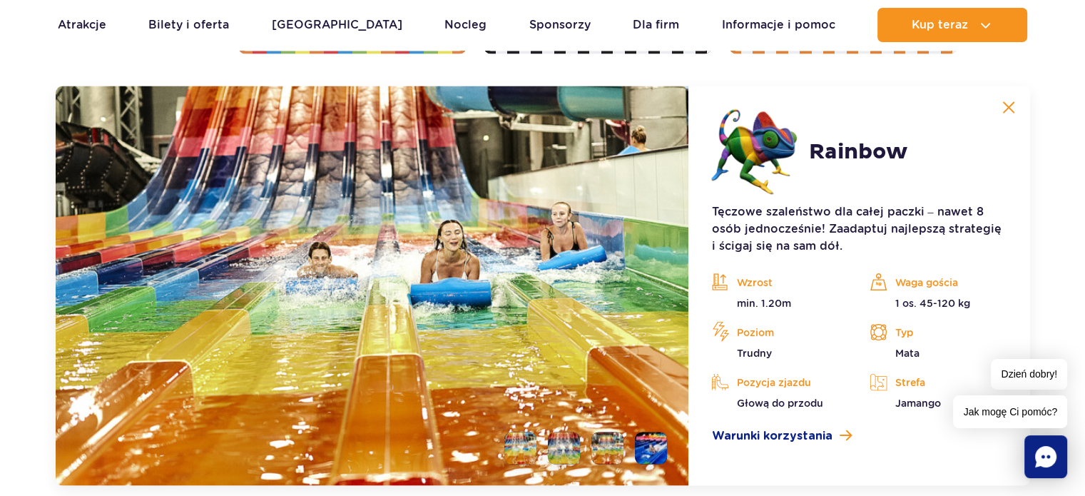
click at [655, 451] on li at bounding box center [651, 448] width 32 height 32
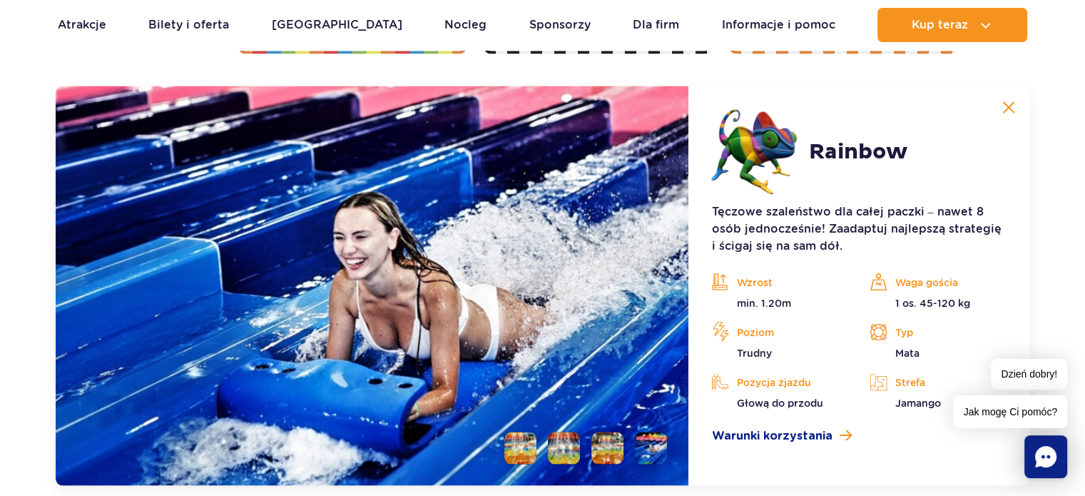
click at [1009, 108] on img at bounding box center [1008, 107] width 13 height 13
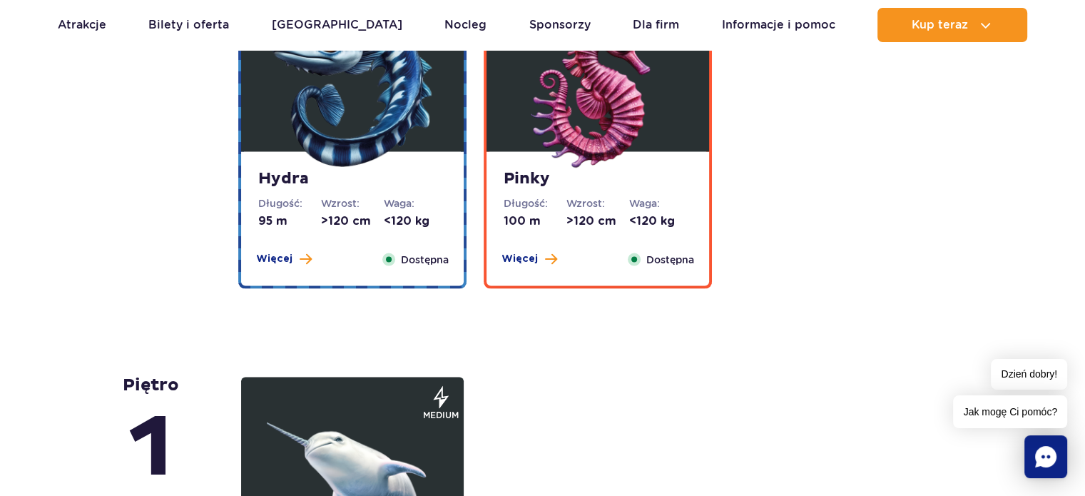
scroll to position [2842, 0]
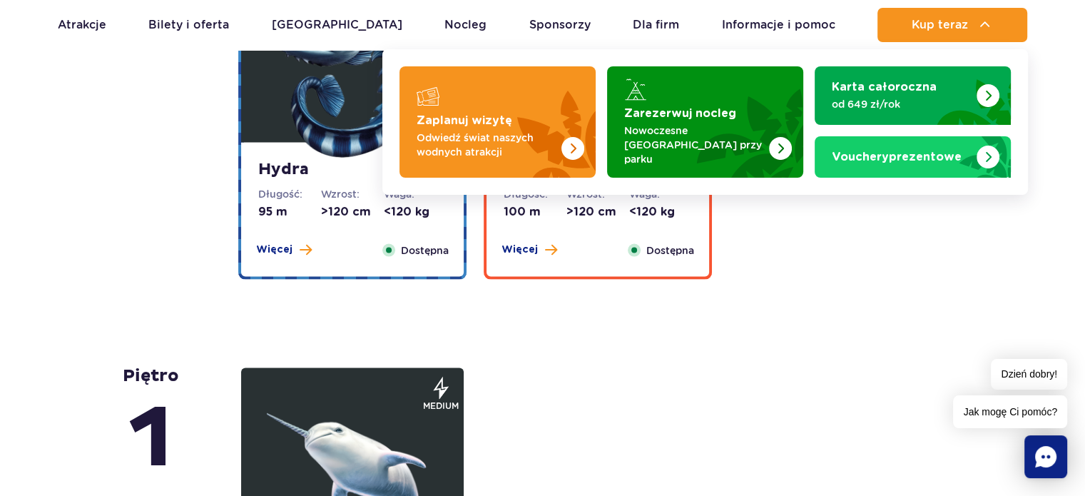
drag, startPoint x: 984, startPoint y: 10, endPoint x: 1095, endPoint y: -2, distance: 111.2
click at [1084, 0] on html "Przejdź do menu Przejdź do treści Przejdź do stopki Mapa serwisu Dzień dobry! J…" at bounding box center [542, 296] width 1085 height 6277
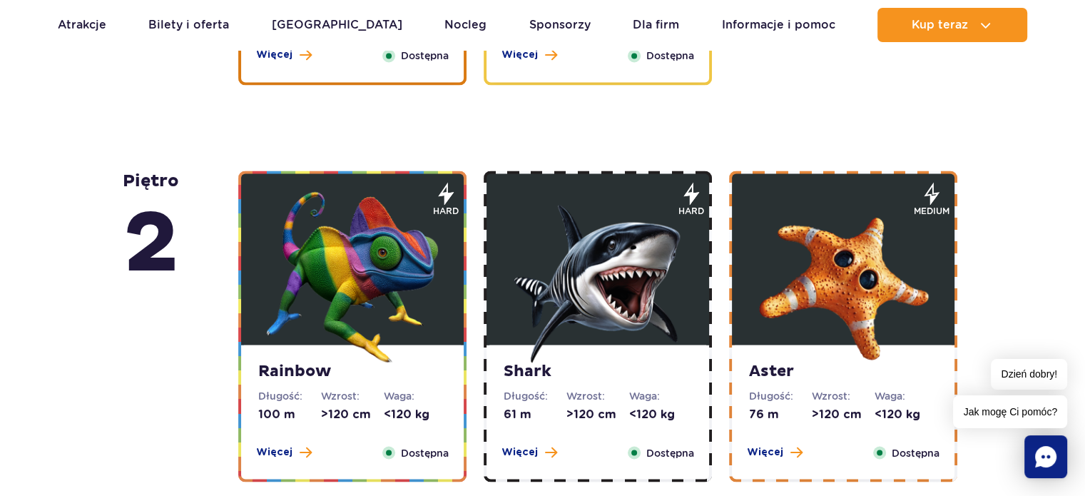
scroll to position [2300, 0]
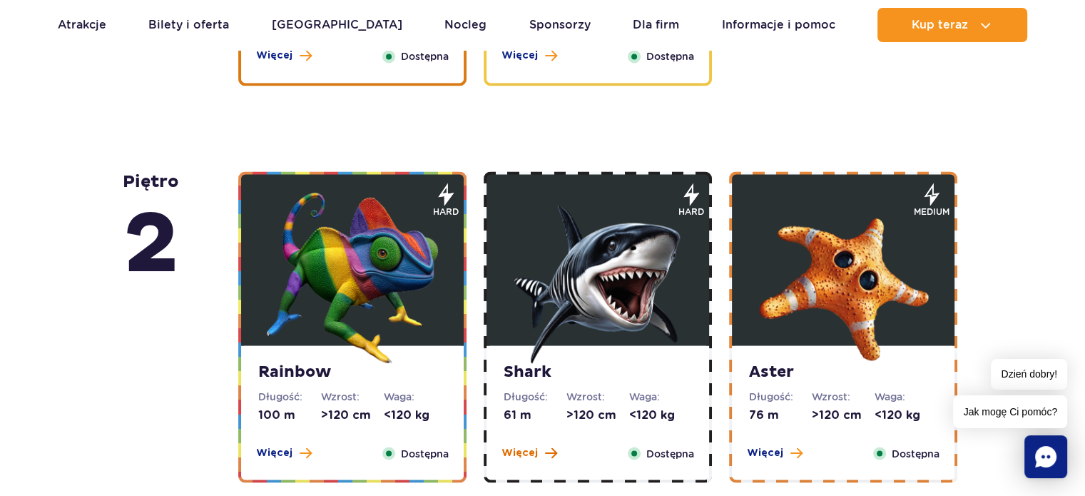
click at [518, 454] on span "Więcej" at bounding box center [519, 452] width 36 height 14
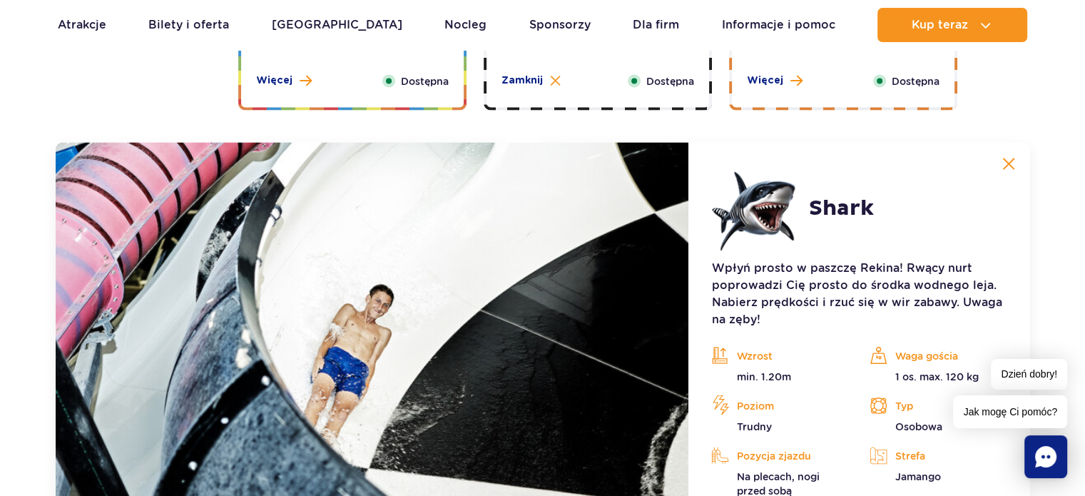
scroll to position [2728, 0]
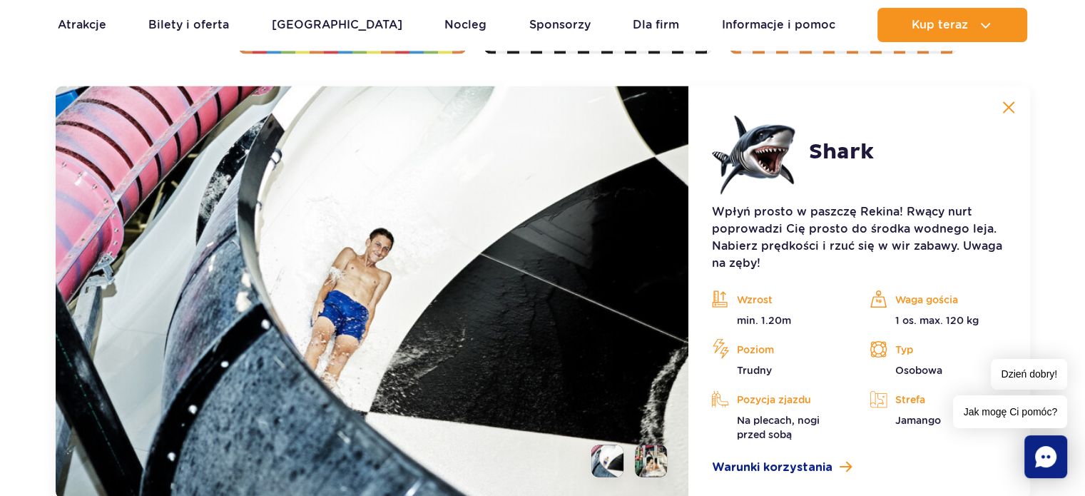
click at [1002, 101] on img at bounding box center [1008, 107] width 13 height 13
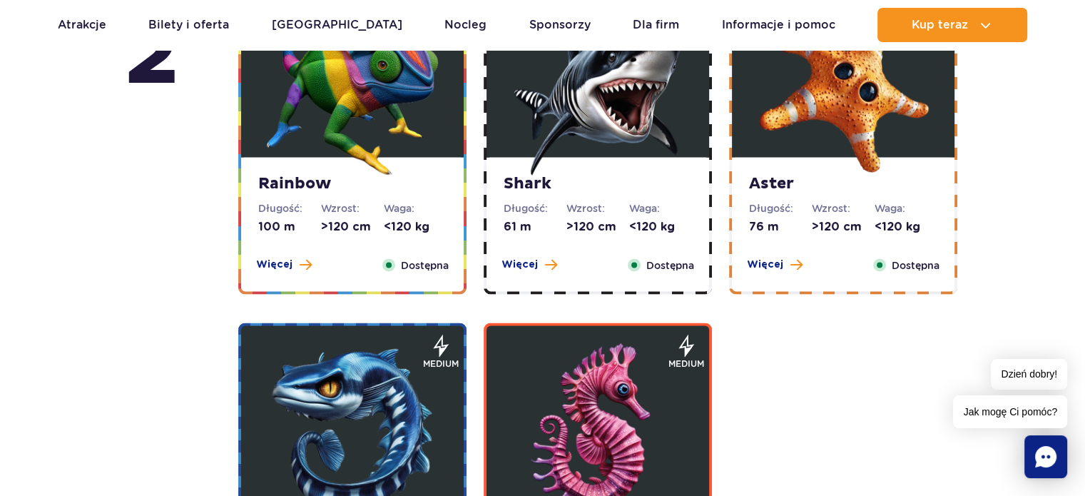
scroll to position [2471, 0]
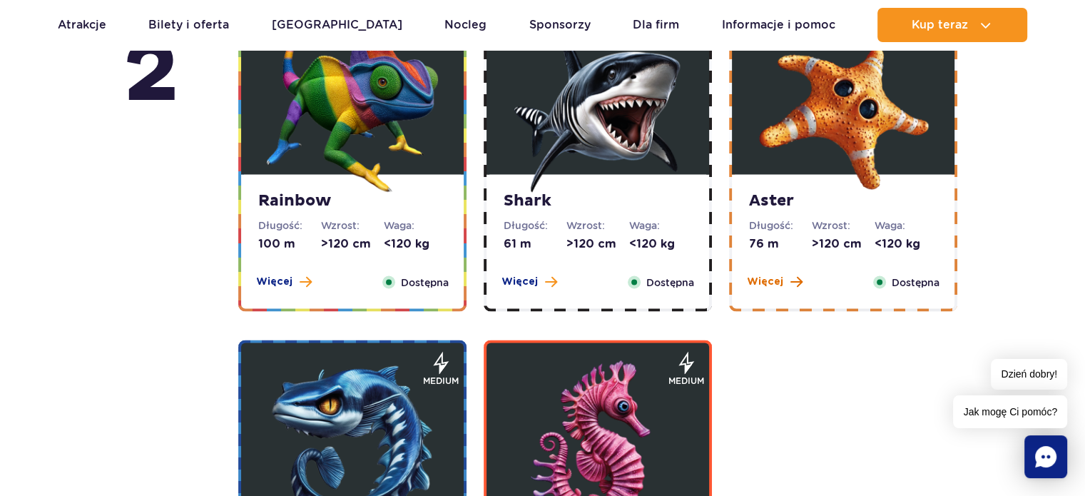
click at [770, 280] on span "Więcej" at bounding box center [765, 281] width 36 height 14
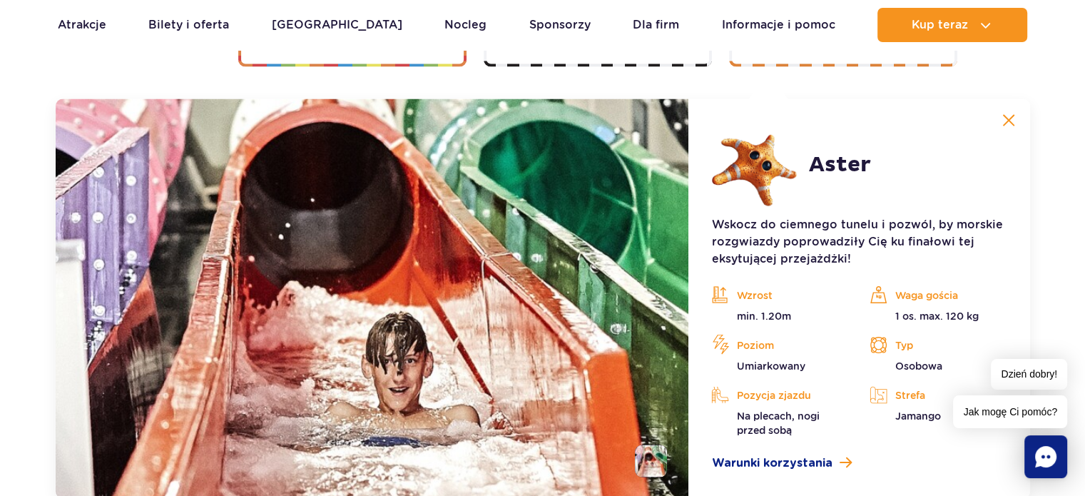
scroll to position [2728, 0]
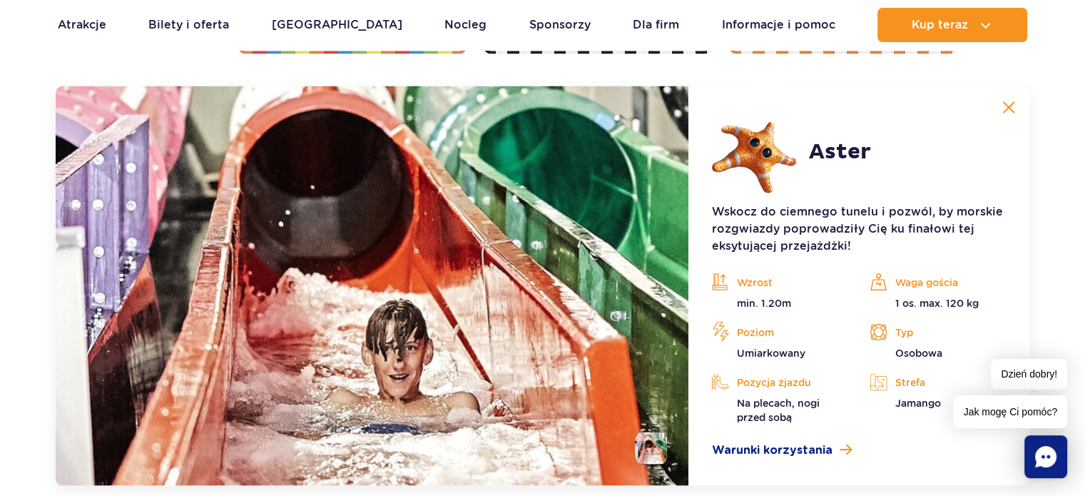
click at [1007, 110] on img at bounding box center [1008, 107] width 13 height 13
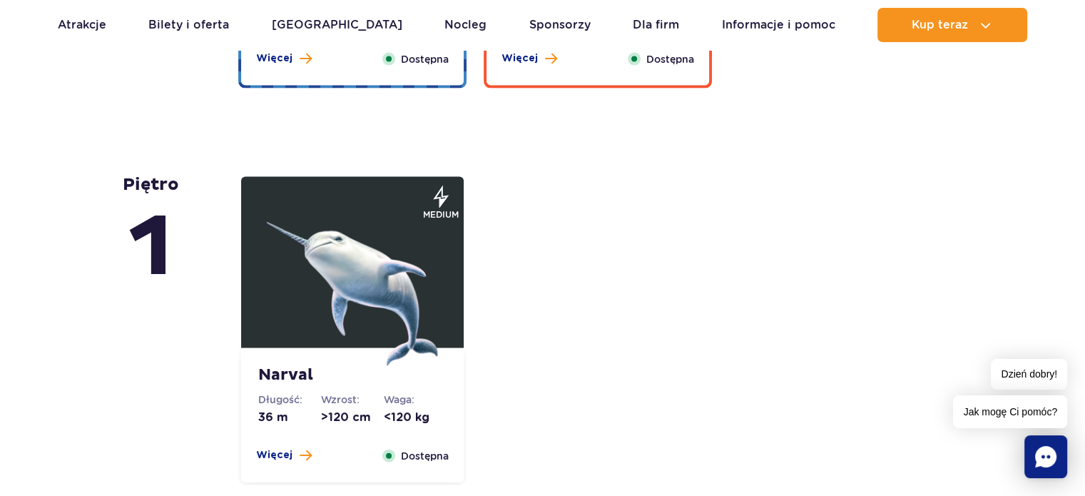
scroll to position [3061, 0]
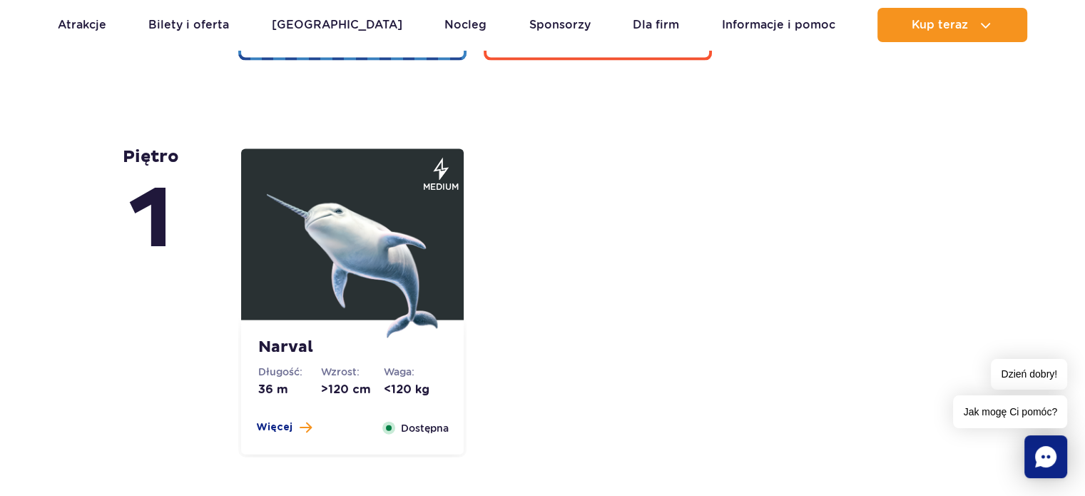
click at [287, 270] on img at bounding box center [352, 252] width 171 height 171
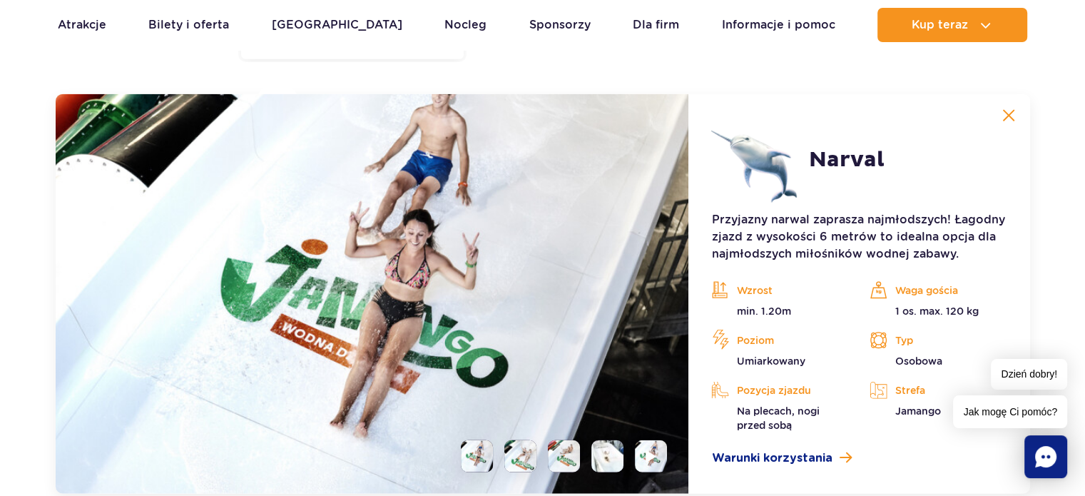
scroll to position [3464, 0]
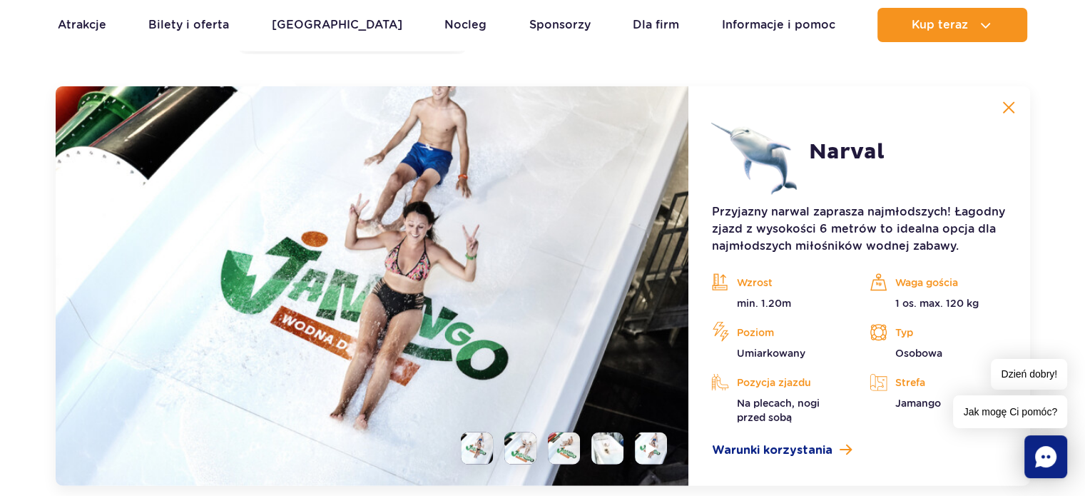
click at [514, 442] on li at bounding box center [520, 448] width 32 height 32
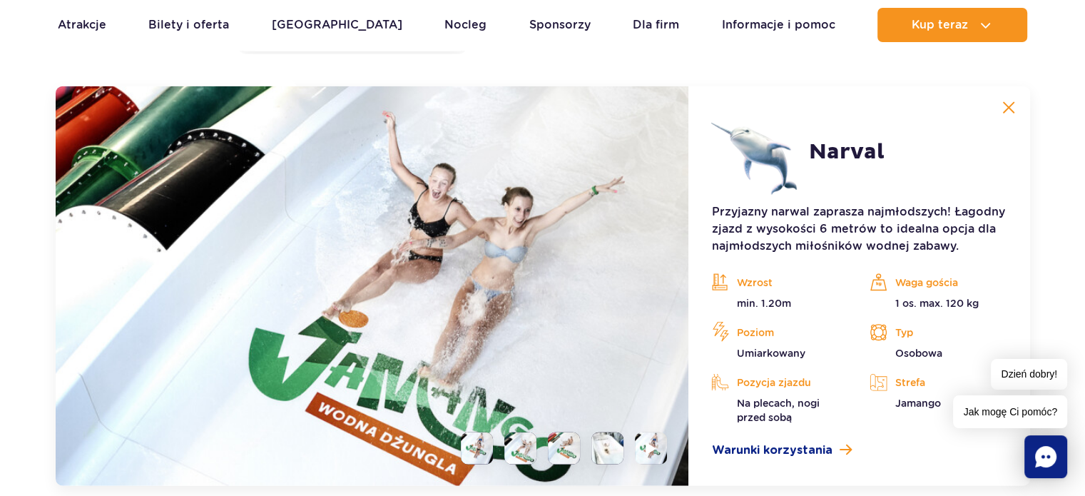
click at [561, 464] on img at bounding box center [372, 285] width 633 height 399
click at [569, 454] on li at bounding box center [564, 448] width 32 height 32
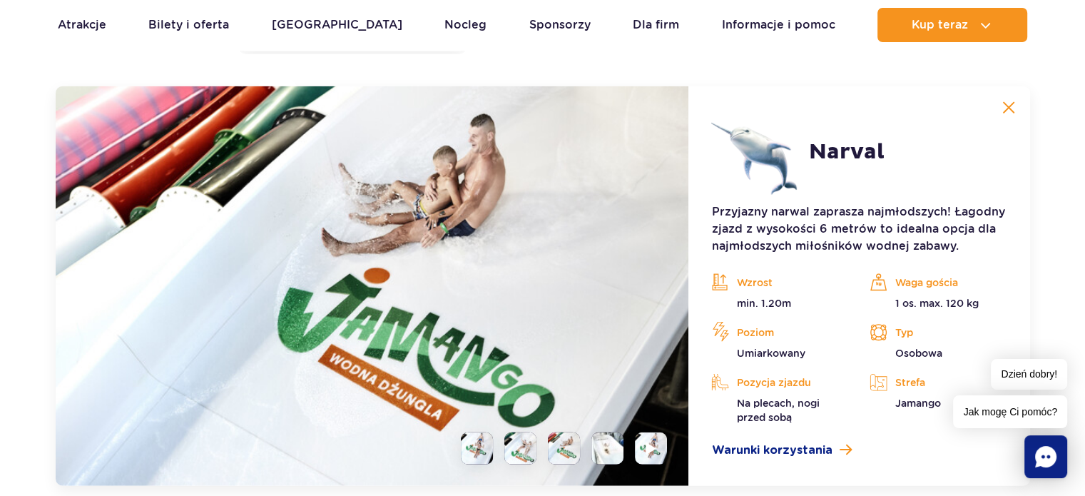
click at [615, 439] on li at bounding box center [607, 448] width 32 height 32
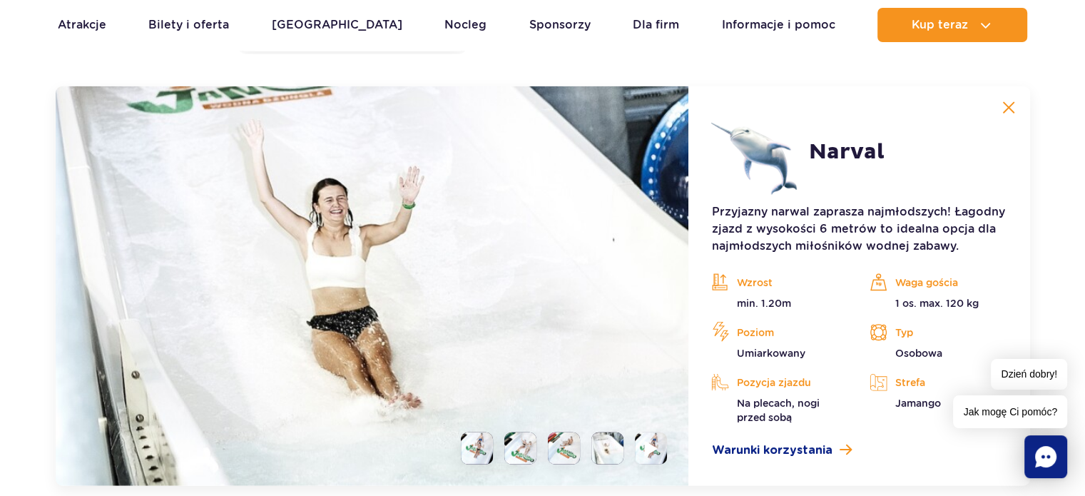
click at [662, 447] on li at bounding box center [651, 448] width 32 height 32
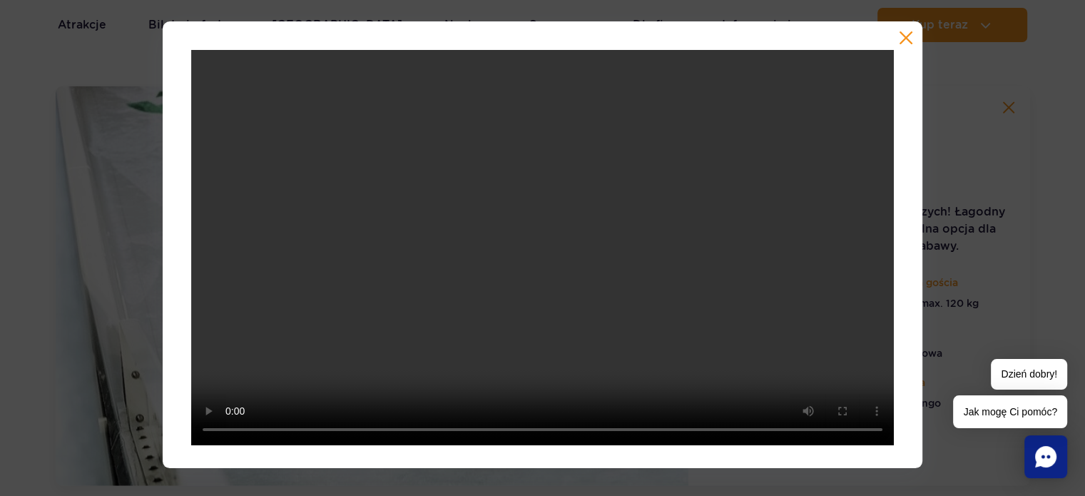
click at [903, 34] on button "button" at bounding box center [906, 38] width 14 height 14
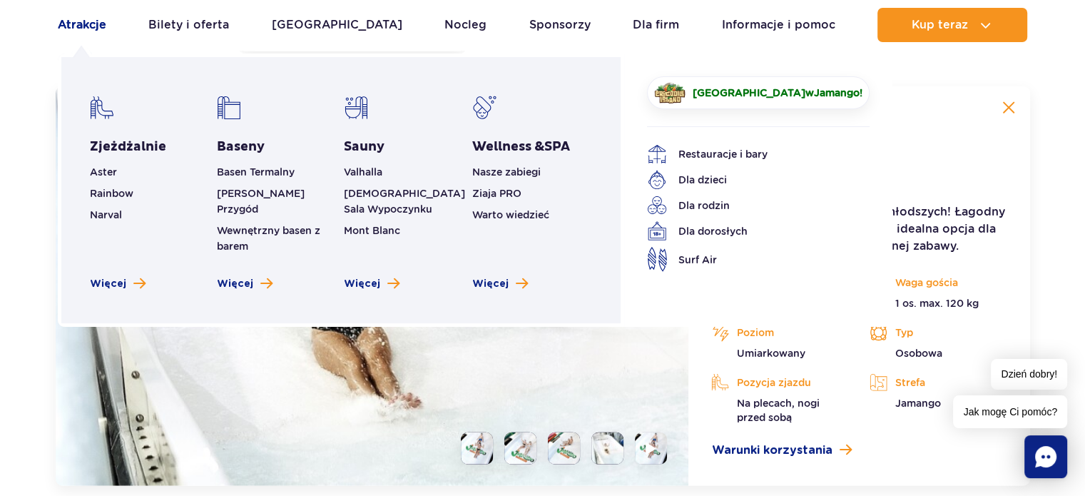
click at [92, 24] on link "Atrakcje" at bounding box center [82, 25] width 49 height 34
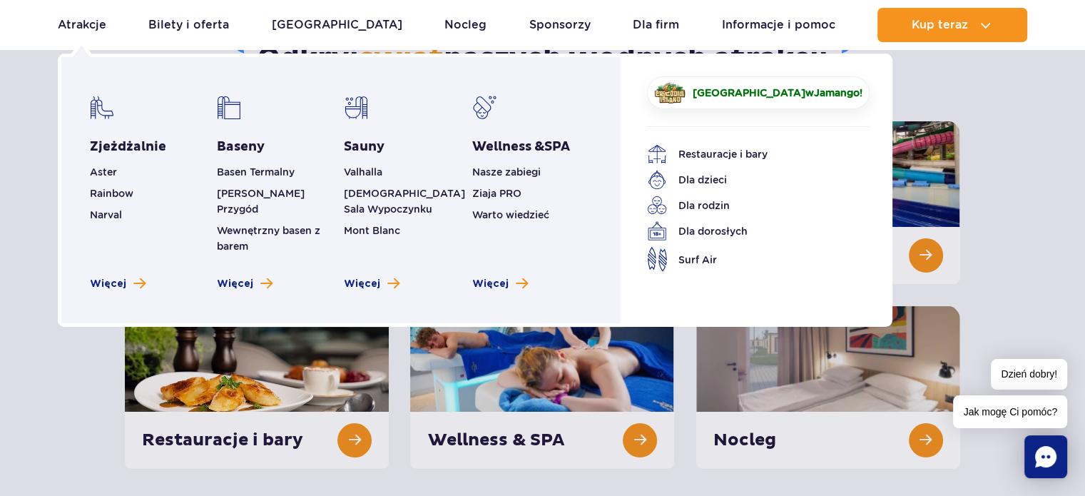
scroll to position [228, 0]
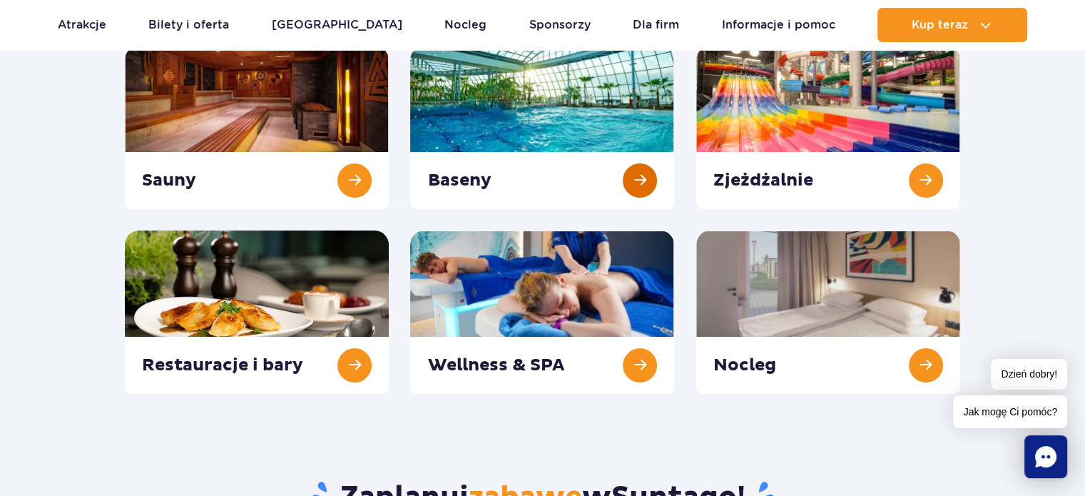
click at [539, 58] on link at bounding box center [542, 127] width 264 height 163
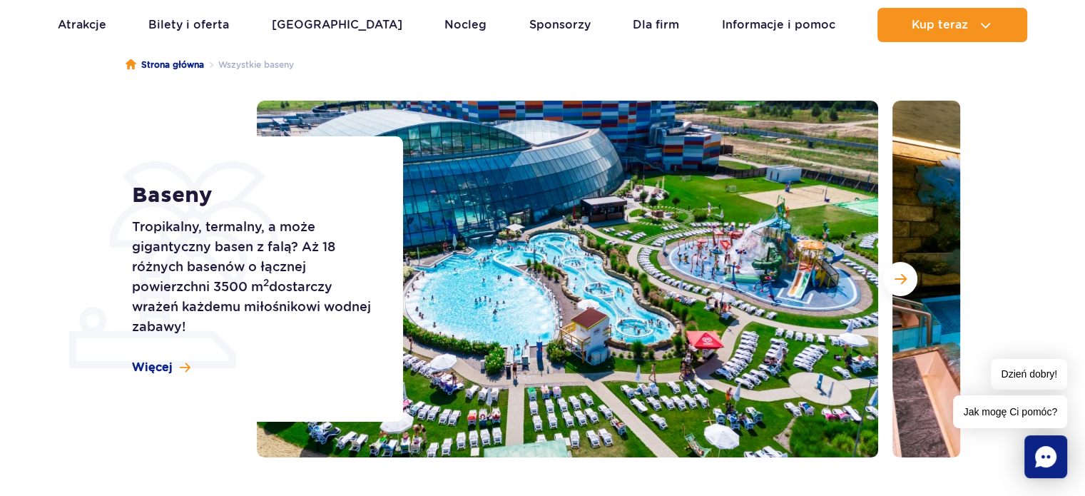
scroll to position [171, 0]
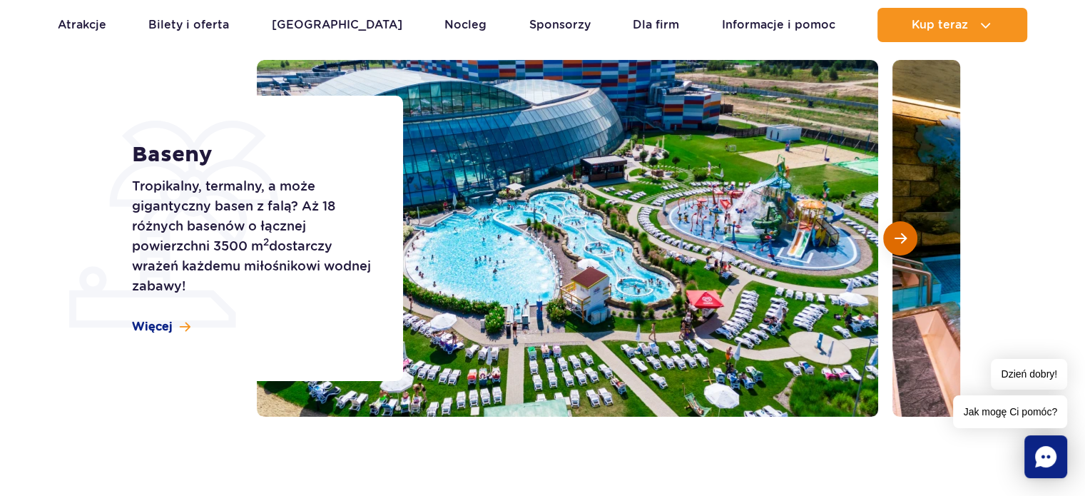
click at [911, 250] on button "Następny slajd" at bounding box center [900, 238] width 34 height 34
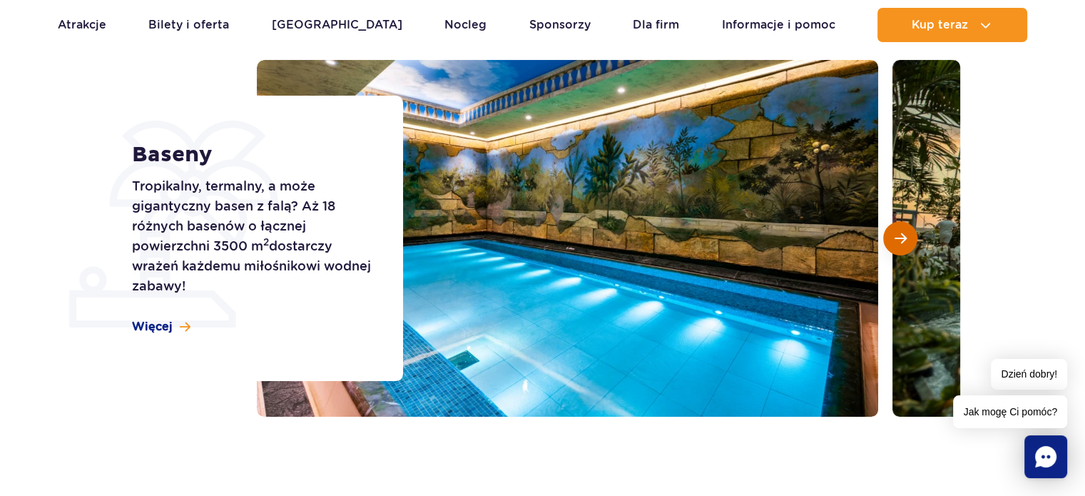
click at [911, 250] on button "Następny slajd" at bounding box center [900, 238] width 34 height 34
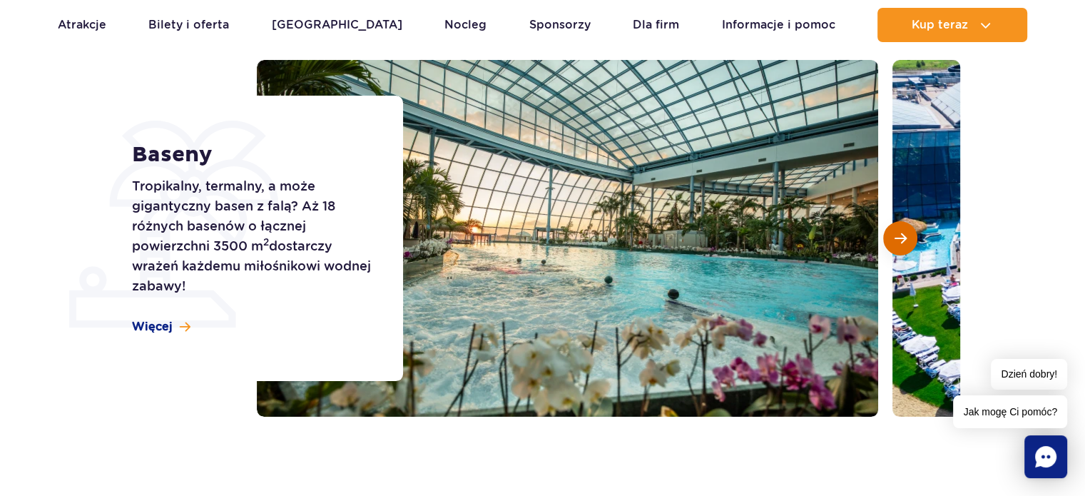
click at [911, 250] on button "Następny slajd" at bounding box center [900, 238] width 34 height 34
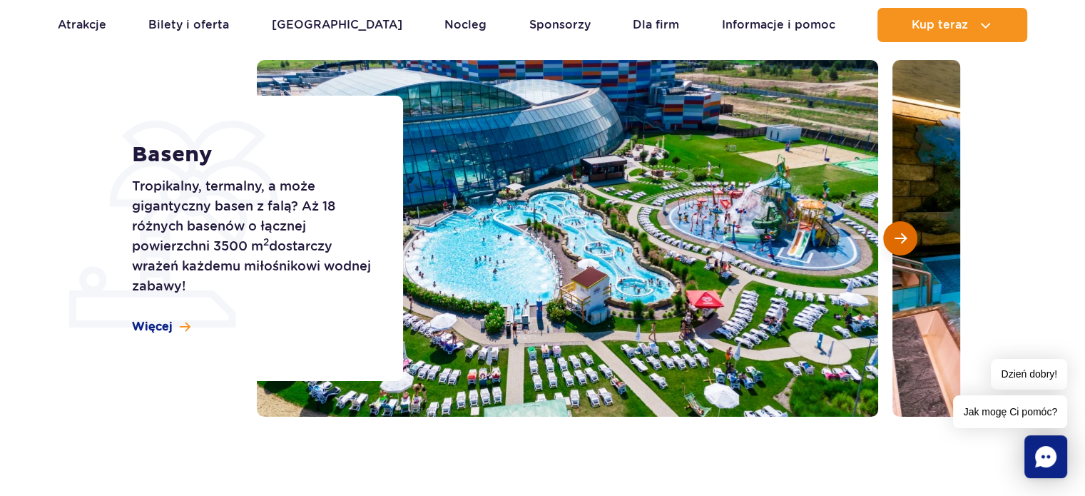
click at [911, 250] on button "Następny slajd" at bounding box center [900, 238] width 34 height 34
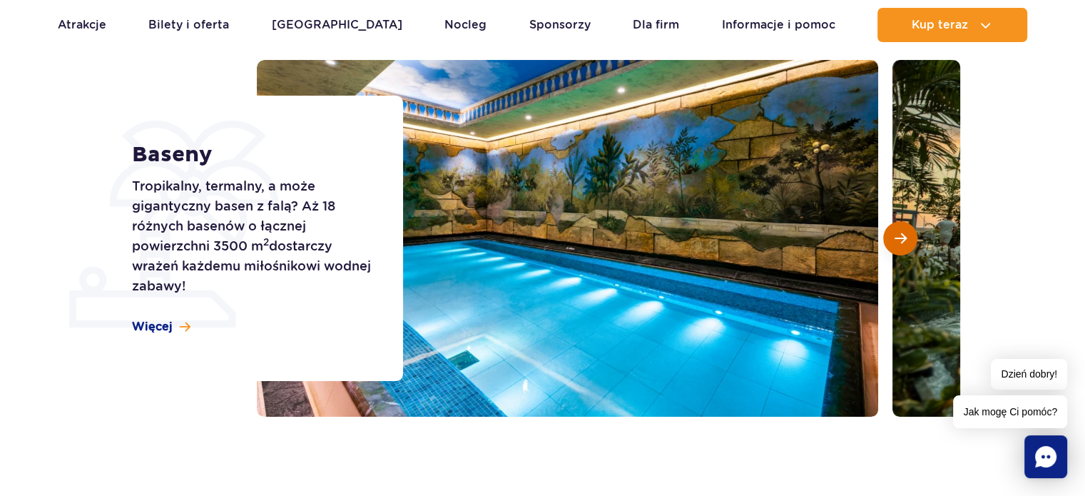
click at [911, 250] on button "Następny slajd" at bounding box center [900, 238] width 34 height 34
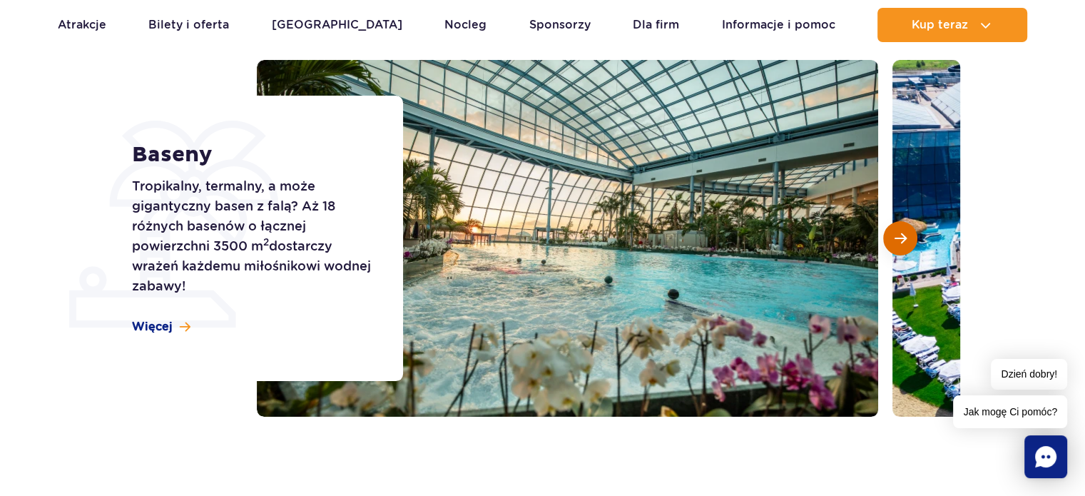
click at [911, 250] on button "Następny slajd" at bounding box center [900, 238] width 34 height 34
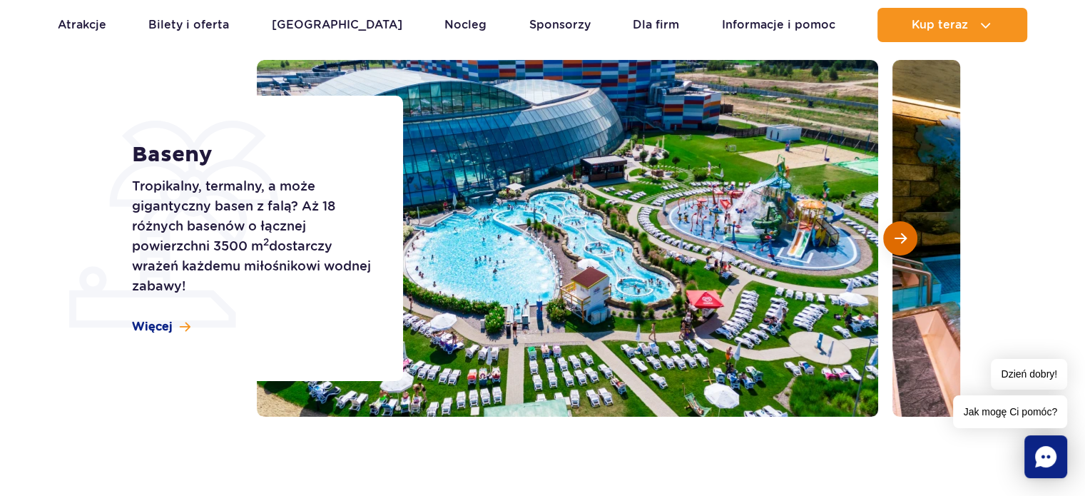
click at [911, 250] on button "Następny slajd" at bounding box center [900, 238] width 34 height 34
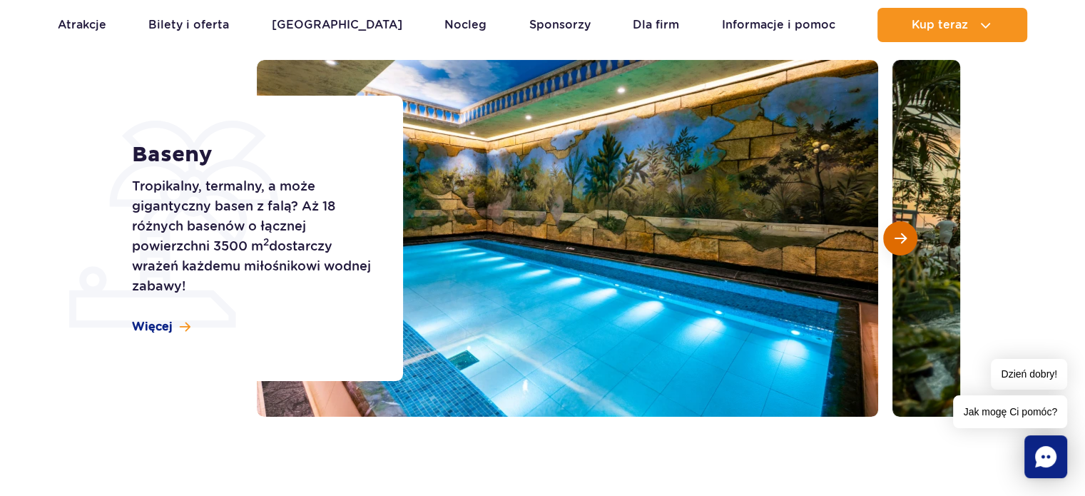
click at [911, 250] on button "Następny slajd" at bounding box center [900, 238] width 34 height 34
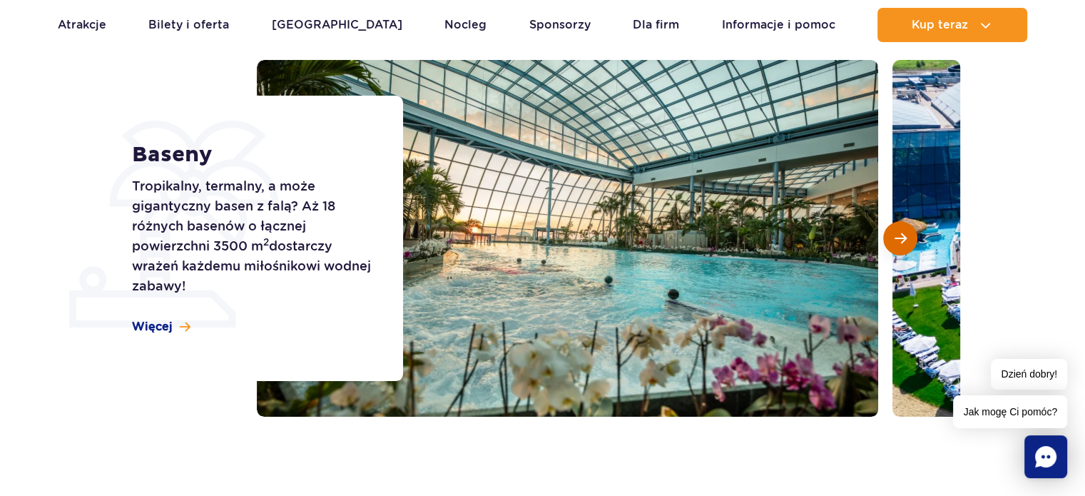
click at [911, 250] on button "Następny slajd" at bounding box center [900, 238] width 34 height 34
